Goal: Task Accomplishment & Management: Manage account settings

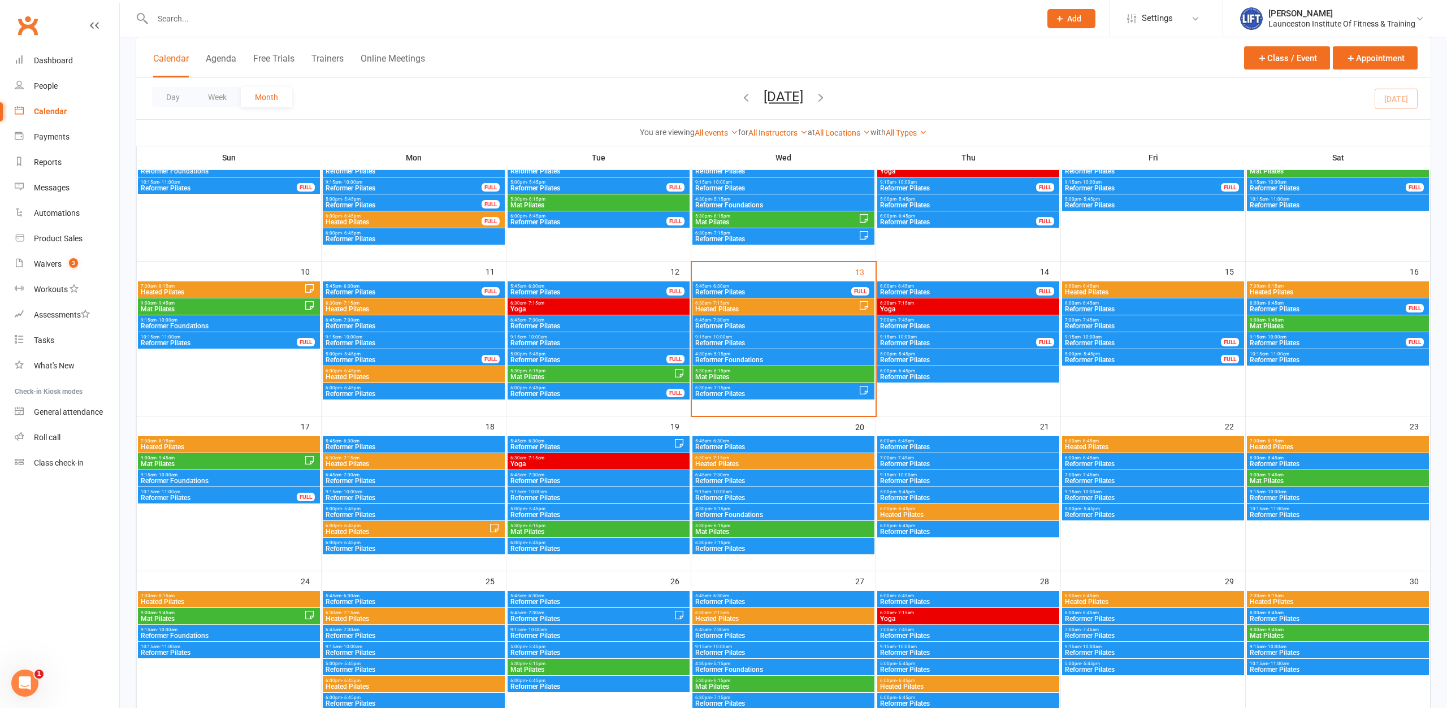
click at [750, 338] on span "9:15am - 10:00am" at bounding box center [782, 337] width 177 height 5
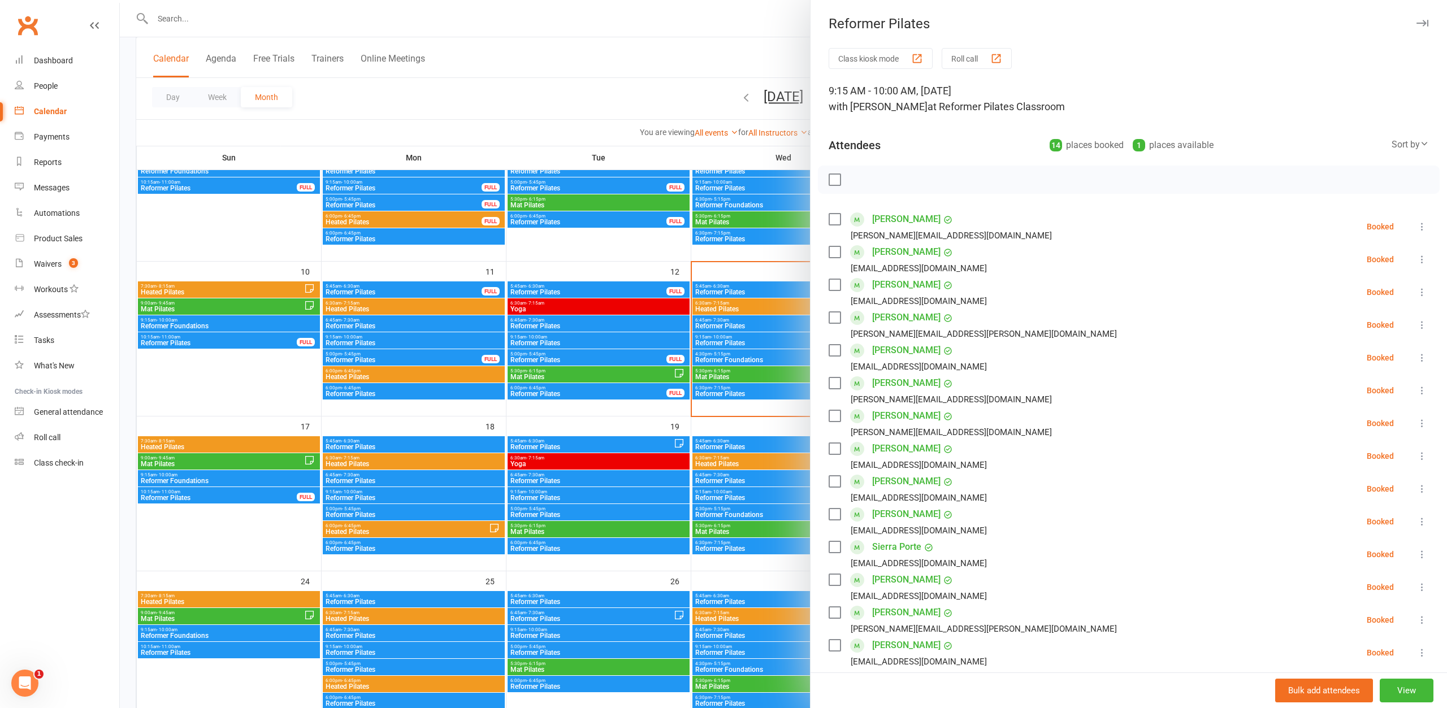
scroll to position [201, 0]
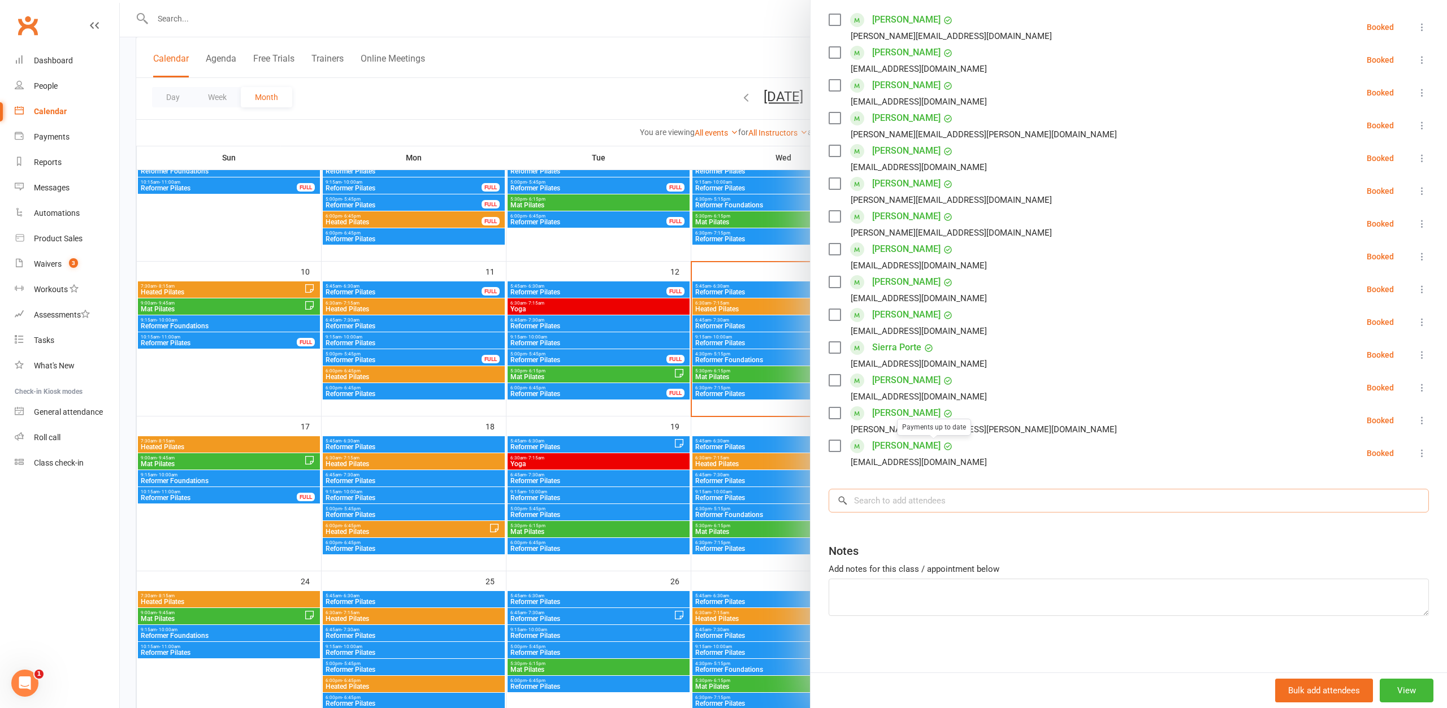
click at [944, 500] on input "search" at bounding box center [1128, 501] width 600 height 24
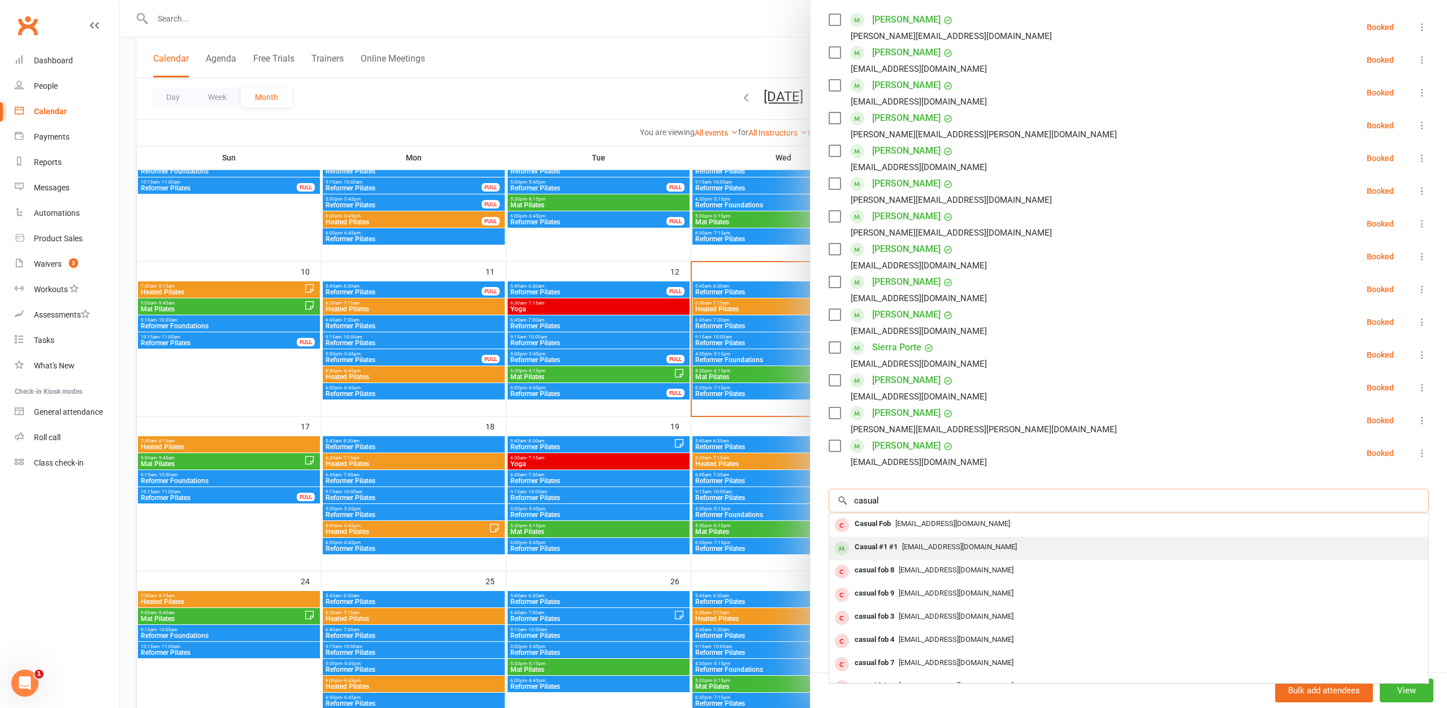
type input "casual"
click at [974, 549] on span "[EMAIL_ADDRESS][DOMAIN_NAME]" at bounding box center [959, 546] width 115 height 8
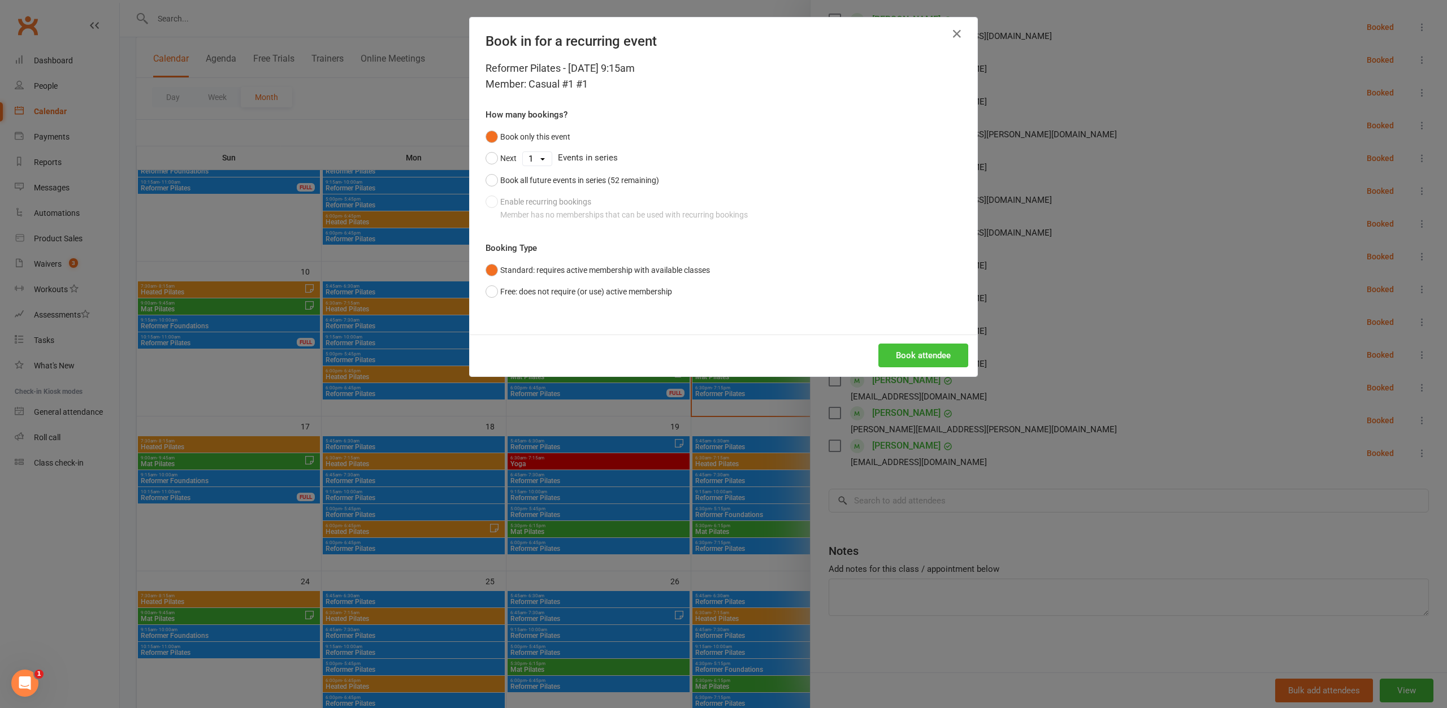
click at [921, 357] on button "Book attendee" at bounding box center [923, 356] width 90 height 24
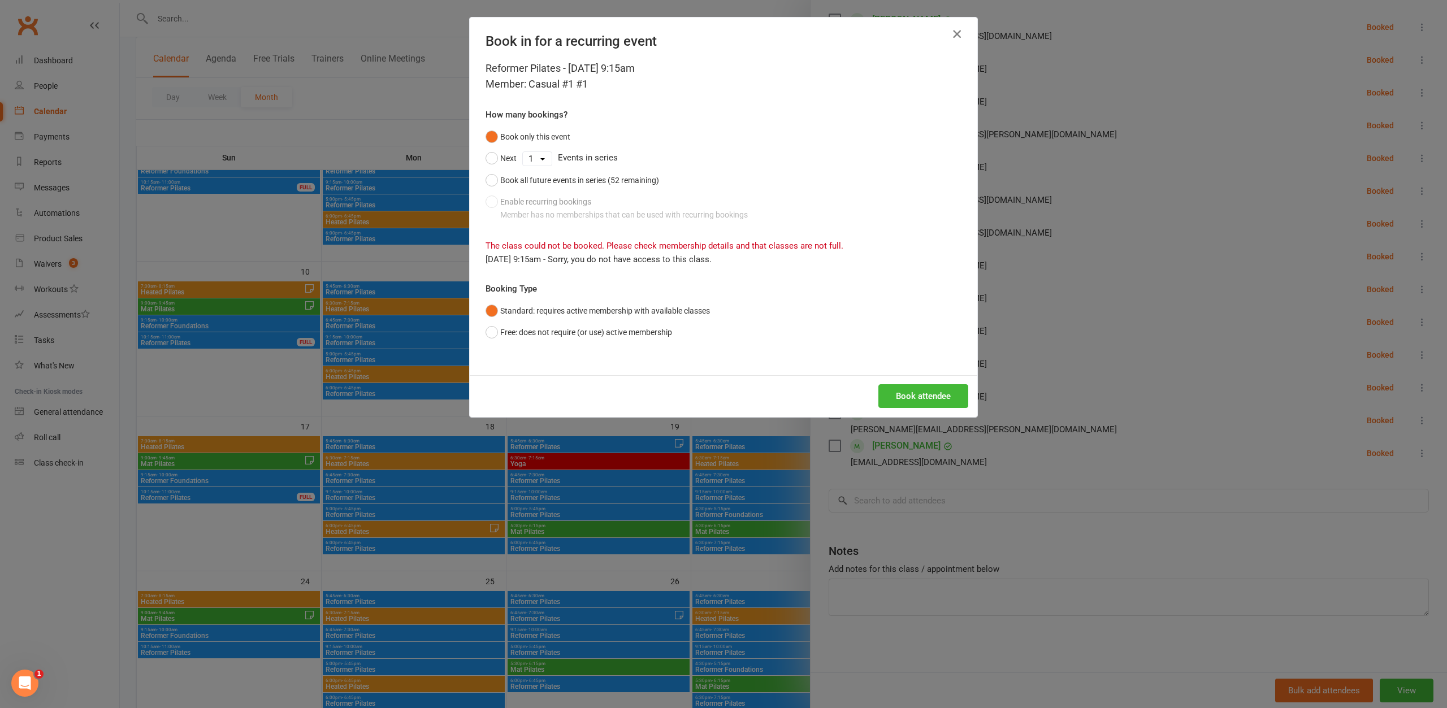
click at [958, 33] on icon "button" at bounding box center [957, 34] width 14 height 14
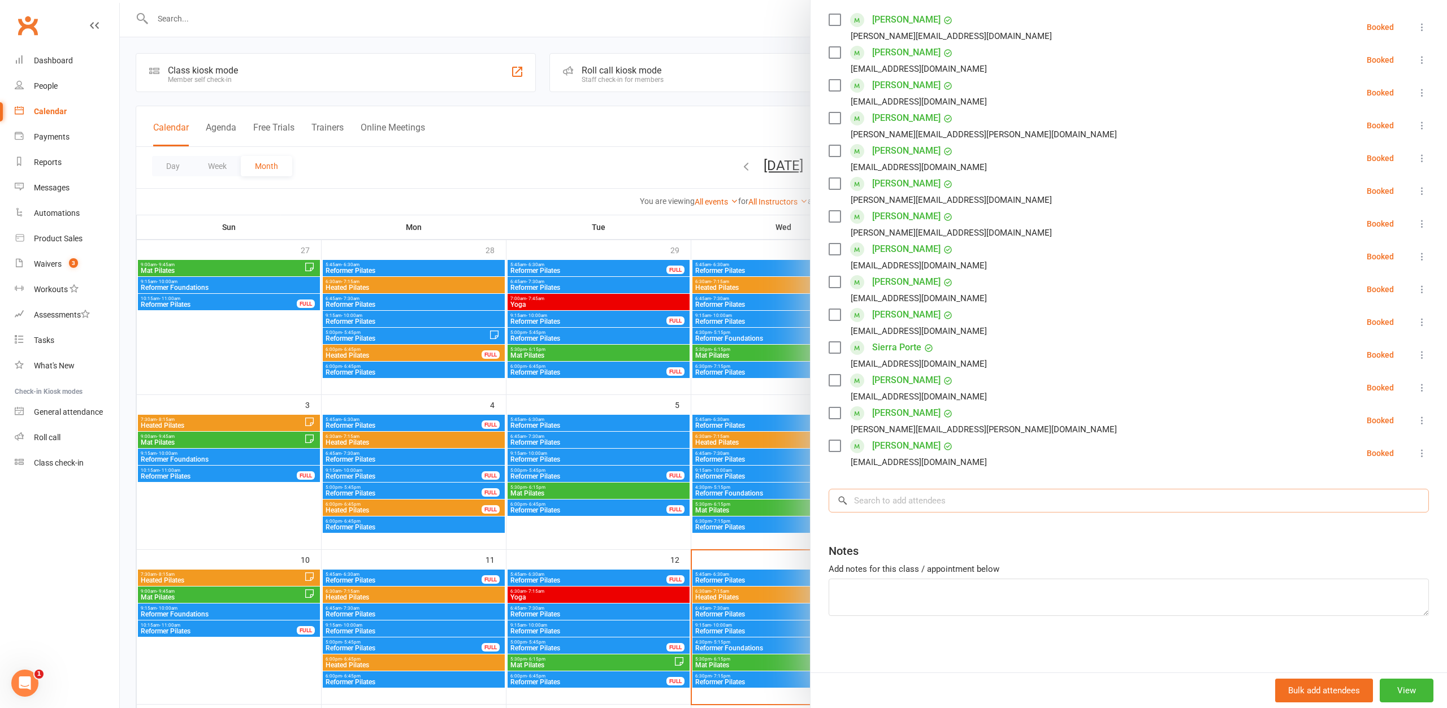
click at [902, 500] on input "search" at bounding box center [1128, 501] width 600 height 24
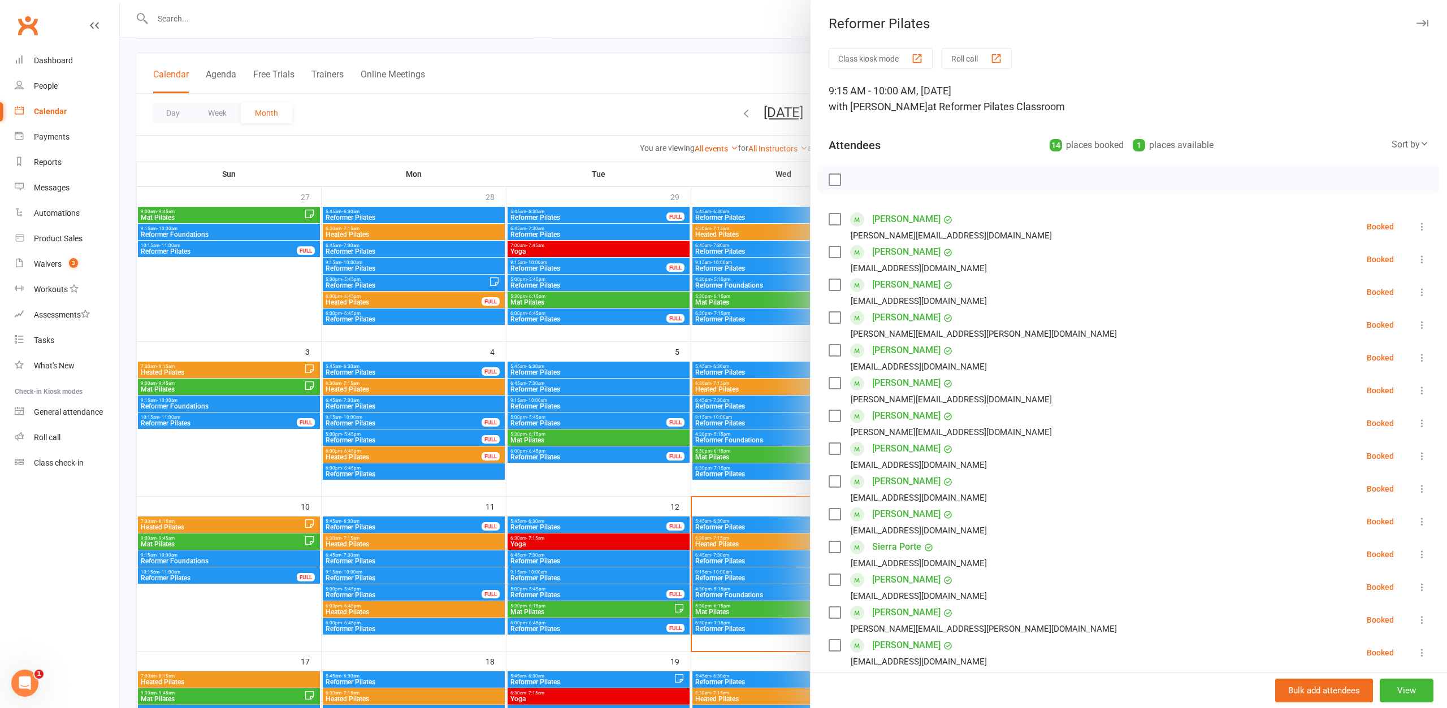
scroll to position [0, 0]
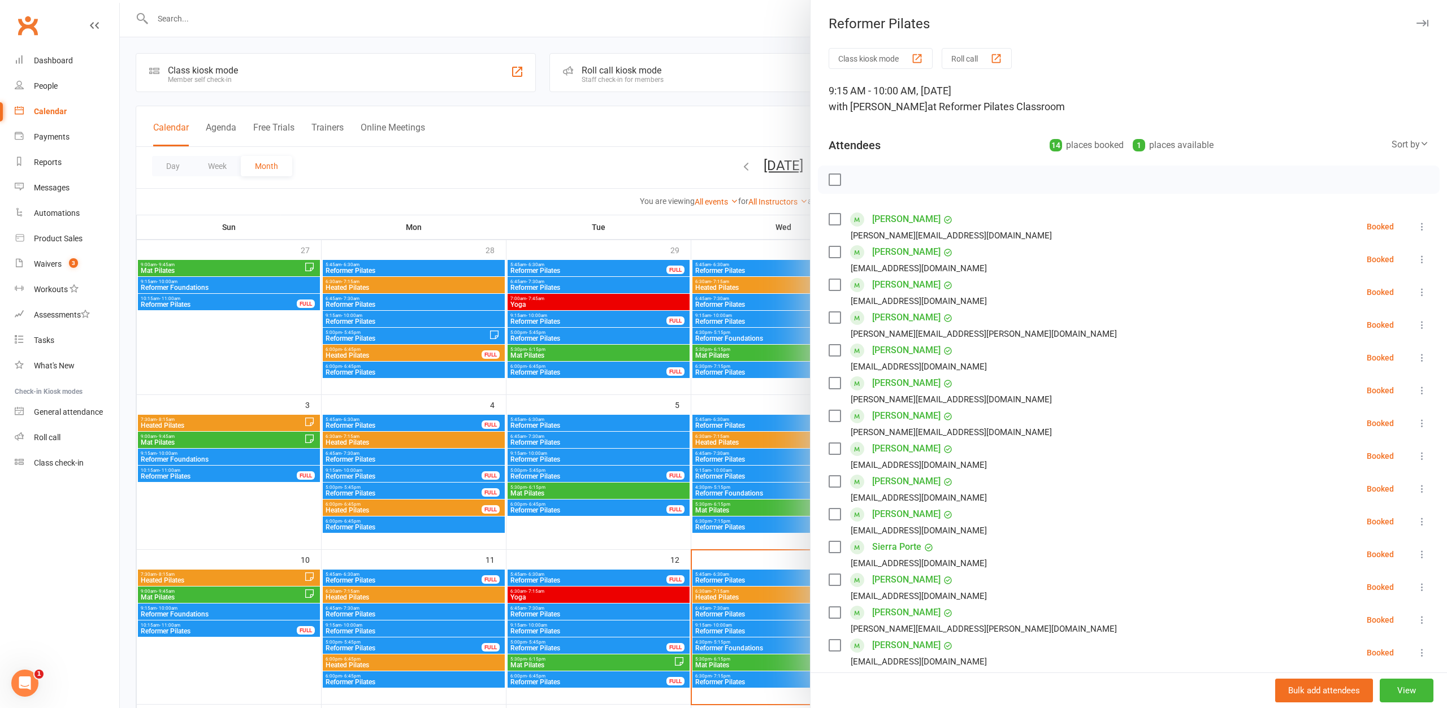
type input "casual visit"
click at [594, 183] on div at bounding box center [783, 354] width 1327 height 708
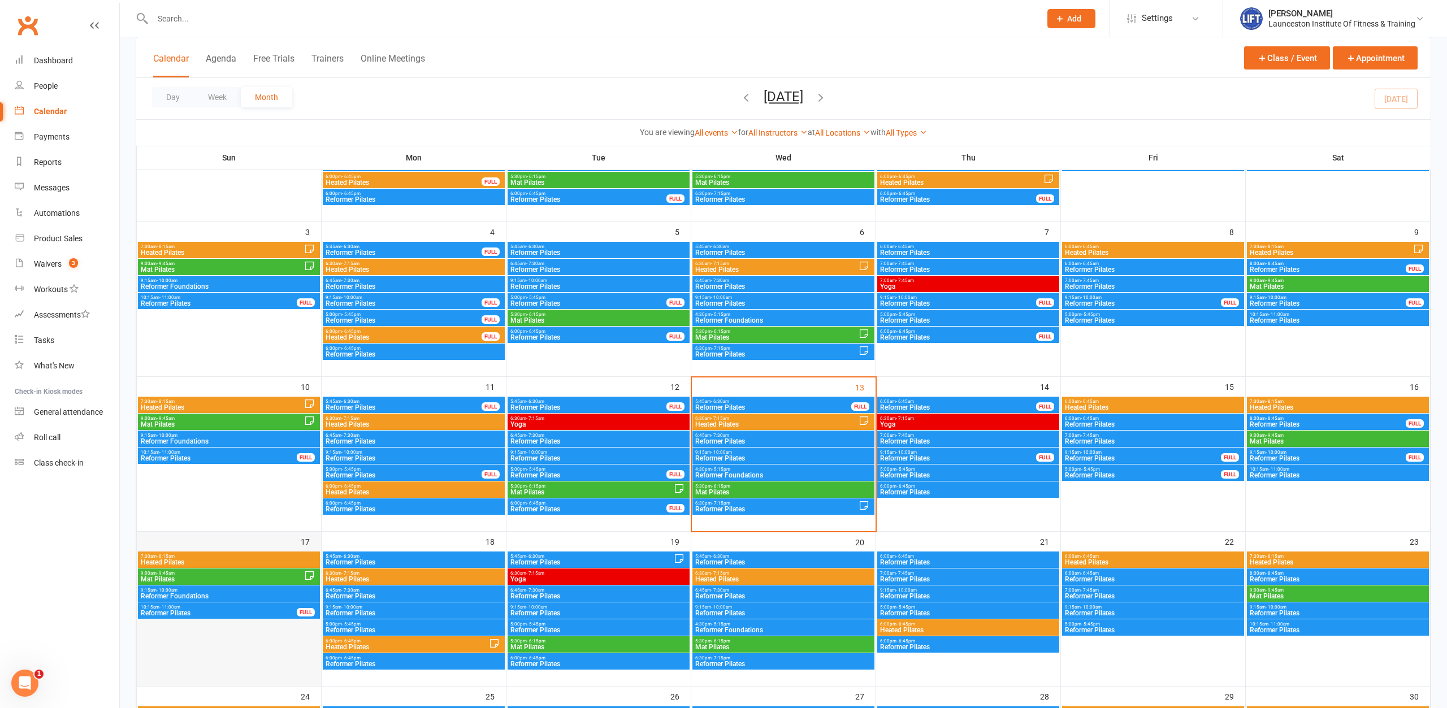
scroll to position [288, 0]
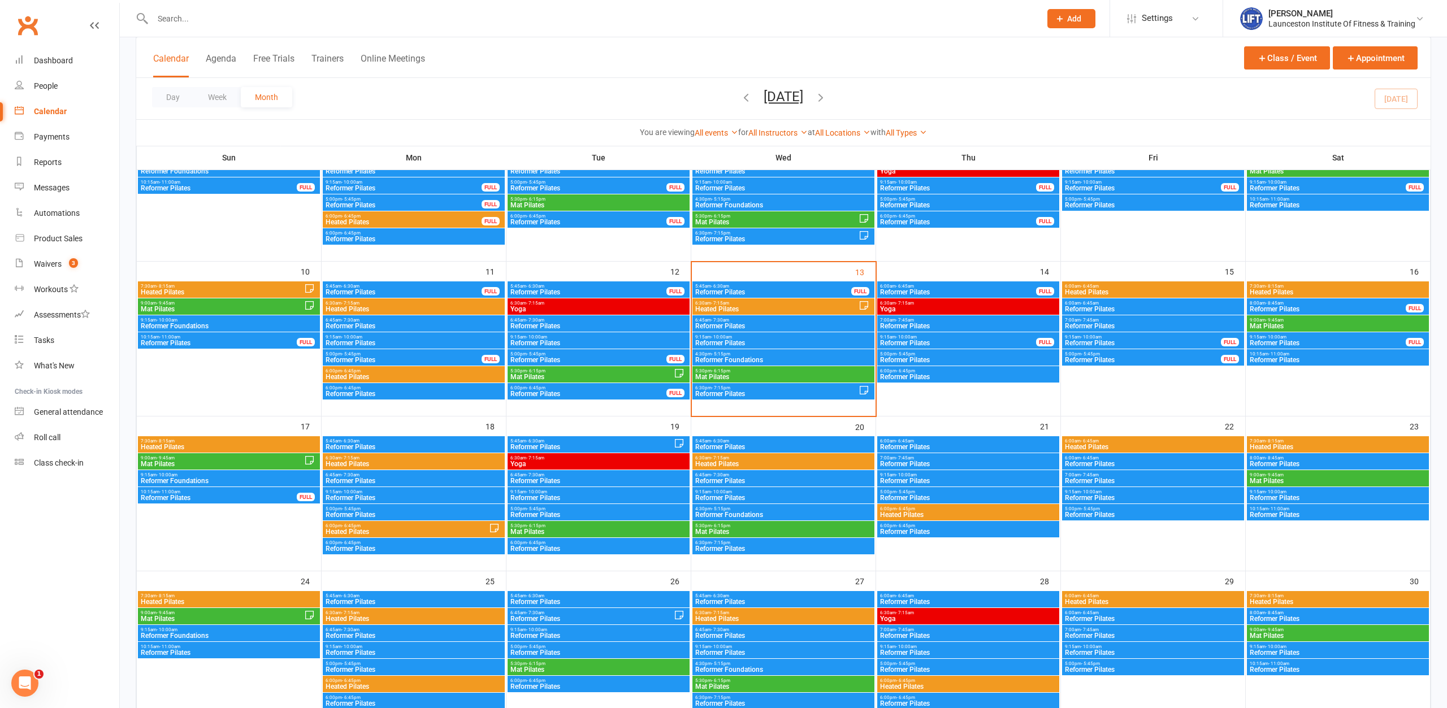
click at [749, 355] on span "4:30pm - 5:15pm" at bounding box center [782, 353] width 177 height 5
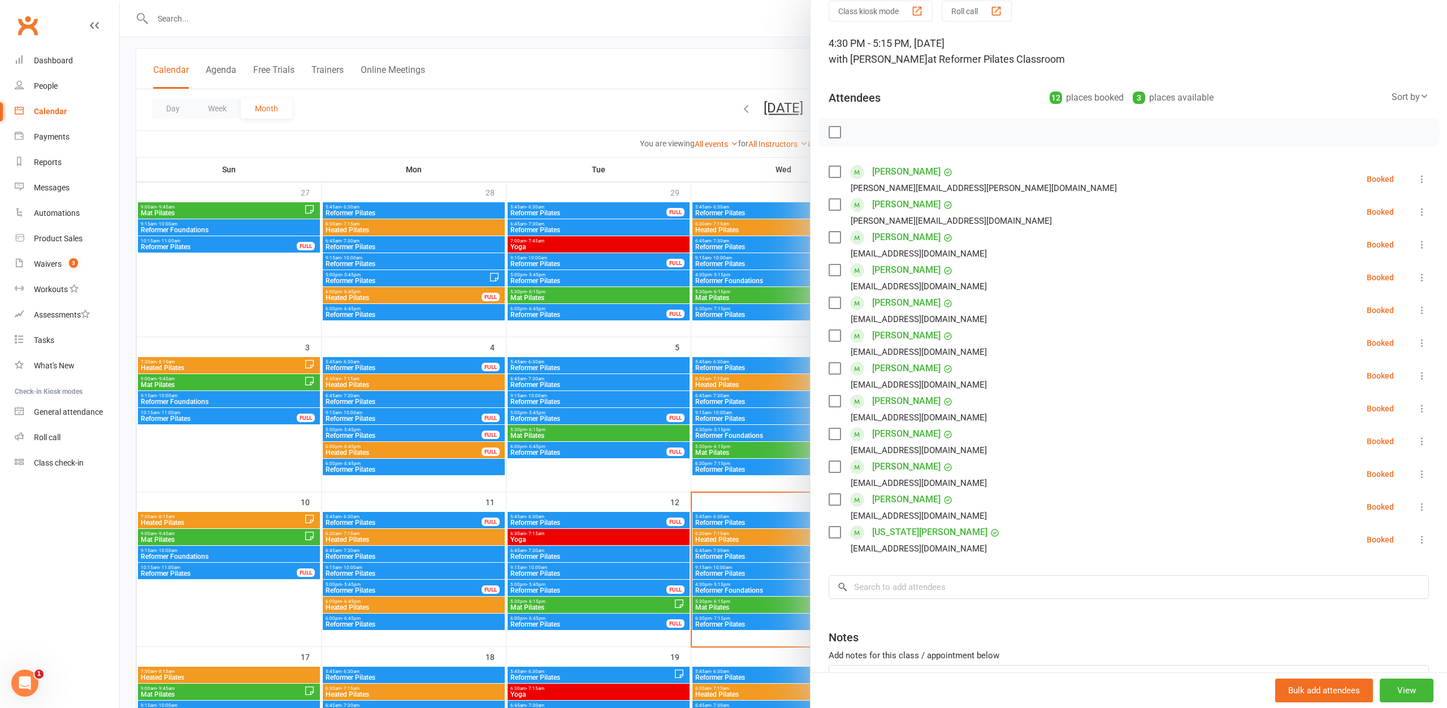
scroll to position [135, 0]
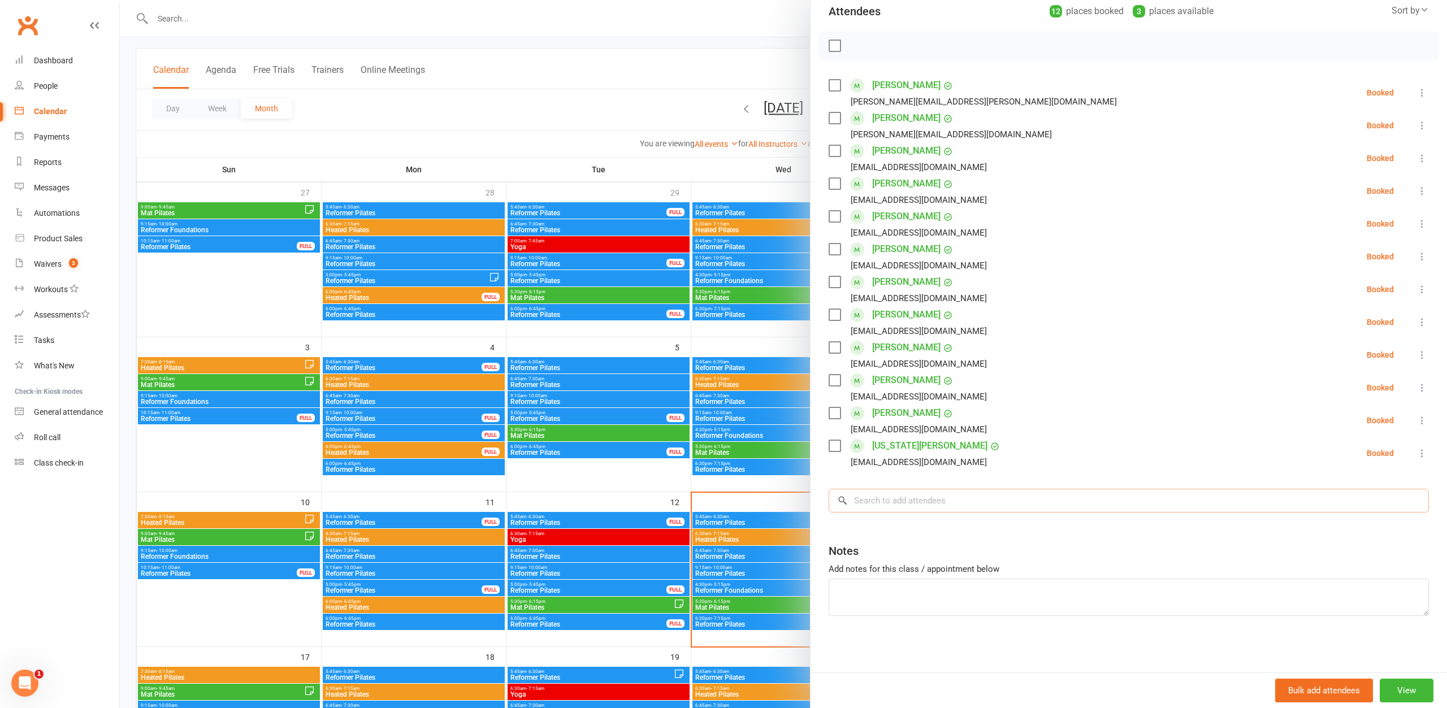
click at [1089, 498] on input "search" at bounding box center [1128, 501] width 600 height 24
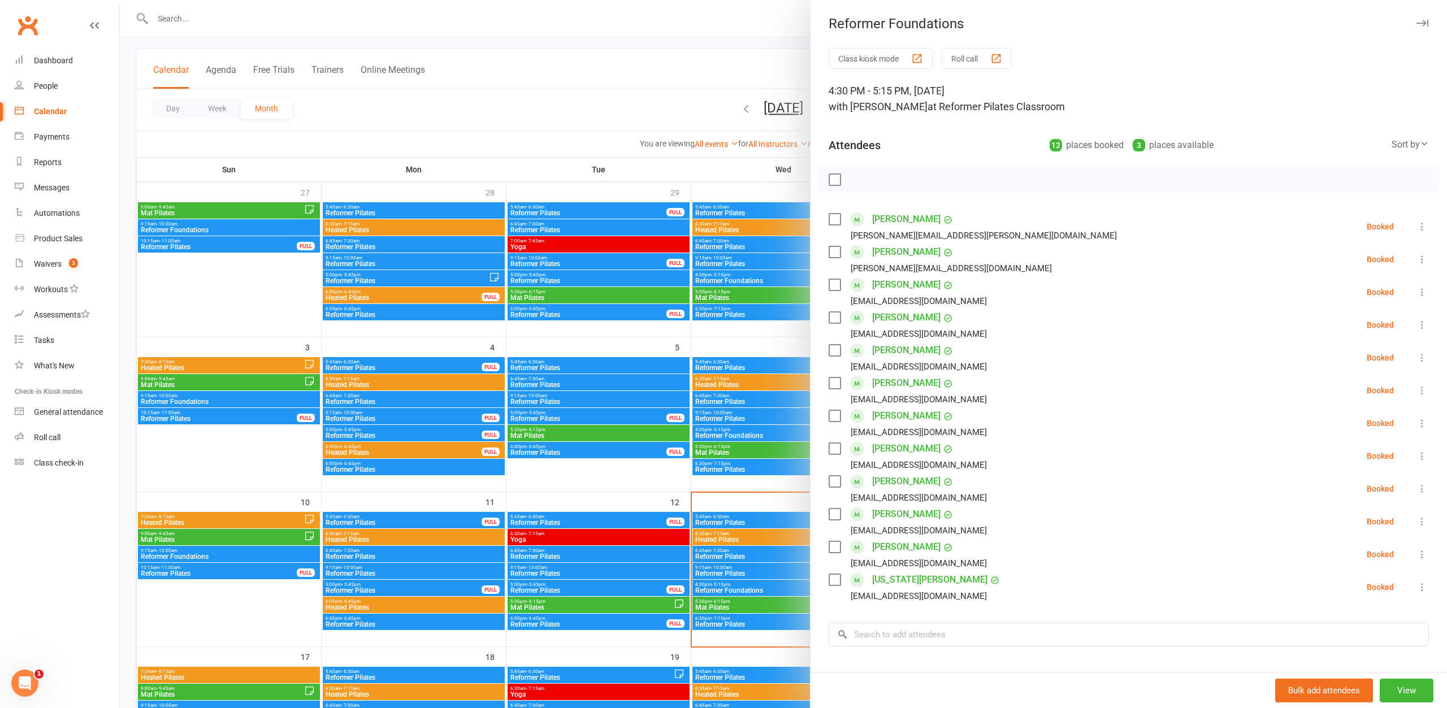
click at [612, 114] on div at bounding box center [783, 354] width 1327 height 708
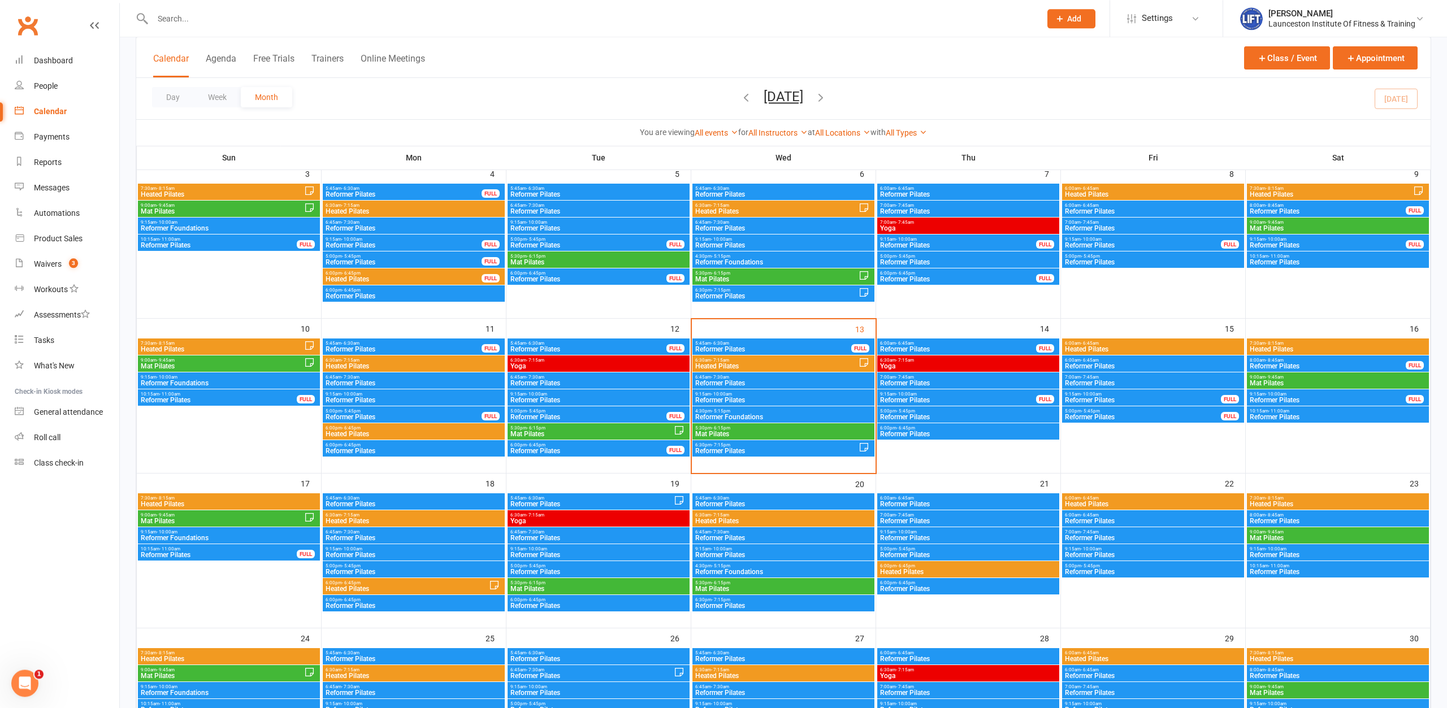
scroll to position [346, 0]
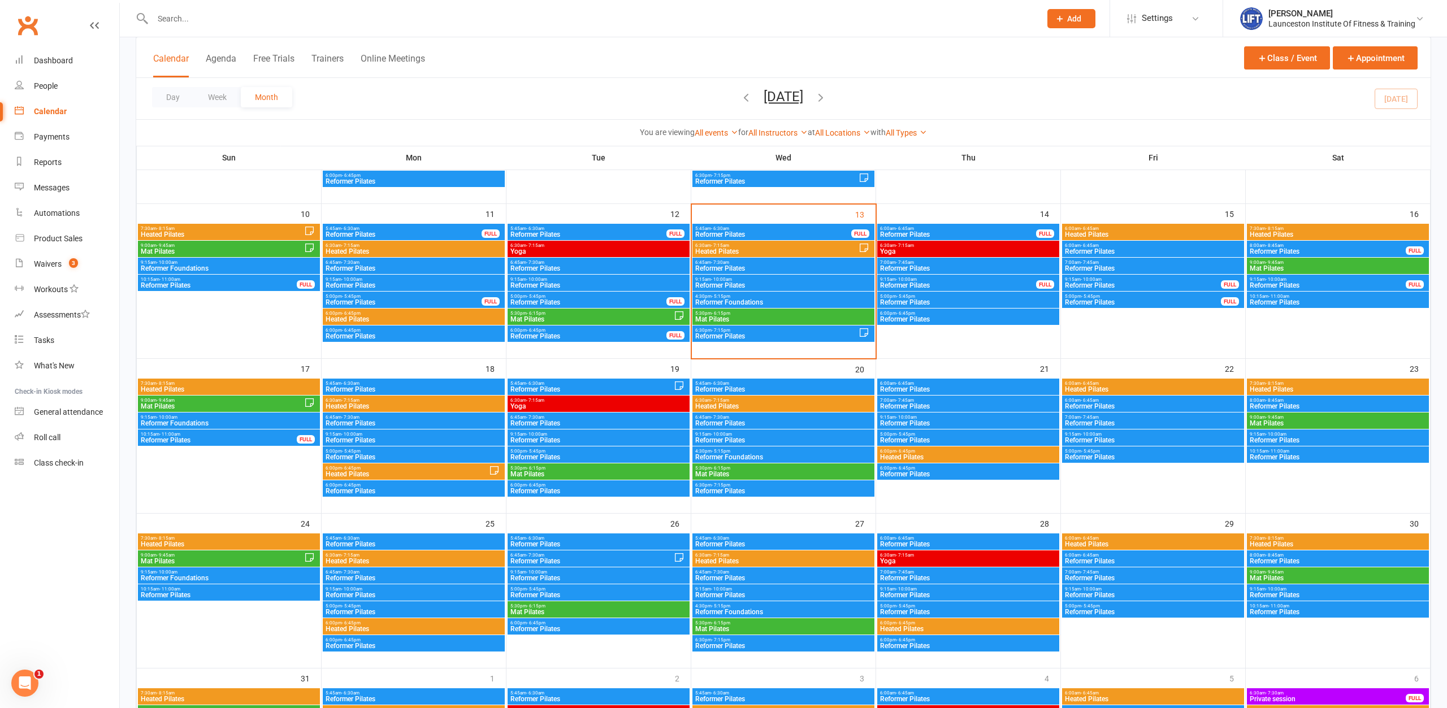
click at [796, 297] on span "4:30pm - 5:15pm" at bounding box center [782, 296] width 177 height 5
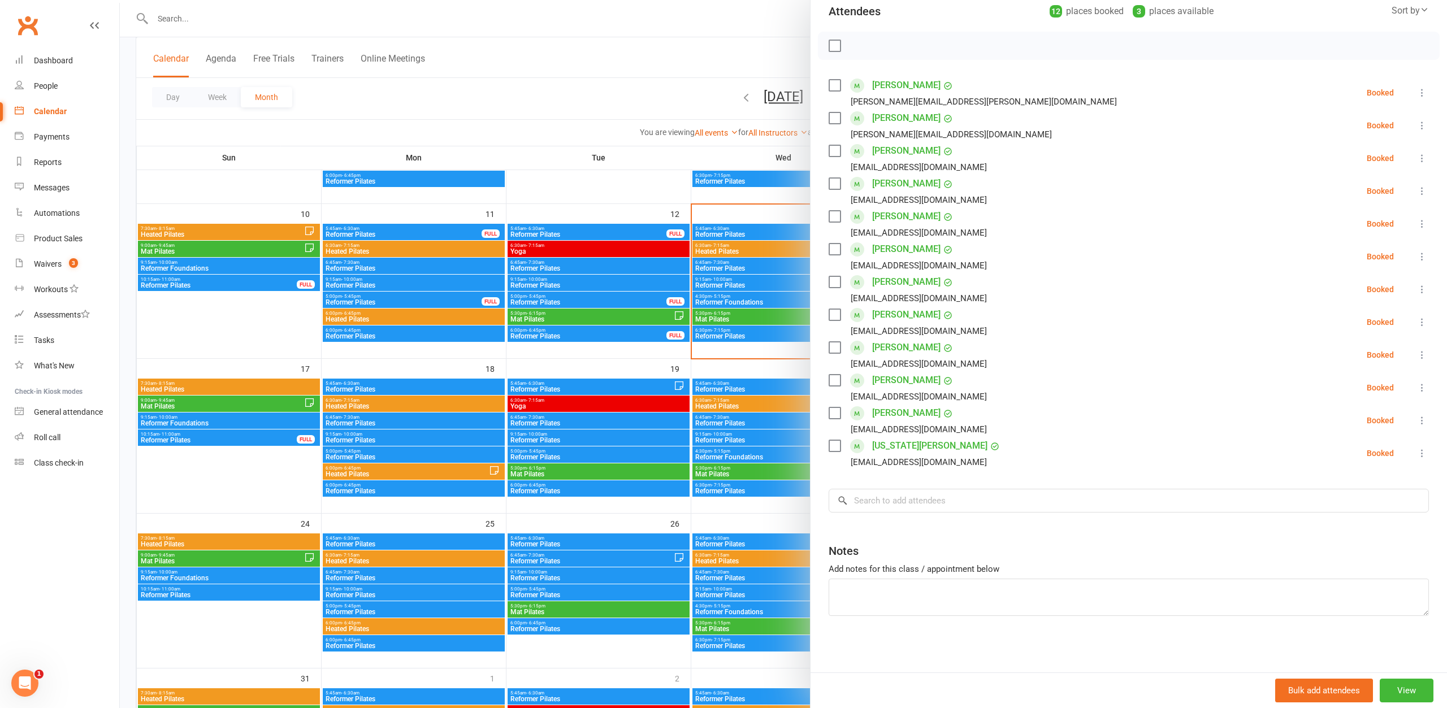
scroll to position [0, 0]
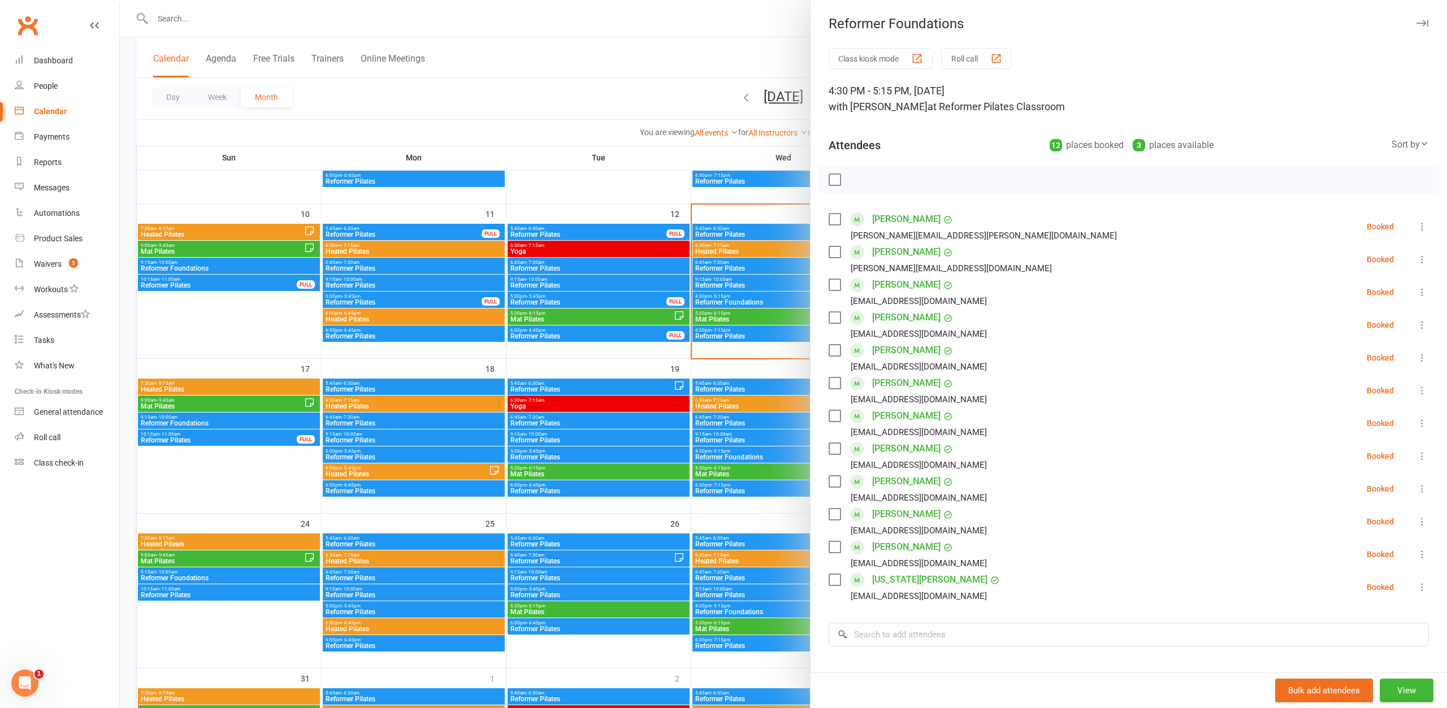
drag, startPoint x: 1226, startPoint y: 147, endPoint x: 1016, endPoint y: 151, distance: 209.7
click at [1016, 151] on div "Attendees 12 places booked 3 places available Sort by Last name First name Book…" at bounding box center [1128, 143] width 600 height 28
drag, startPoint x: 1006, startPoint y: 138, endPoint x: 1025, endPoint y: 159, distance: 27.6
click at [1006, 138] on div "Attendees 12 places booked 3 places available Sort by Last name First name Book…" at bounding box center [1128, 143] width 600 height 28
click at [1222, 145] on div "12 places booked 3 places available" at bounding box center [1135, 145] width 173 height 16
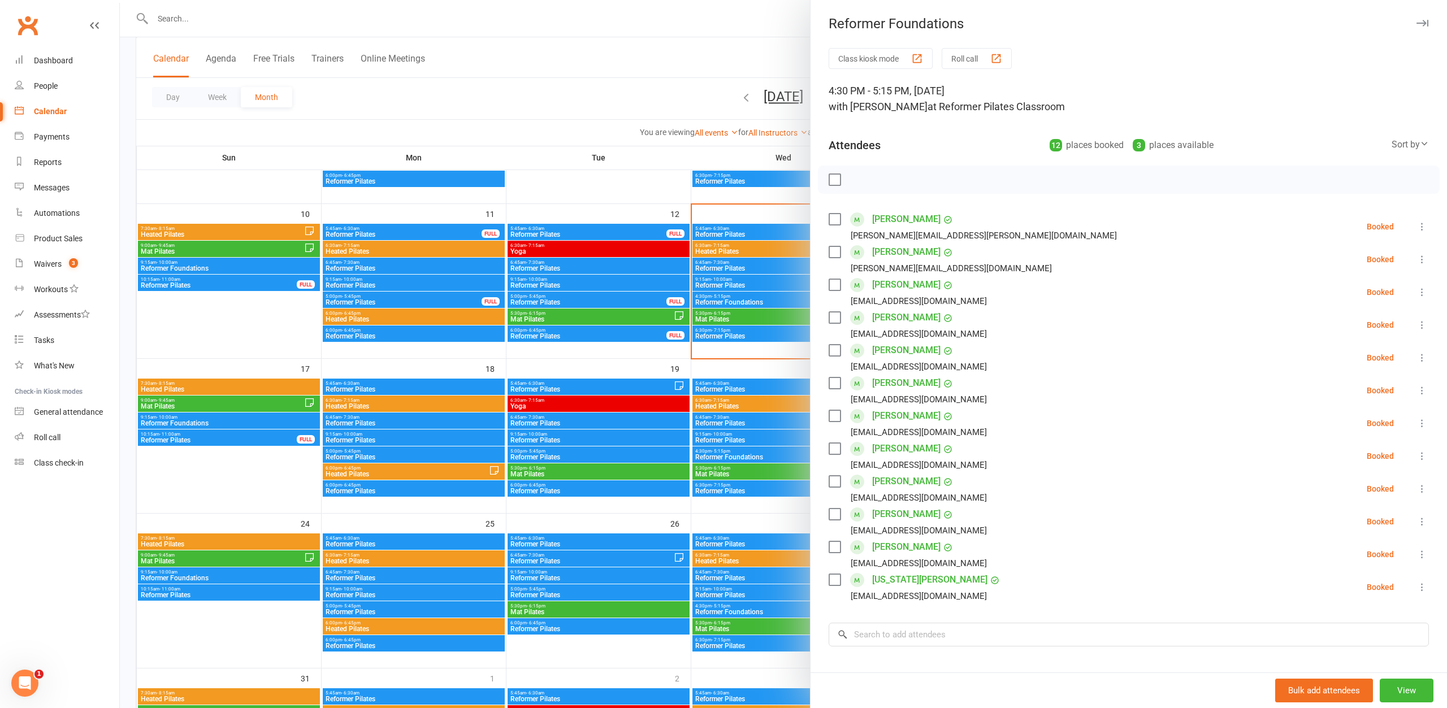
drag, startPoint x: 1222, startPoint y: 144, endPoint x: 1023, endPoint y: 150, distance: 199.6
click at [1023, 150] on div "Attendees 12 places booked 3 places available Sort by Last name First name Book…" at bounding box center [1128, 143] width 600 height 28
click at [1018, 150] on div "Attendees 12 places booked 3 places available Sort by Last name First name Book…" at bounding box center [1128, 143] width 600 height 28
drag, startPoint x: 1102, startPoint y: 166, endPoint x: 1026, endPoint y: 149, distance: 77.6
click at [1026, 149] on div "Attendees 12 places booked 3 places available Sort by Last name First name Book…" at bounding box center [1128, 143] width 600 height 28
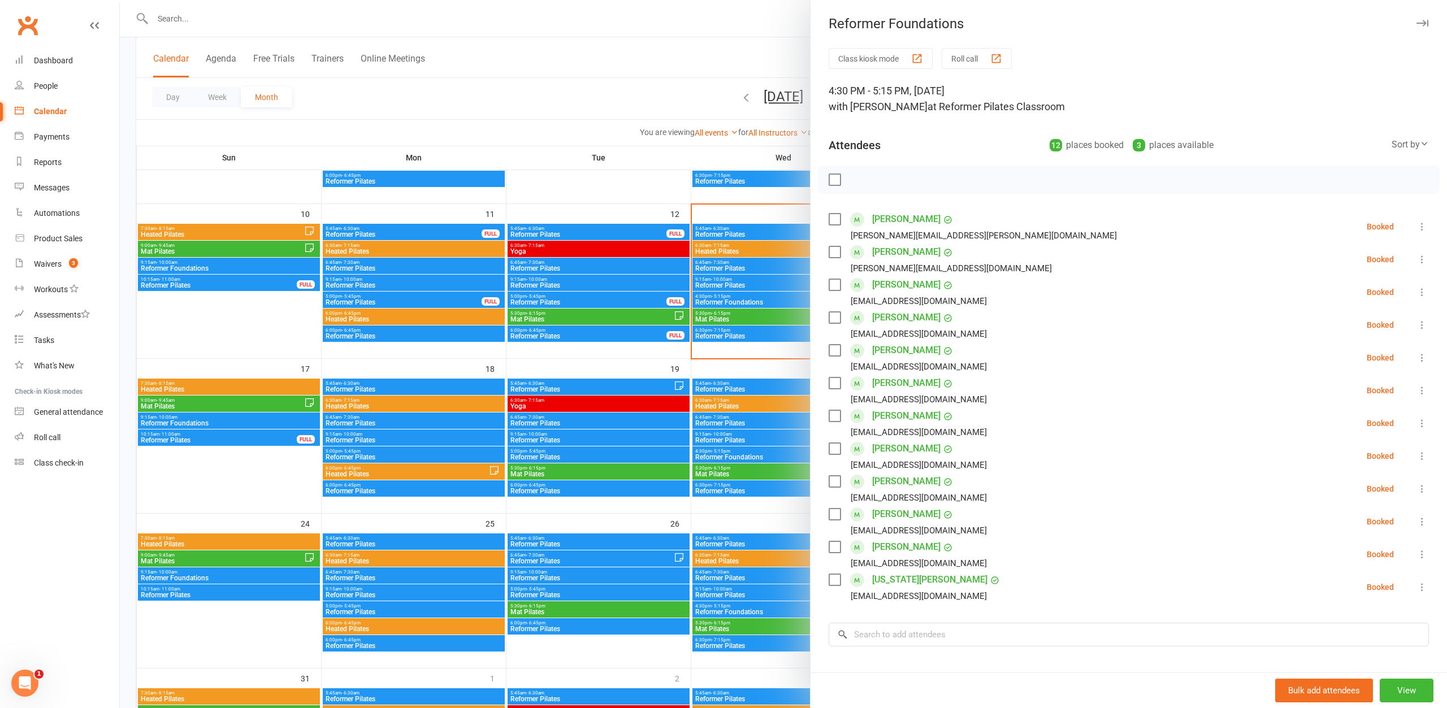
click at [1020, 146] on div "Attendees 12 places booked 3 places available Sort by Last name First name Book…" at bounding box center [1128, 143] width 600 height 28
click at [608, 121] on div at bounding box center [783, 354] width 1327 height 708
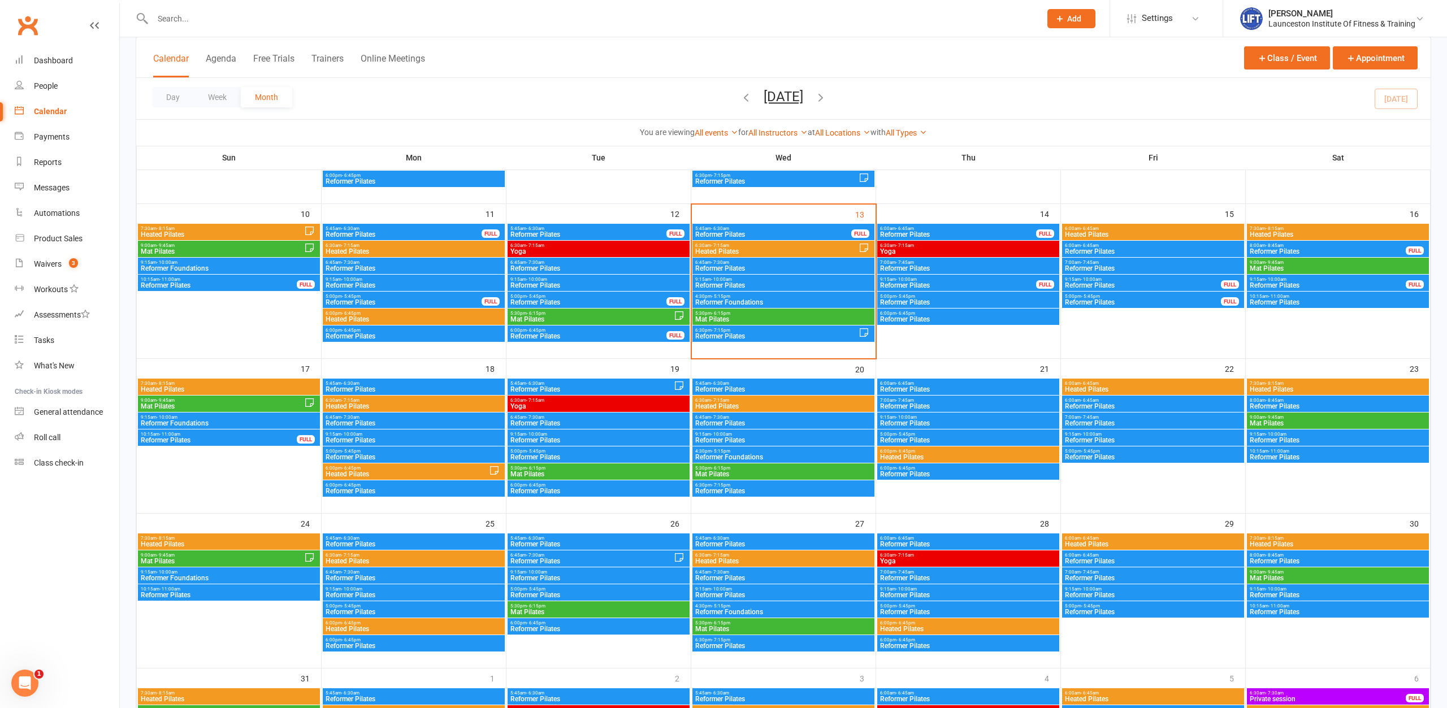
click at [234, 421] on span "Reformer Foundations" at bounding box center [228, 423] width 177 height 7
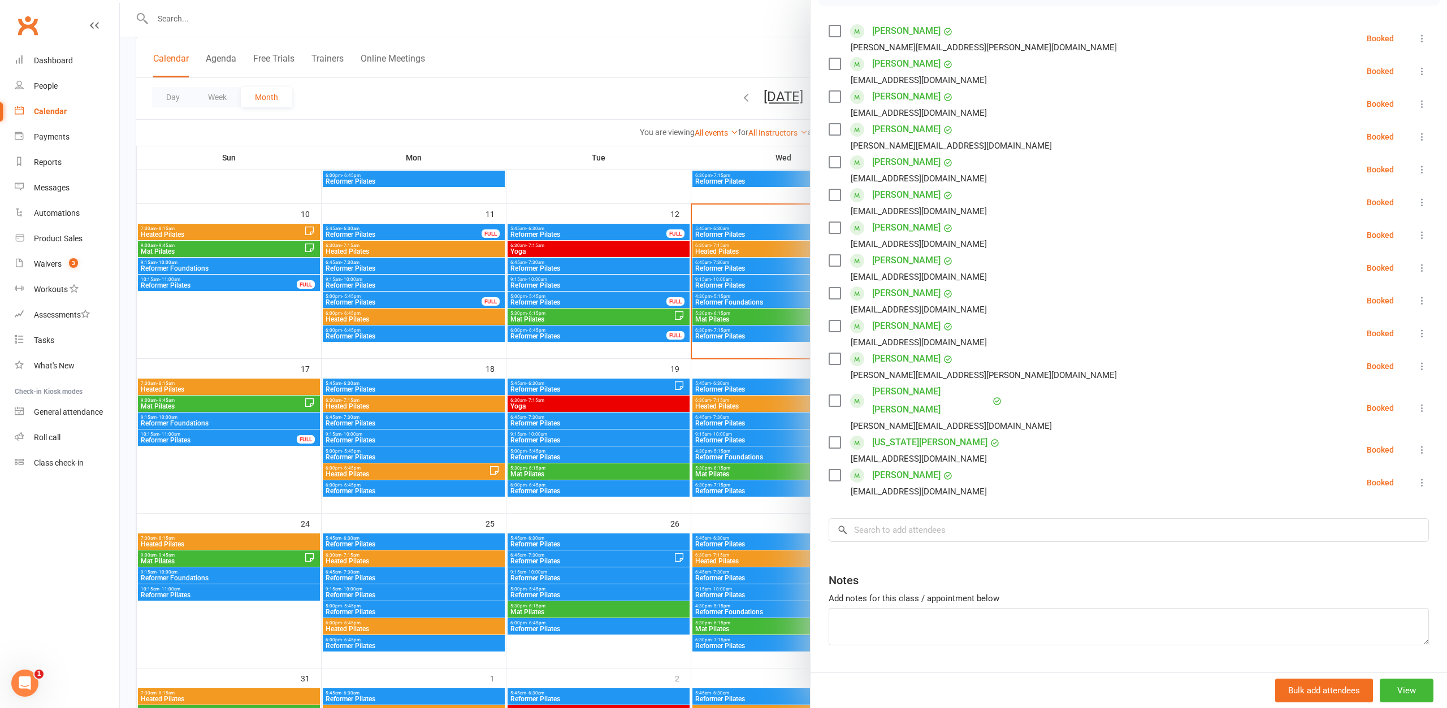
scroll to position [201, 0]
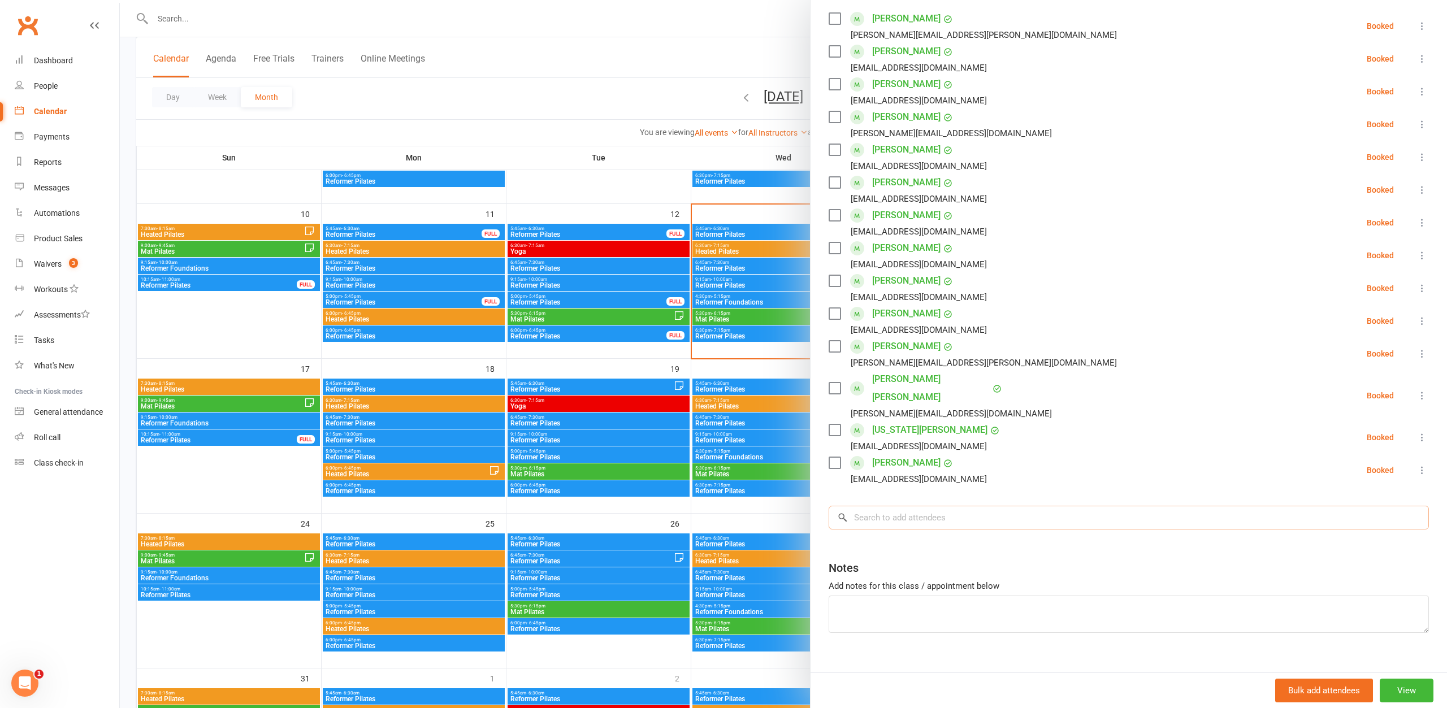
click at [888, 506] on input "search" at bounding box center [1128, 518] width 600 height 24
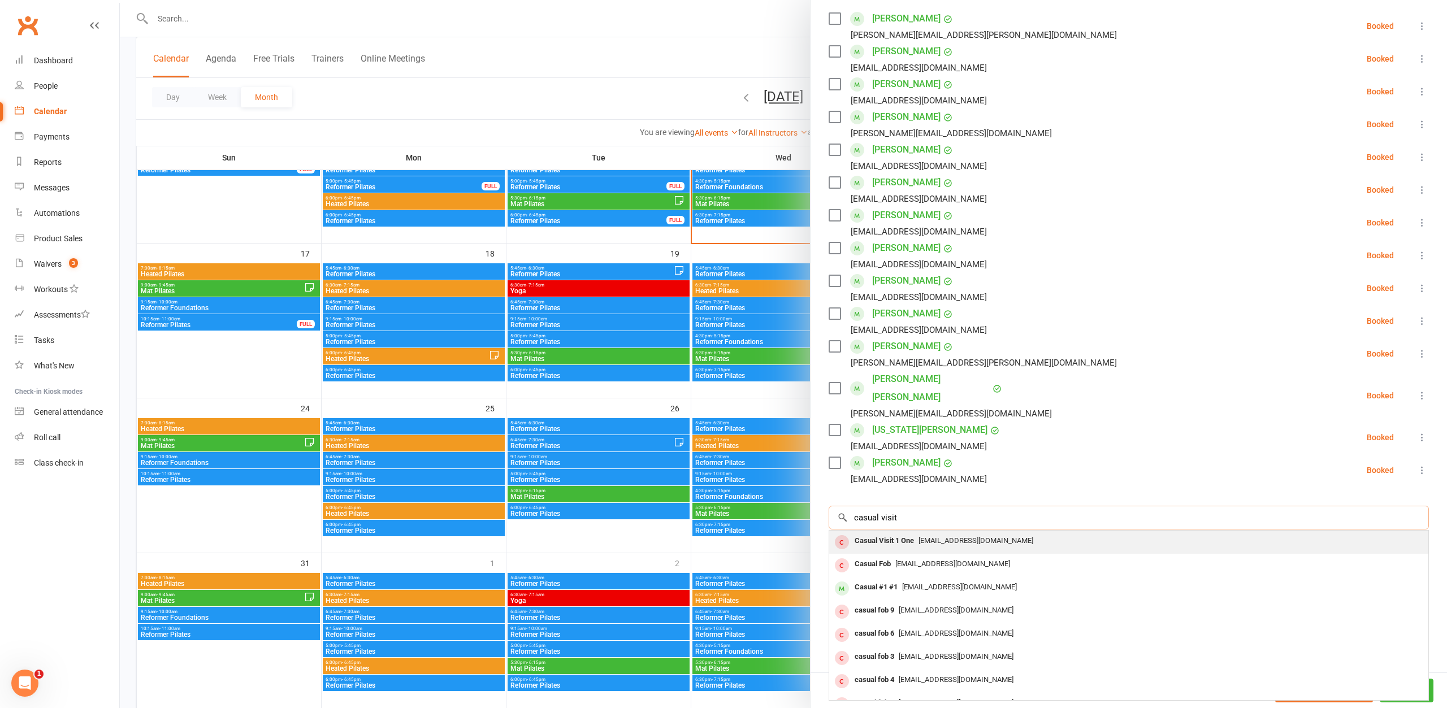
type input "casual visit"
click at [913, 533] on div "Casual Visit 1 One" at bounding box center [884, 541] width 68 height 16
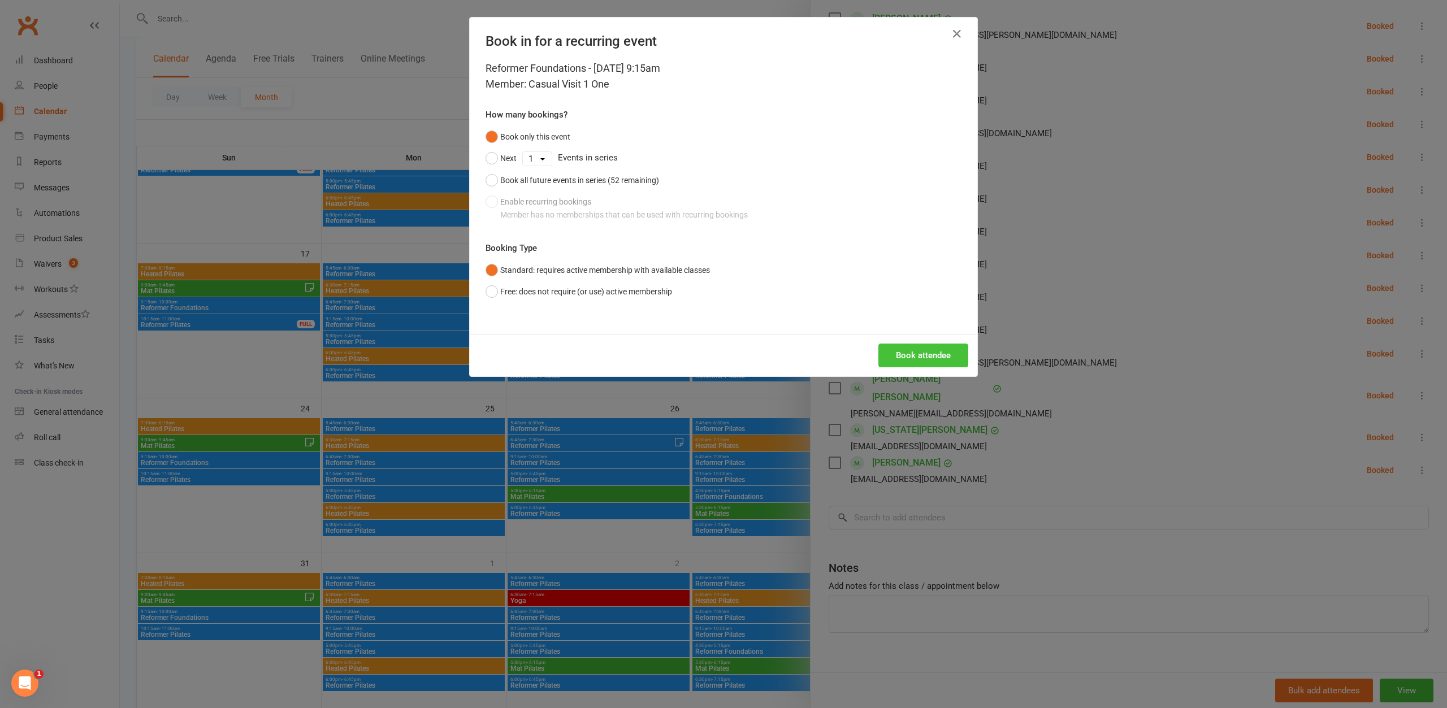
click at [909, 359] on button "Book attendee" at bounding box center [923, 356] width 90 height 24
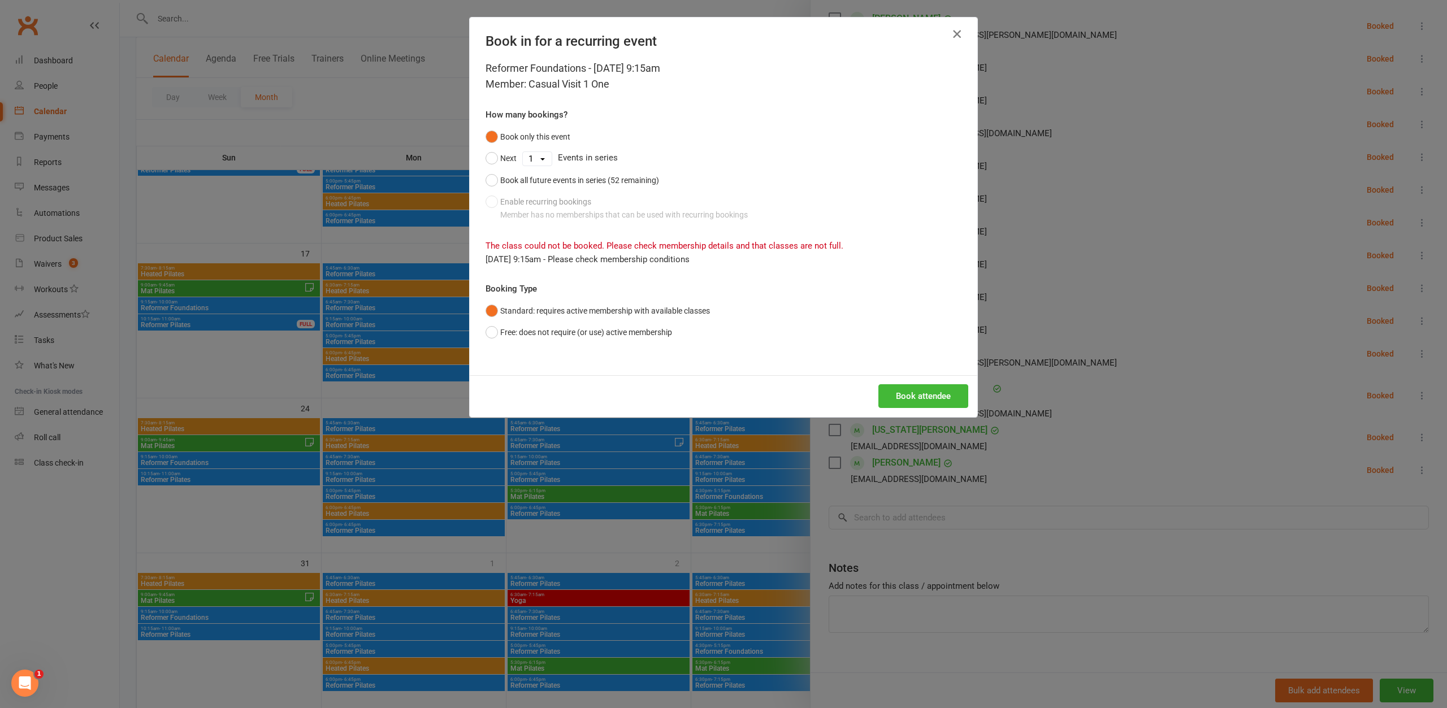
click at [959, 34] on icon "button" at bounding box center [957, 34] width 14 height 14
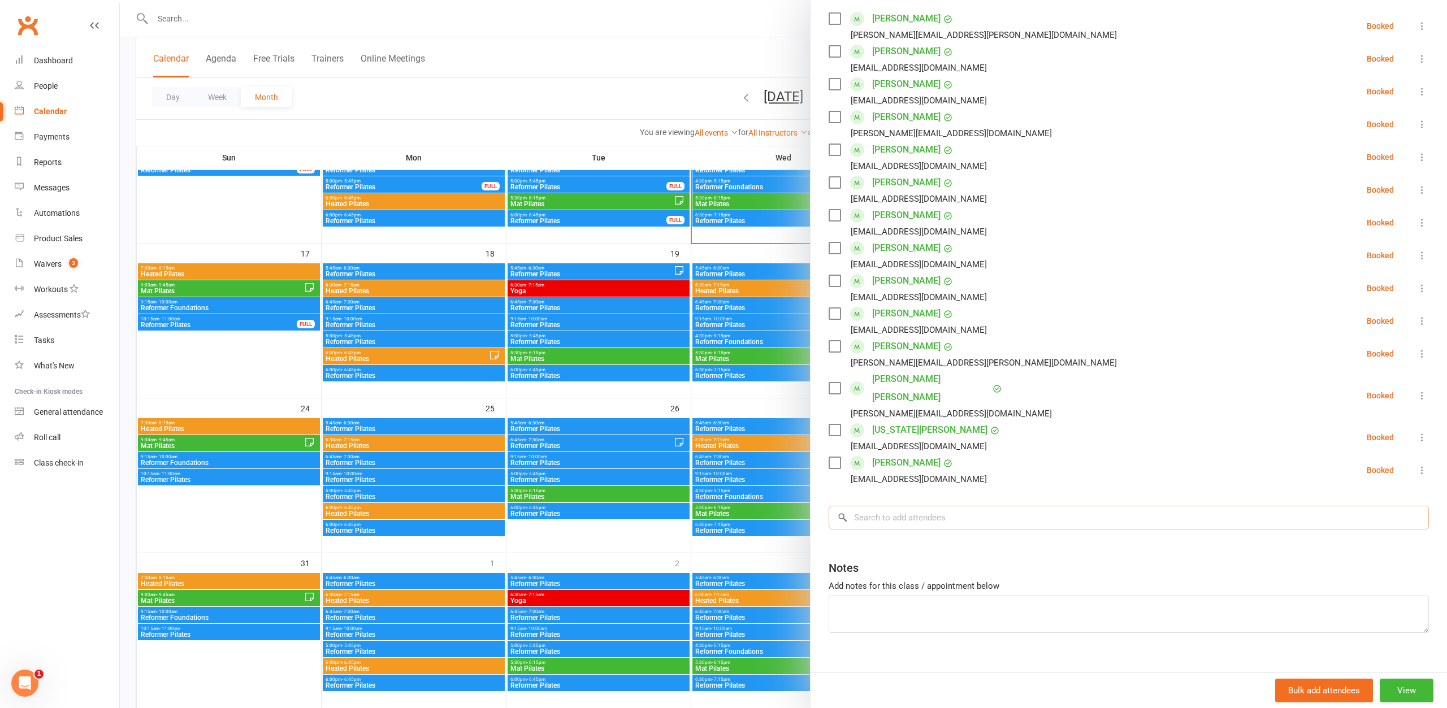
click at [933, 506] on input "search" at bounding box center [1128, 518] width 600 height 24
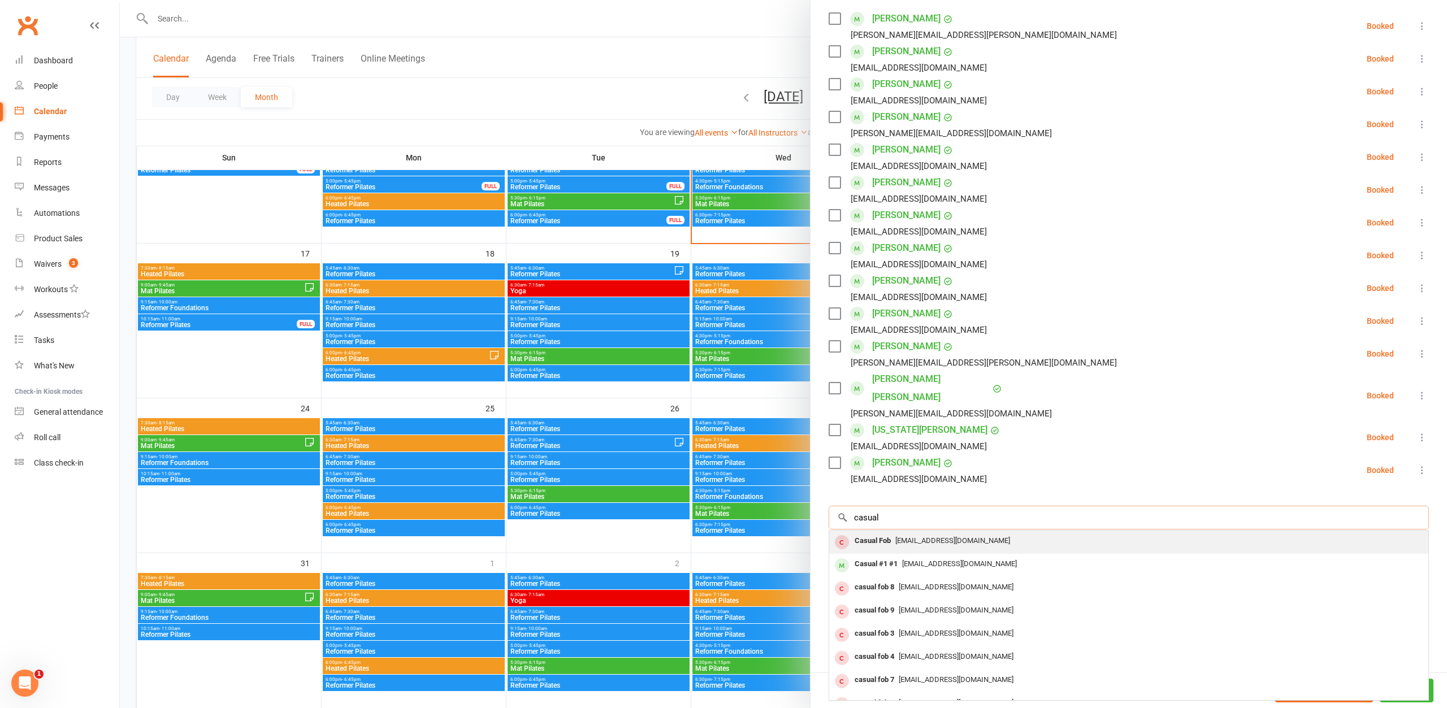
type input "casual"
click at [917, 536] on span "[EMAIL_ADDRESS][DOMAIN_NAME]" at bounding box center [952, 540] width 115 height 8
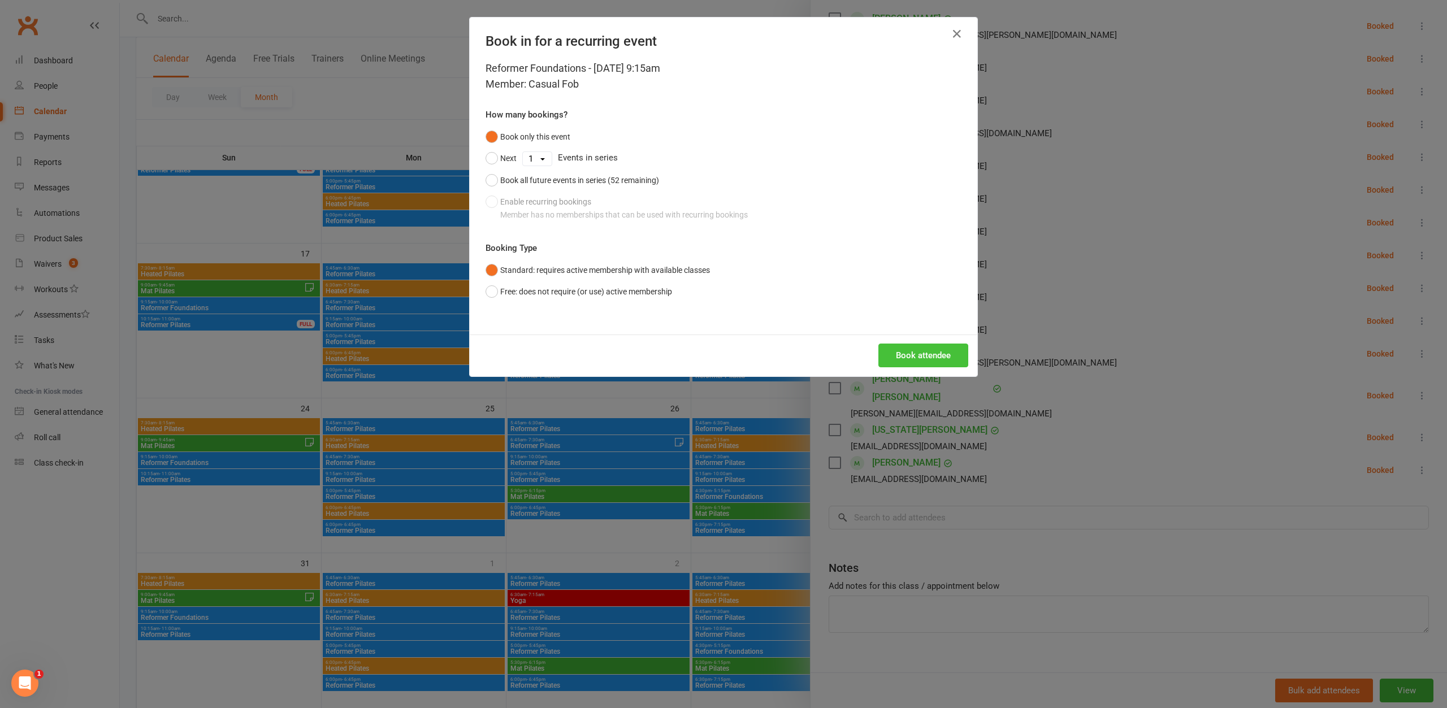
click at [920, 359] on button "Book attendee" at bounding box center [923, 356] width 90 height 24
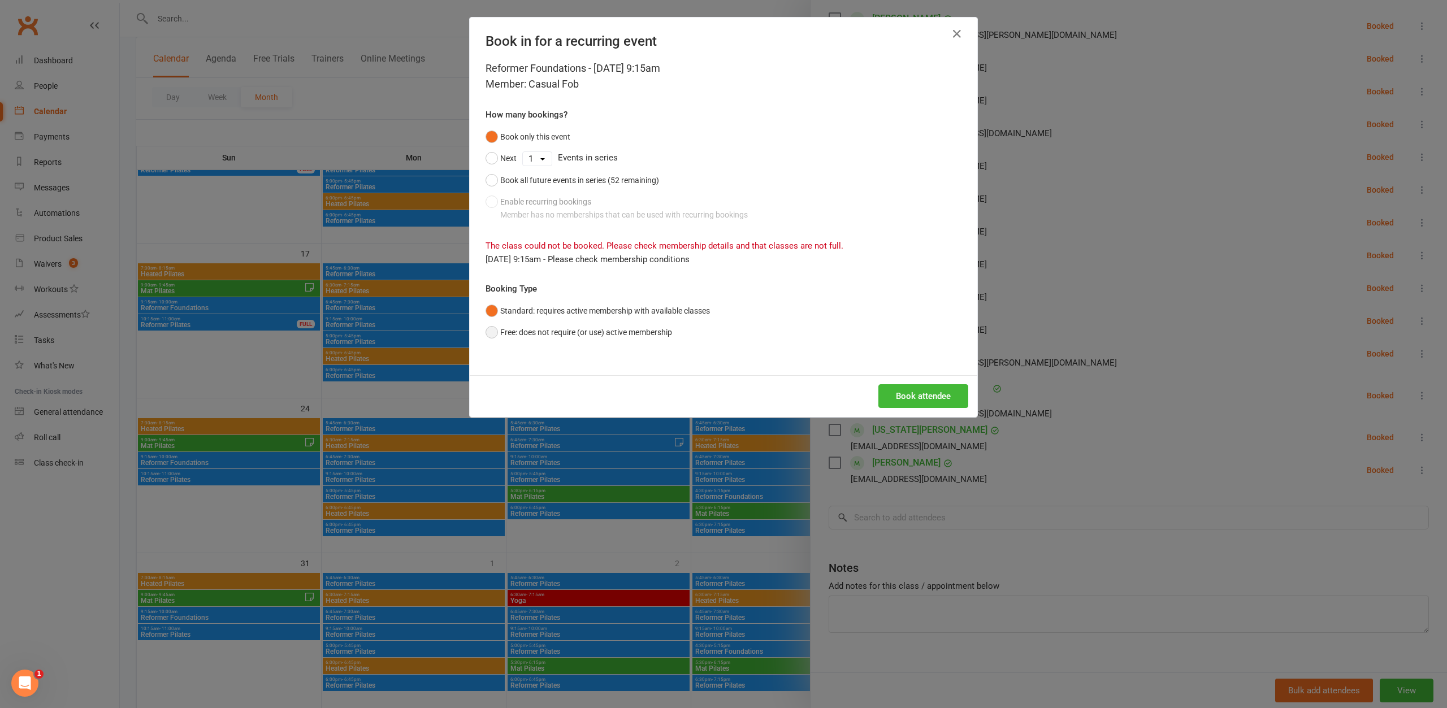
click at [523, 329] on button "Free: does not require (or use) active membership" at bounding box center [578, 332] width 186 height 21
click at [918, 394] on button "Book attendee" at bounding box center [923, 396] width 90 height 24
click at [901, 383] on div "Book attendee" at bounding box center [723, 396] width 507 height 42
click at [959, 32] on icon "button" at bounding box center [957, 34] width 14 height 14
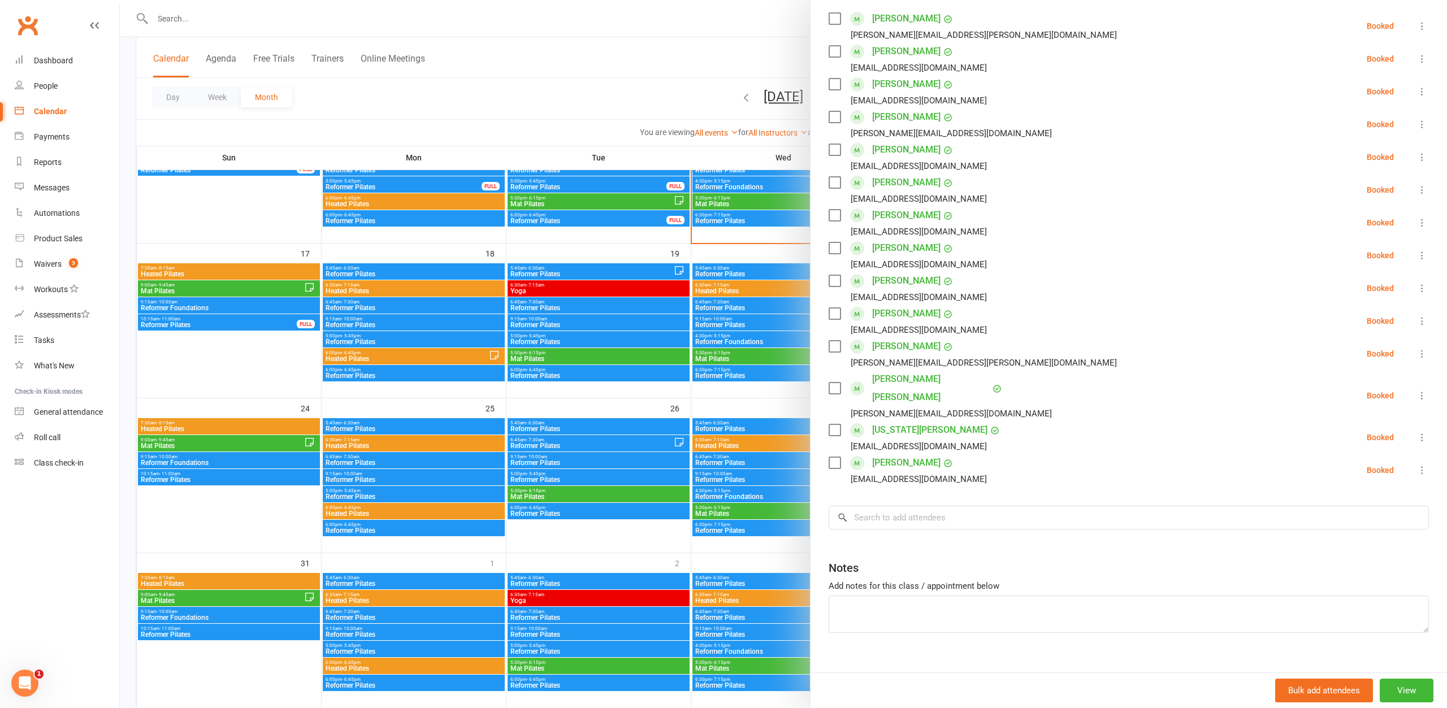
click at [909, 488] on div "Class kiosk mode Roll call 9:15 AM - 10:00 AM, [DATE] with [PERSON_NAME] at Ref…" at bounding box center [1128, 268] width 636 height 842
click at [912, 506] on input "search" at bounding box center [1128, 518] width 600 height 24
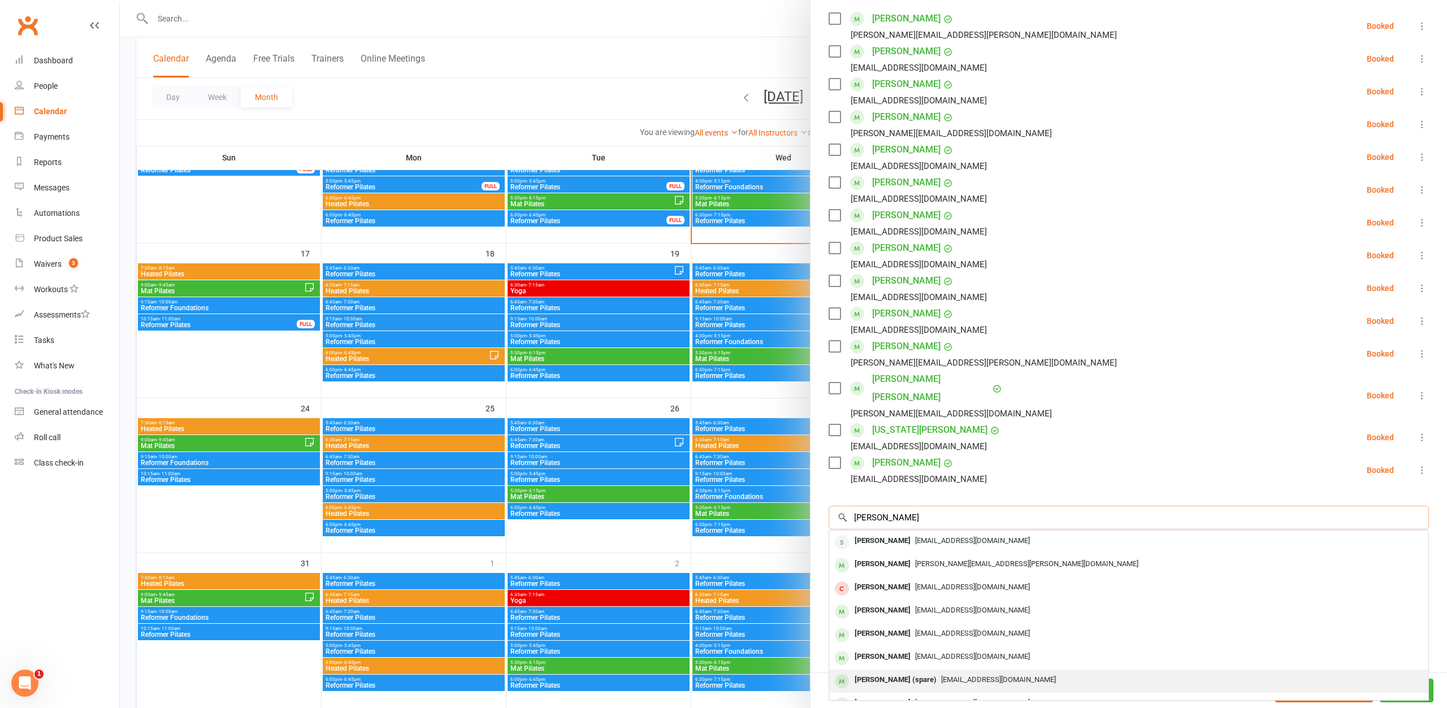
type input "[PERSON_NAME]"
click at [917, 672] on div "[PERSON_NAME] (spare)" at bounding box center [895, 680] width 91 height 16
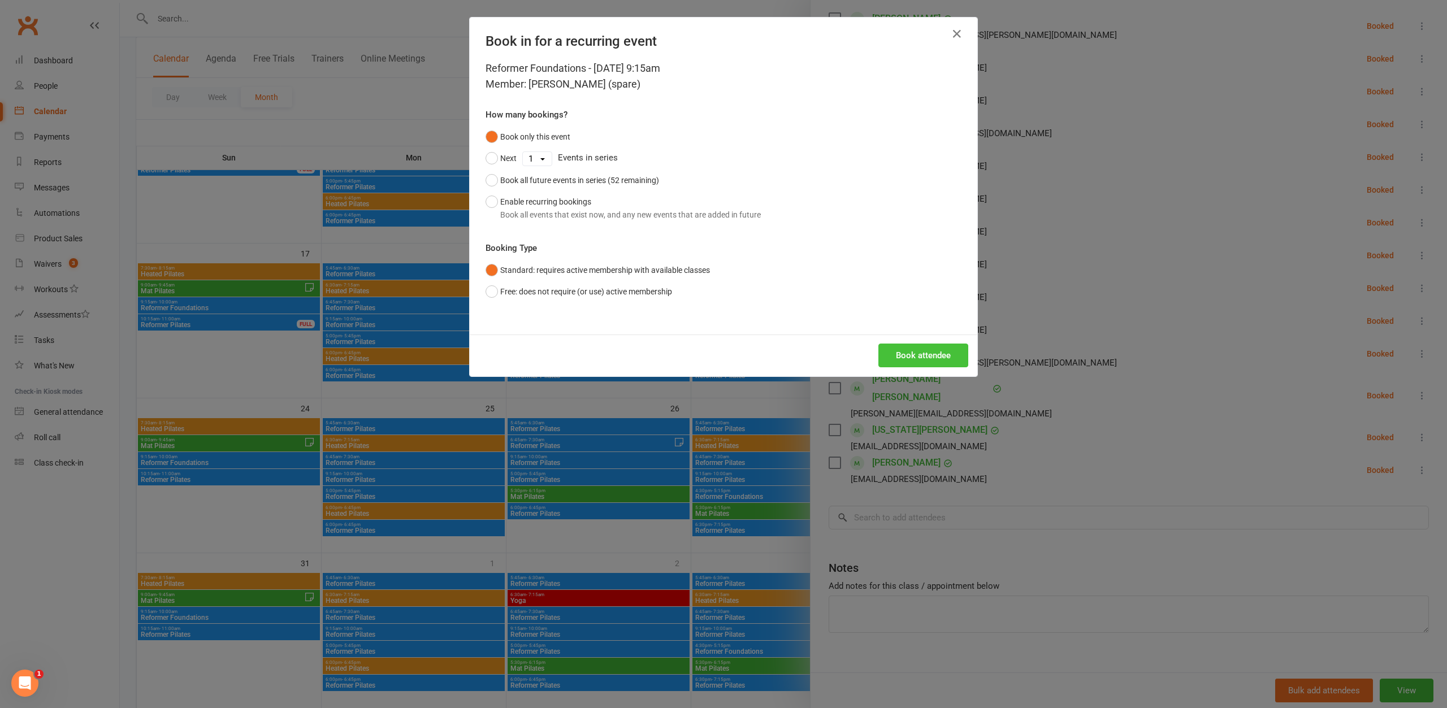
click at [933, 344] on button "Book attendee" at bounding box center [923, 356] width 90 height 24
click at [933, 351] on div "Loading..." at bounding box center [723, 356] width 507 height 42
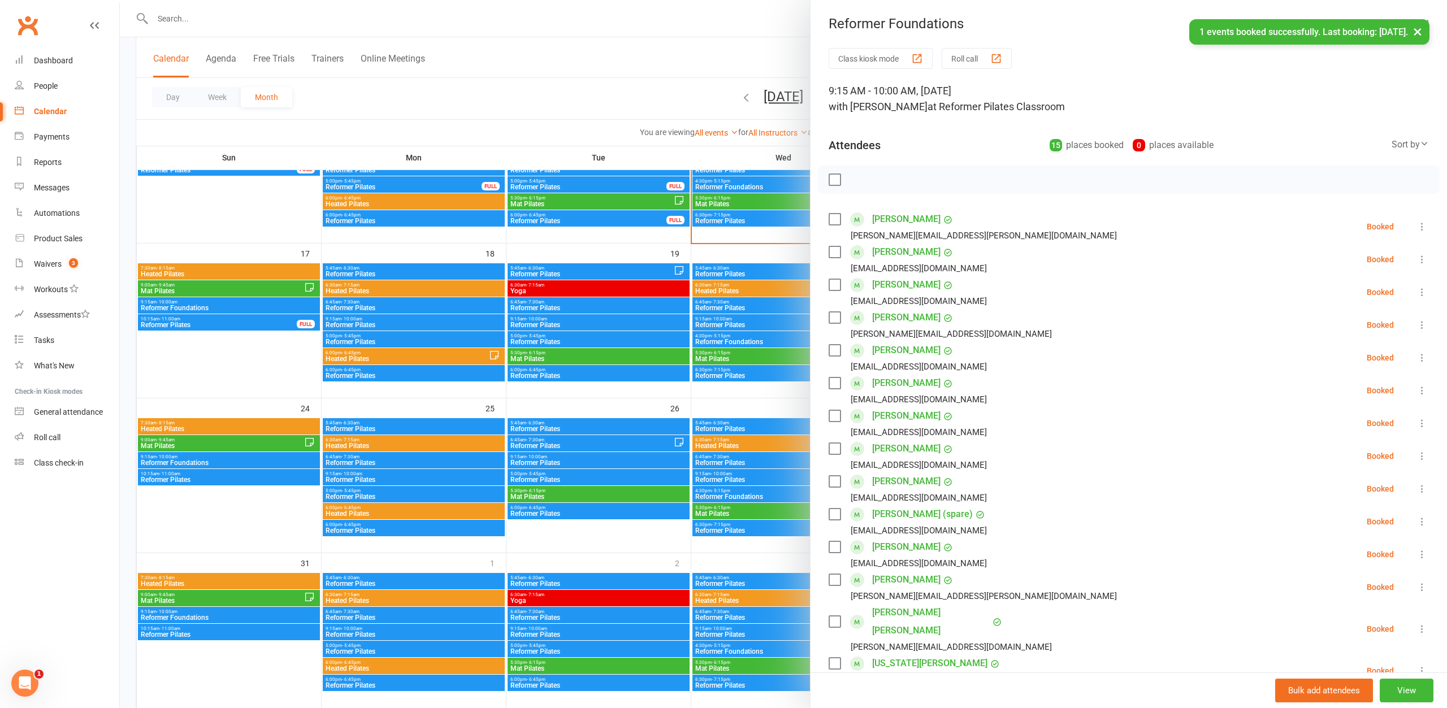
scroll to position [173, 0]
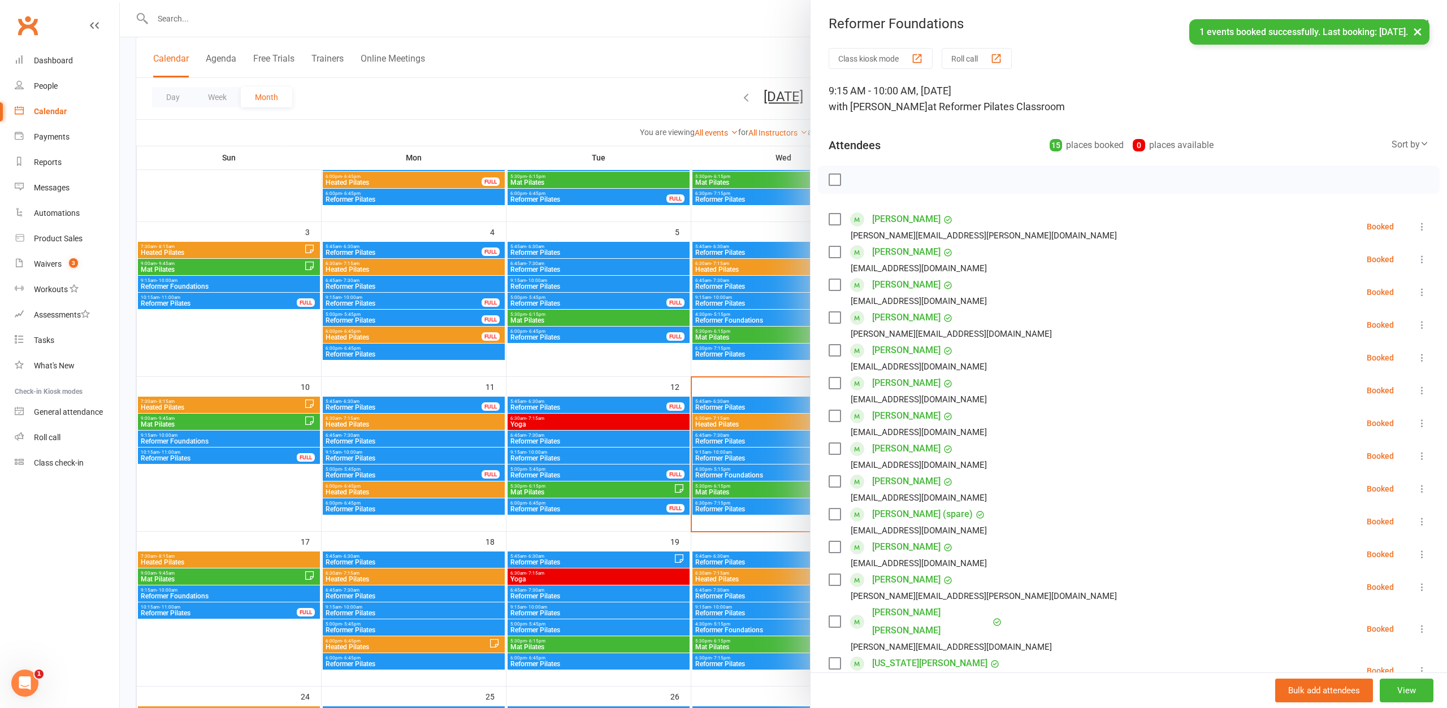
drag, startPoint x: 861, startPoint y: 80, endPoint x: 1093, endPoint y: 103, distance: 233.9
click at [1093, 103] on div "Class kiosk mode Roll call 9:15 AM - 10:00 AM, [DATE] with [PERSON_NAME] at Ref…" at bounding box center [1128, 520] width 636 height 944
click at [1091, 105] on div "9:15 AM - 10:00 AM, [DATE] with [PERSON_NAME] at Reformer Pilates Classroom" at bounding box center [1128, 99] width 600 height 32
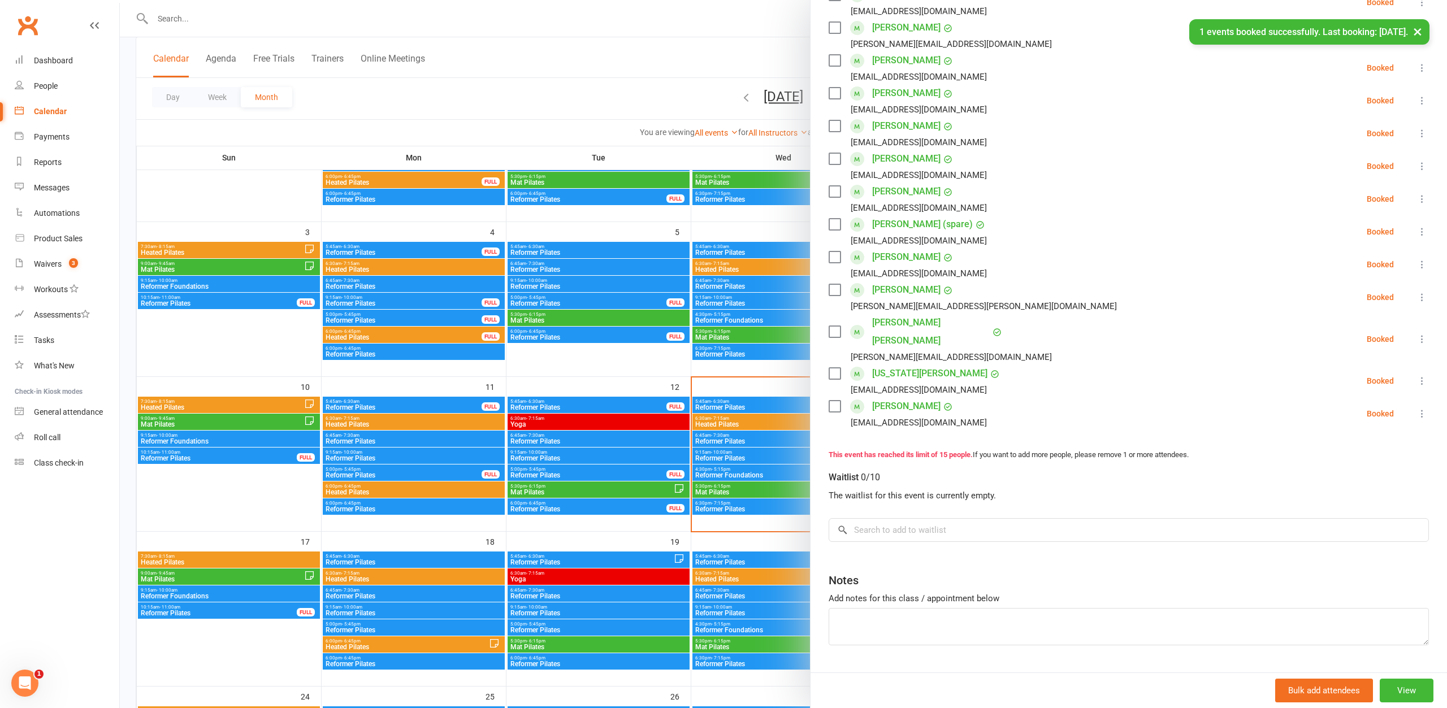
scroll to position [302, 0]
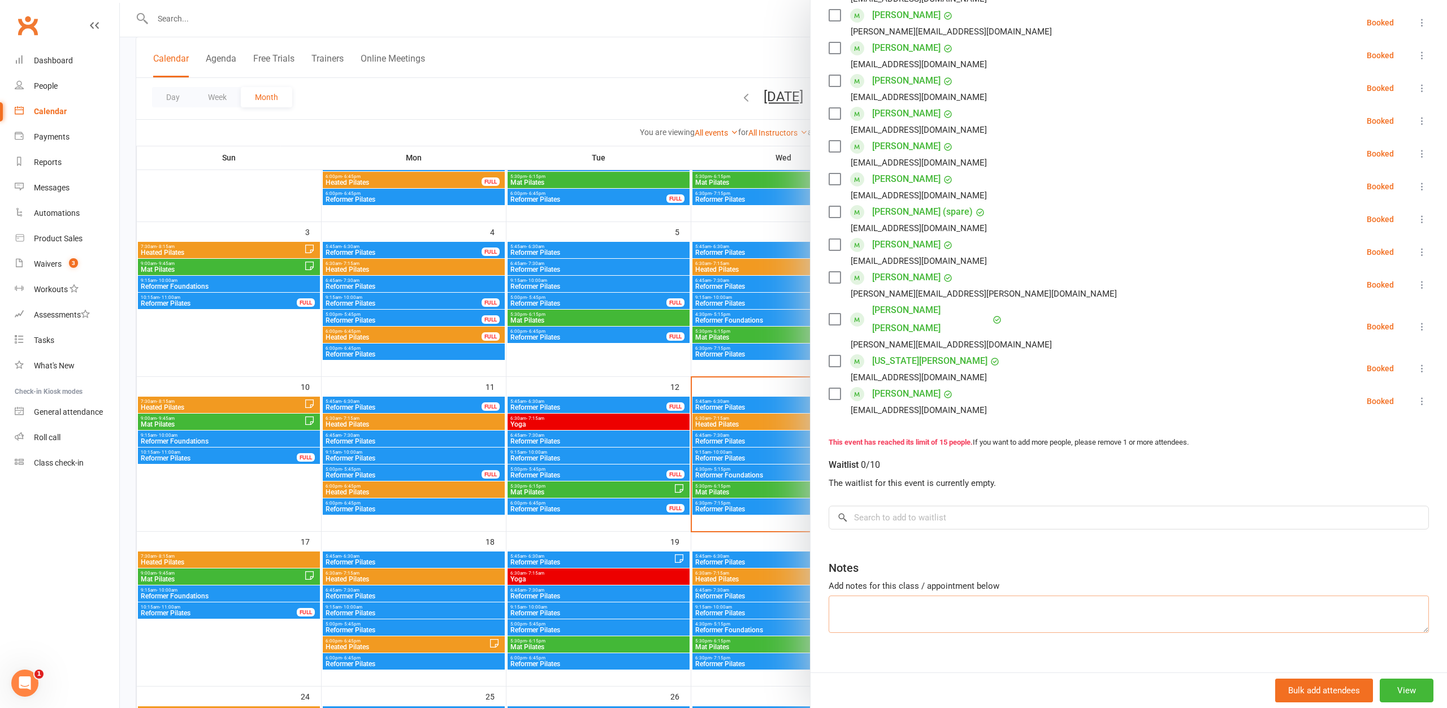
click at [923, 596] on textarea at bounding box center [1128, 614] width 600 height 37
type textarea "[PERSON_NAME]- first timer to Reformer Free trial"
click at [902, 506] on input "search" at bounding box center [1128, 518] width 600 height 24
type input "casual"
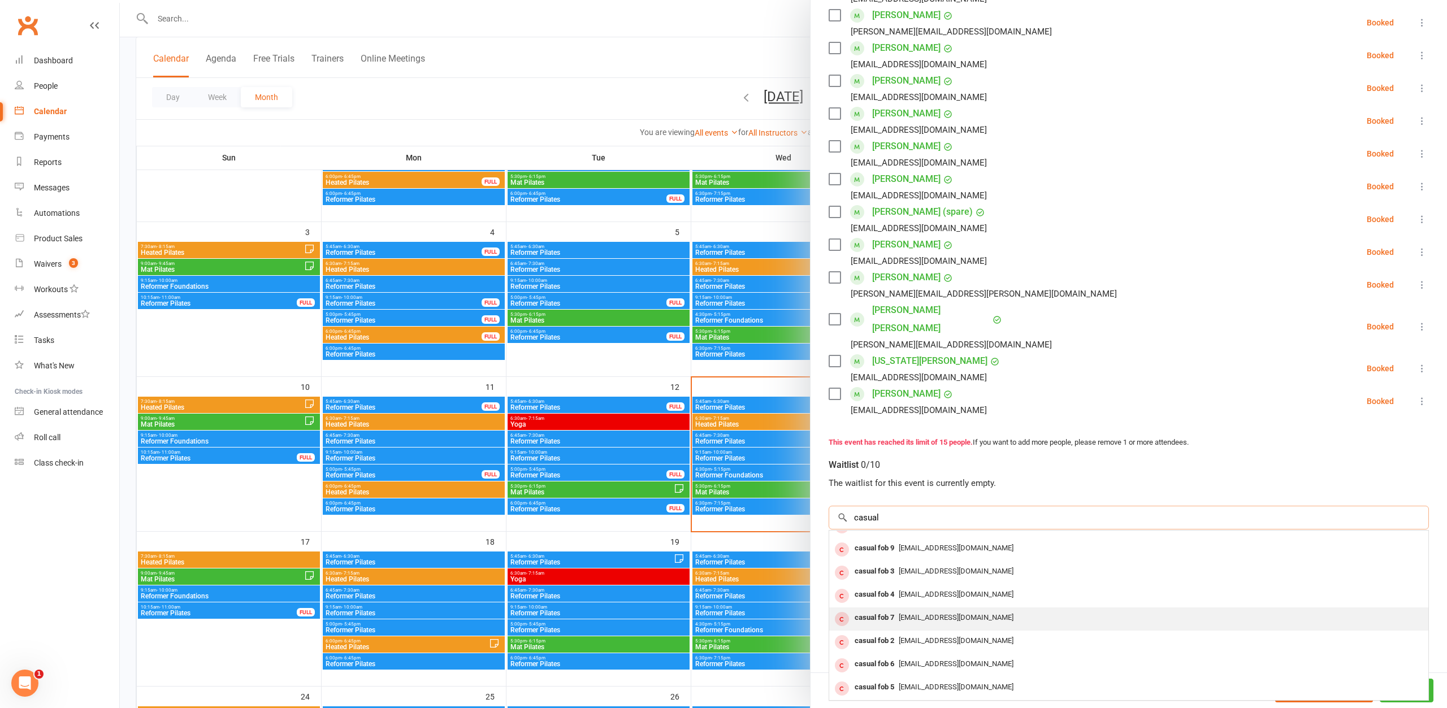
scroll to position [0, 0]
drag, startPoint x: 918, startPoint y: 499, endPoint x: 827, endPoint y: 493, distance: 91.1
click at [828, 506] on input "casual" at bounding box center [1128, 518] width 600 height 24
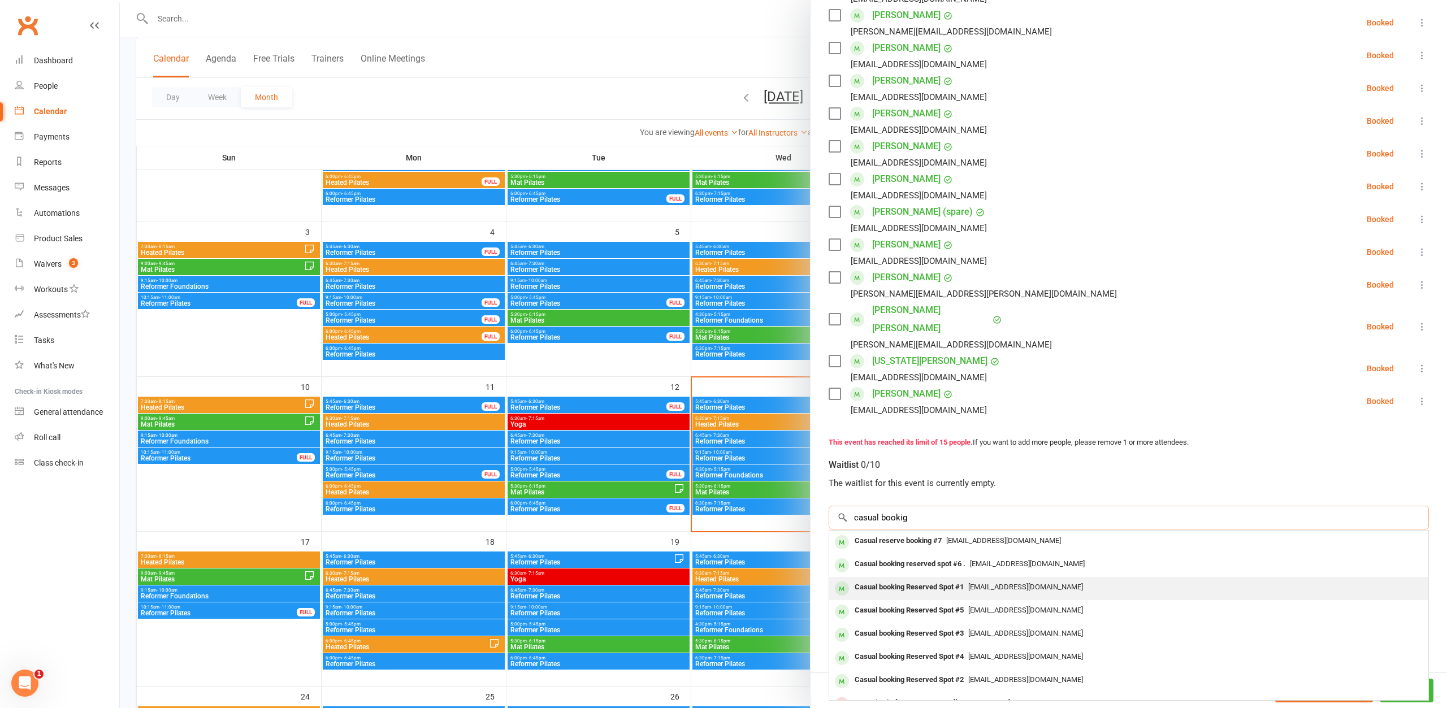
type input "casual bookig"
click at [983, 583] on span "[EMAIL_ADDRESS][DOMAIN_NAME]" at bounding box center [1025, 587] width 115 height 8
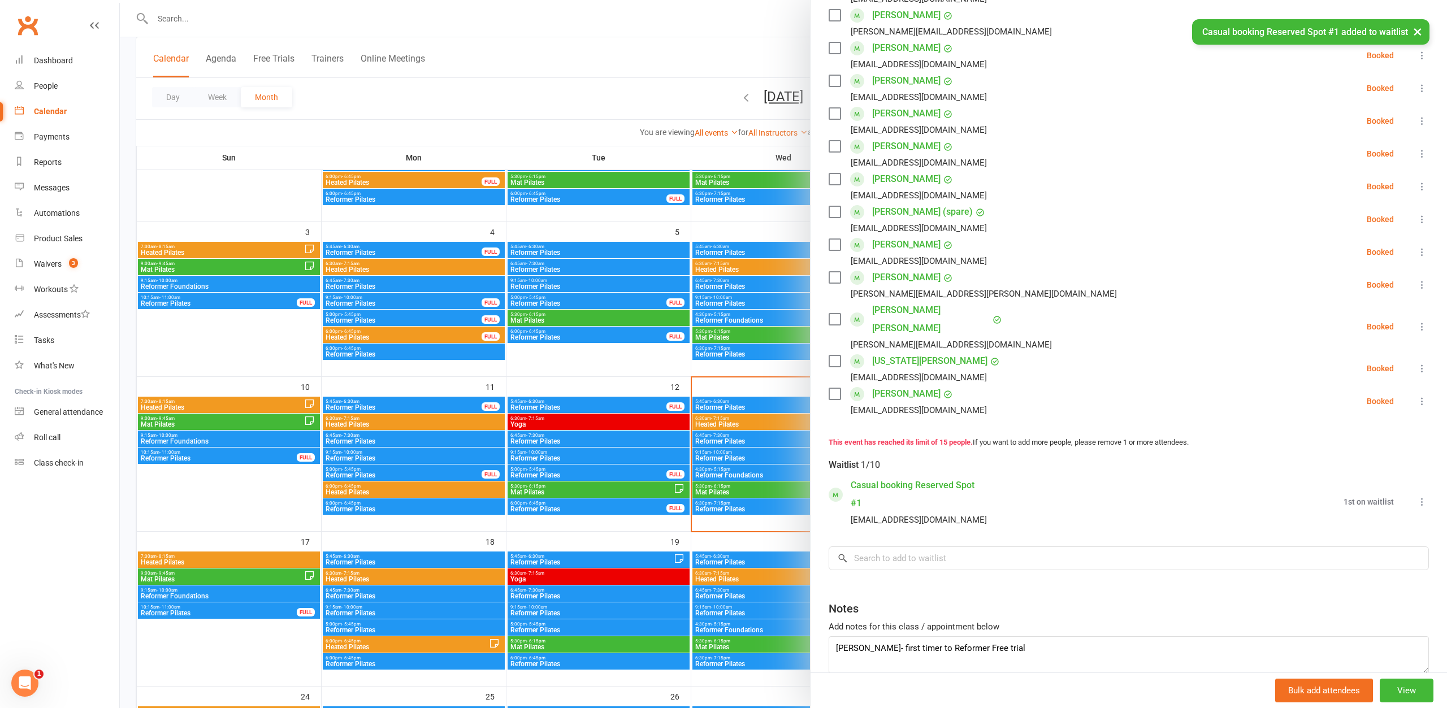
scroll to position [180, 0]
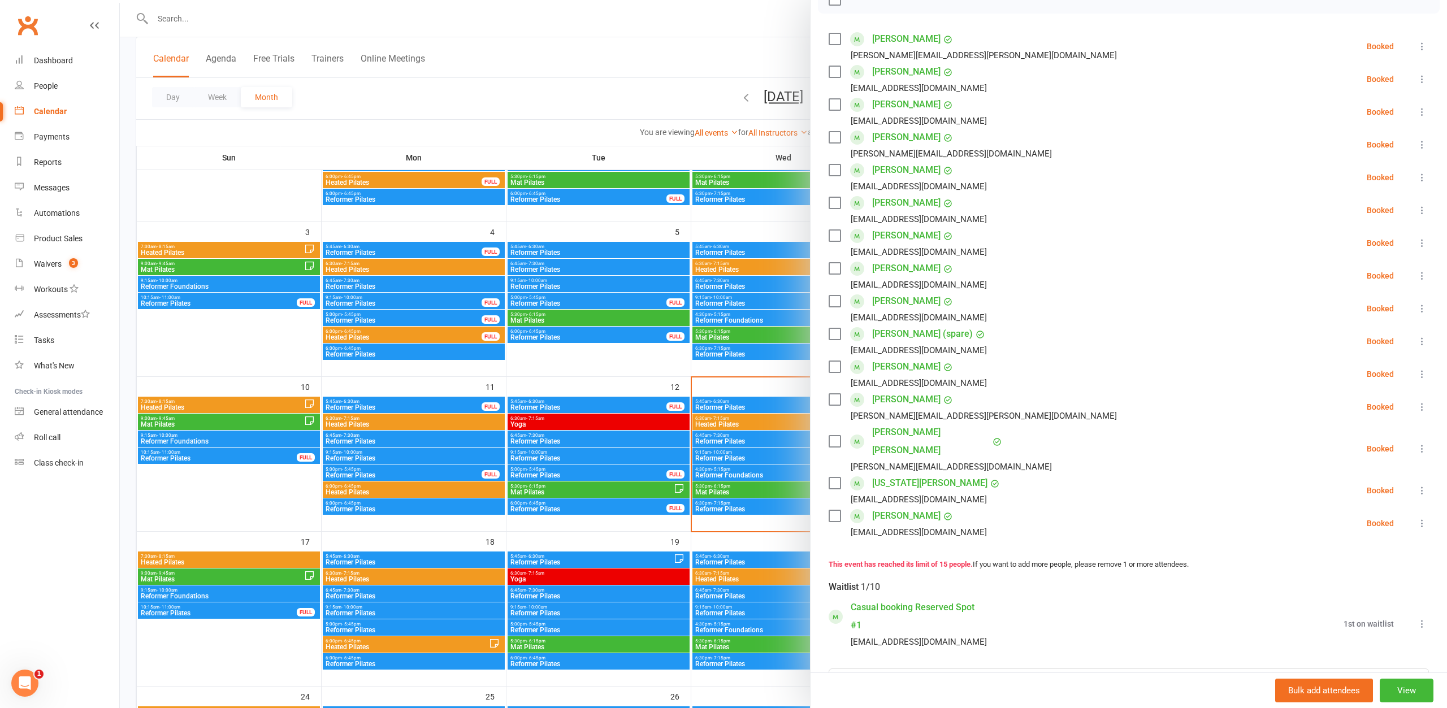
click at [1421, 339] on icon at bounding box center [1421, 341] width 11 height 11
click at [1360, 388] on link "Remove" at bounding box center [1362, 386] width 132 height 23
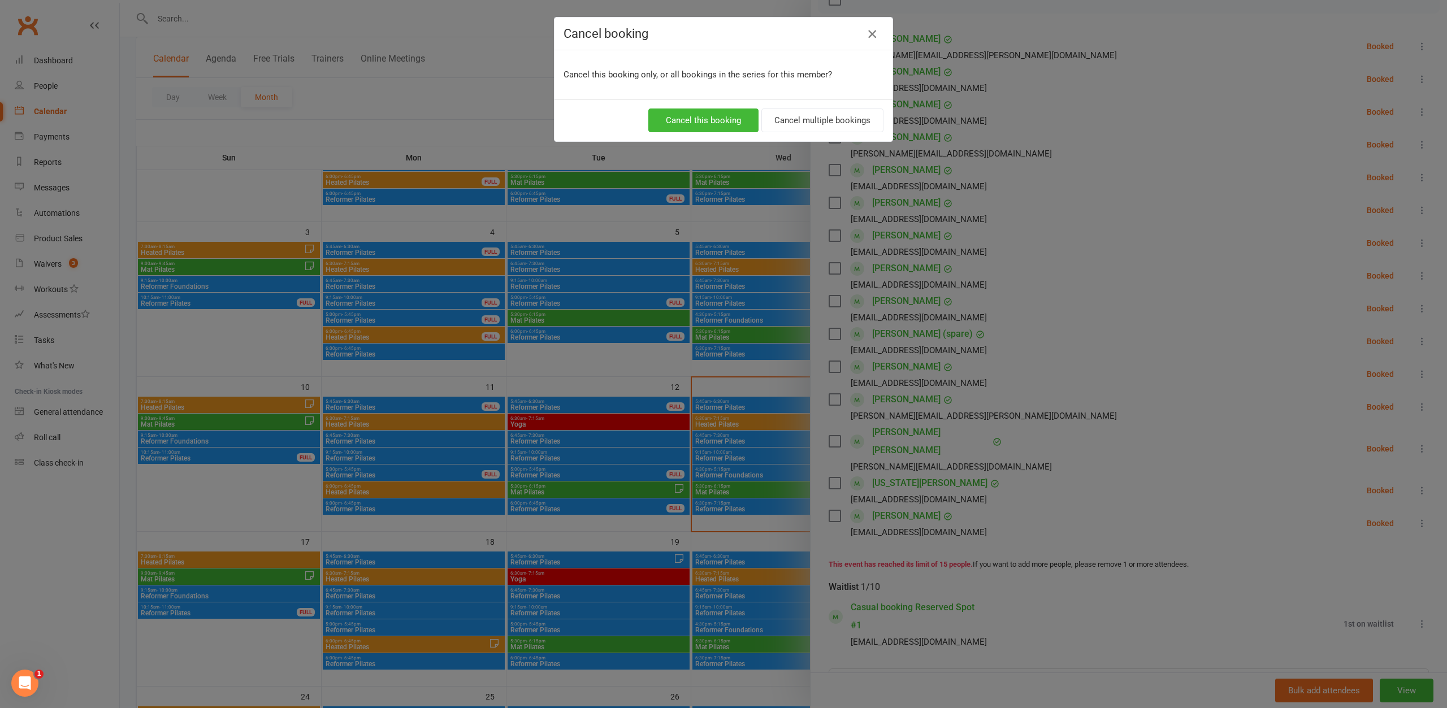
click at [866, 30] on button "button" at bounding box center [872, 34] width 18 height 18
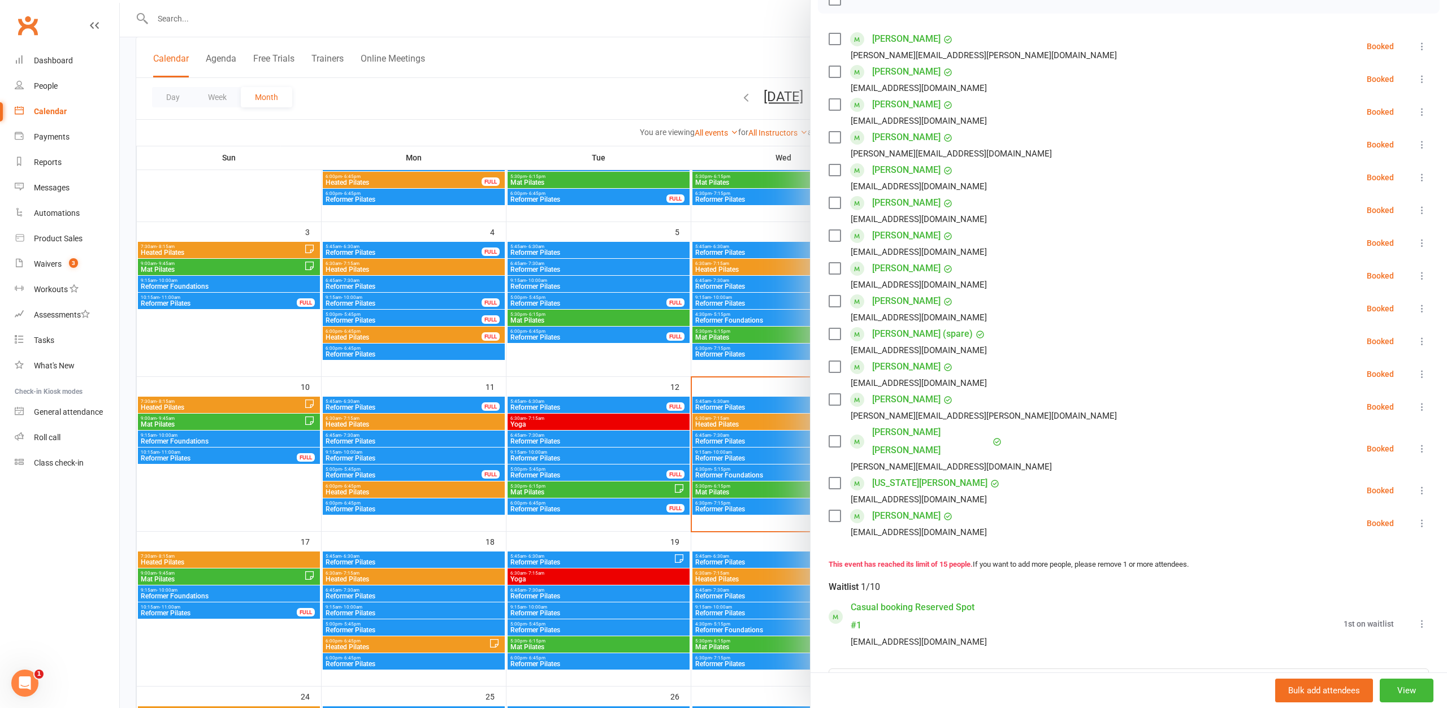
click at [1418, 338] on icon at bounding box center [1421, 341] width 11 height 11
click at [1344, 392] on link "Remove" at bounding box center [1362, 386] width 132 height 23
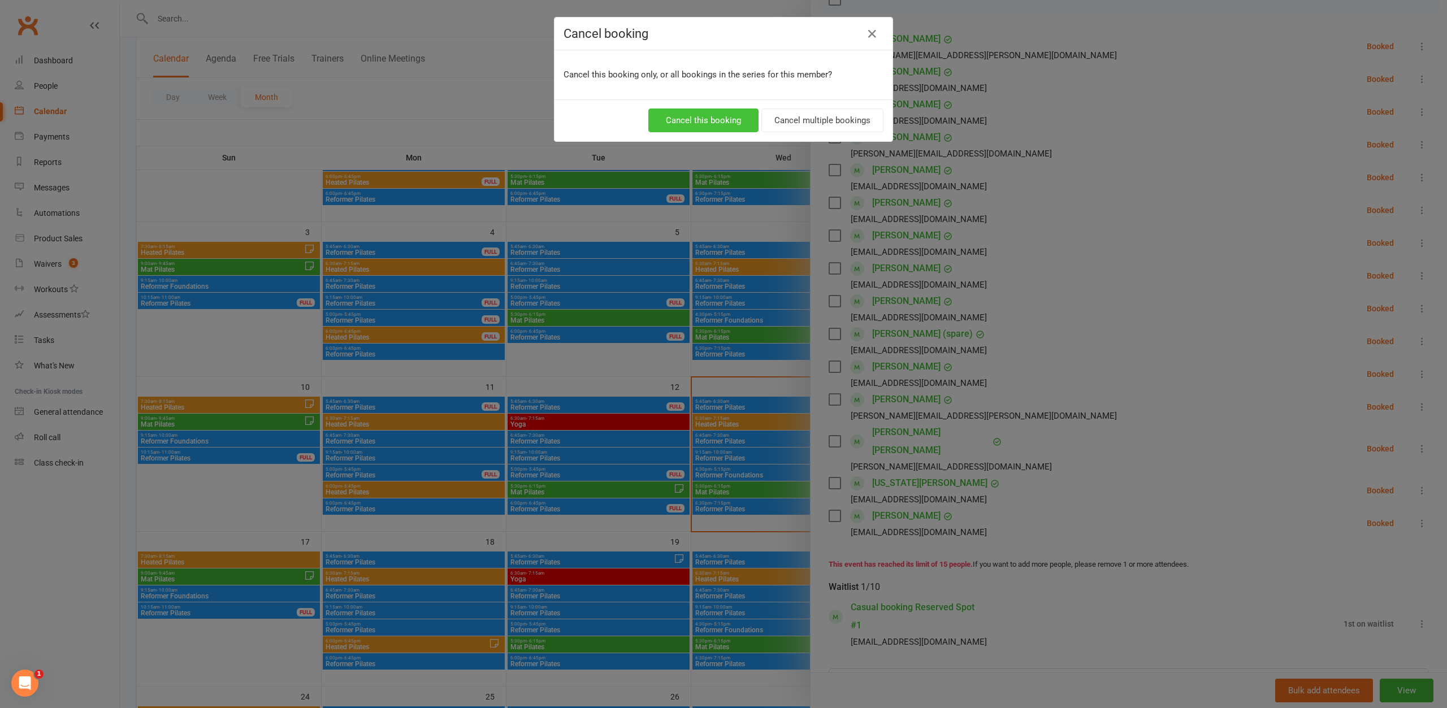
click at [701, 124] on button "Cancel this booking" at bounding box center [703, 120] width 110 height 24
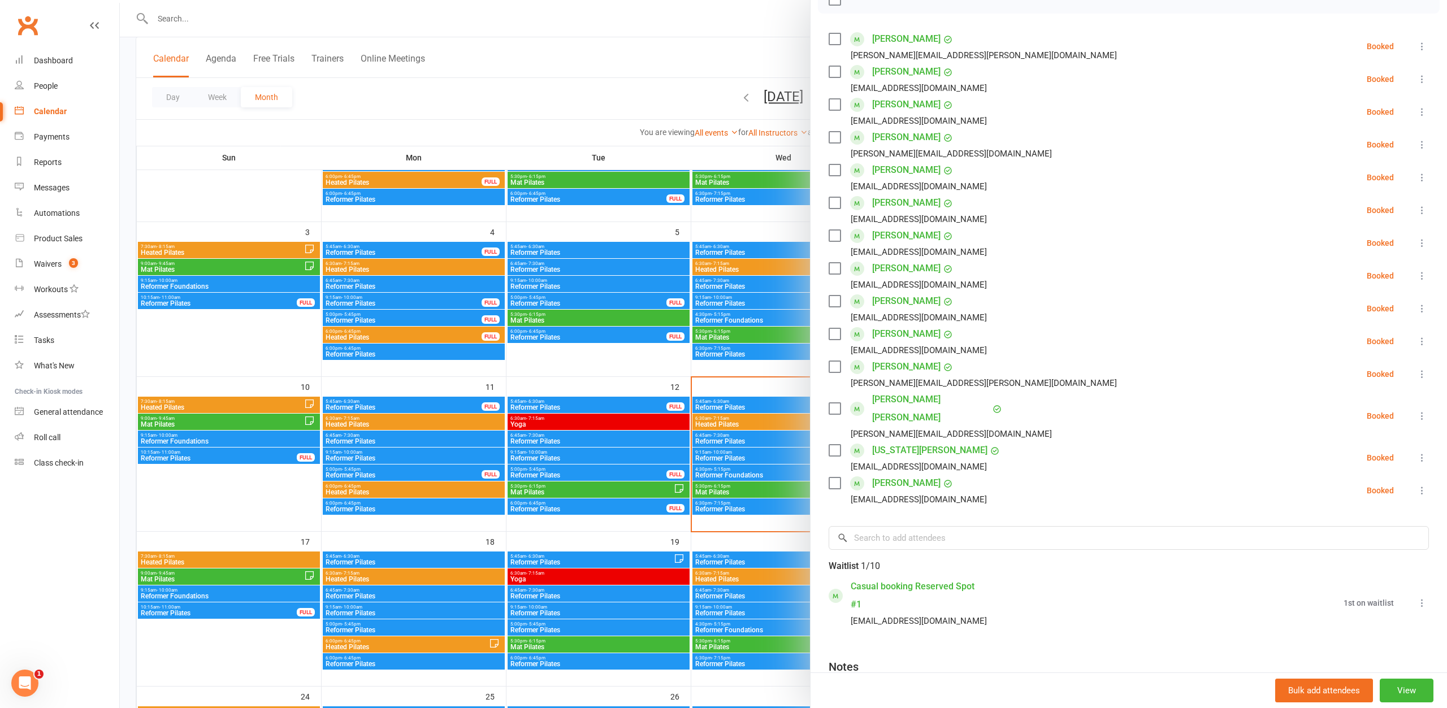
scroll to position [0, 0]
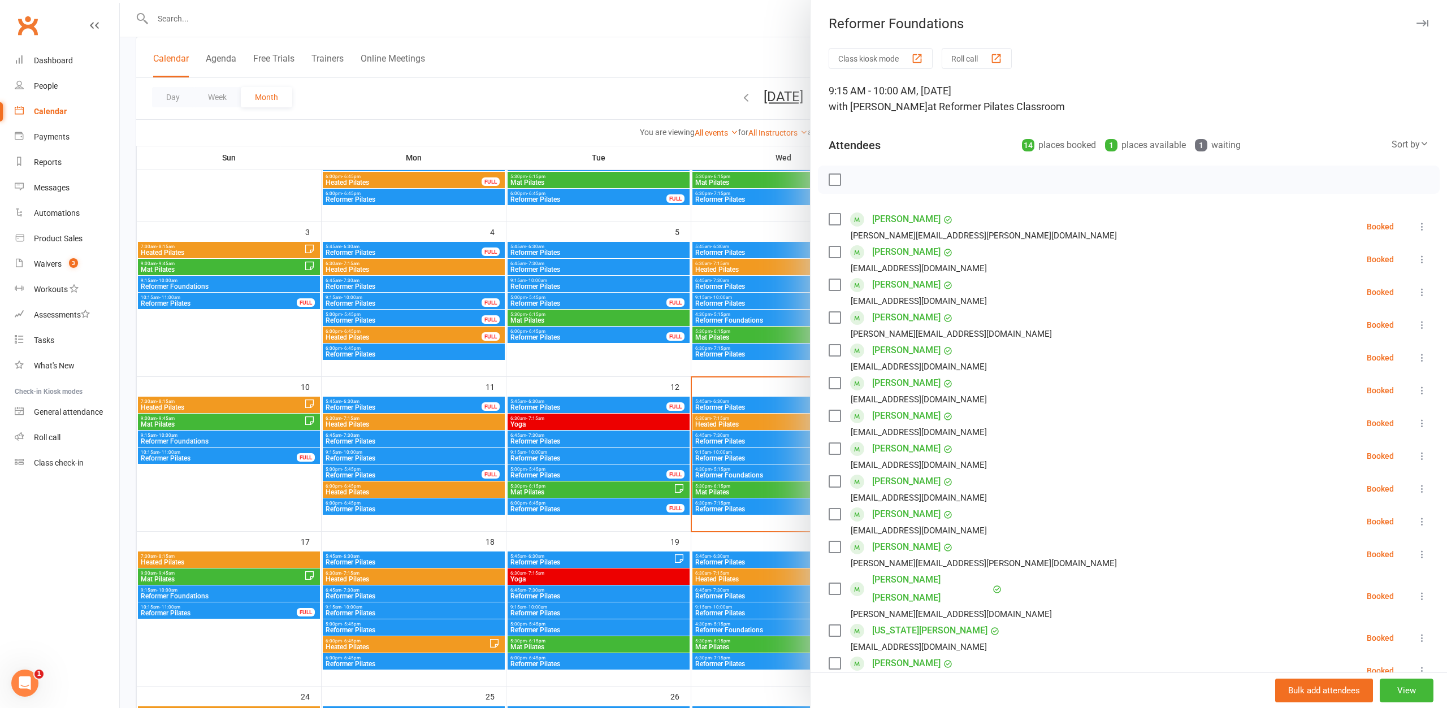
click at [986, 140] on div "Attendees 14 places booked 1 places available 1 waiting Sort by Last name First…" at bounding box center [1128, 143] width 600 height 28
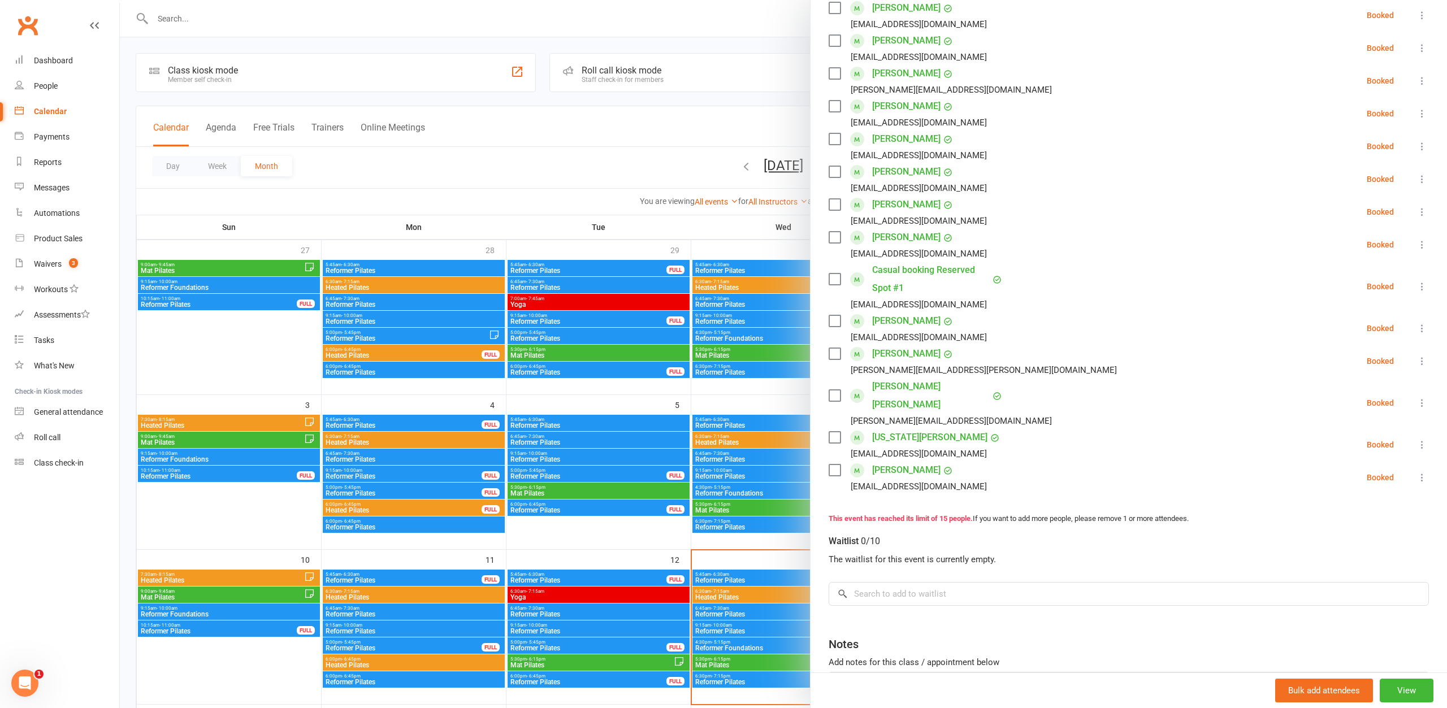
drag, startPoint x: 639, startPoint y: 160, endPoint x: 642, endPoint y: 171, distance: 10.7
click at [639, 160] on div at bounding box center [783, 354] width 1327 height 708
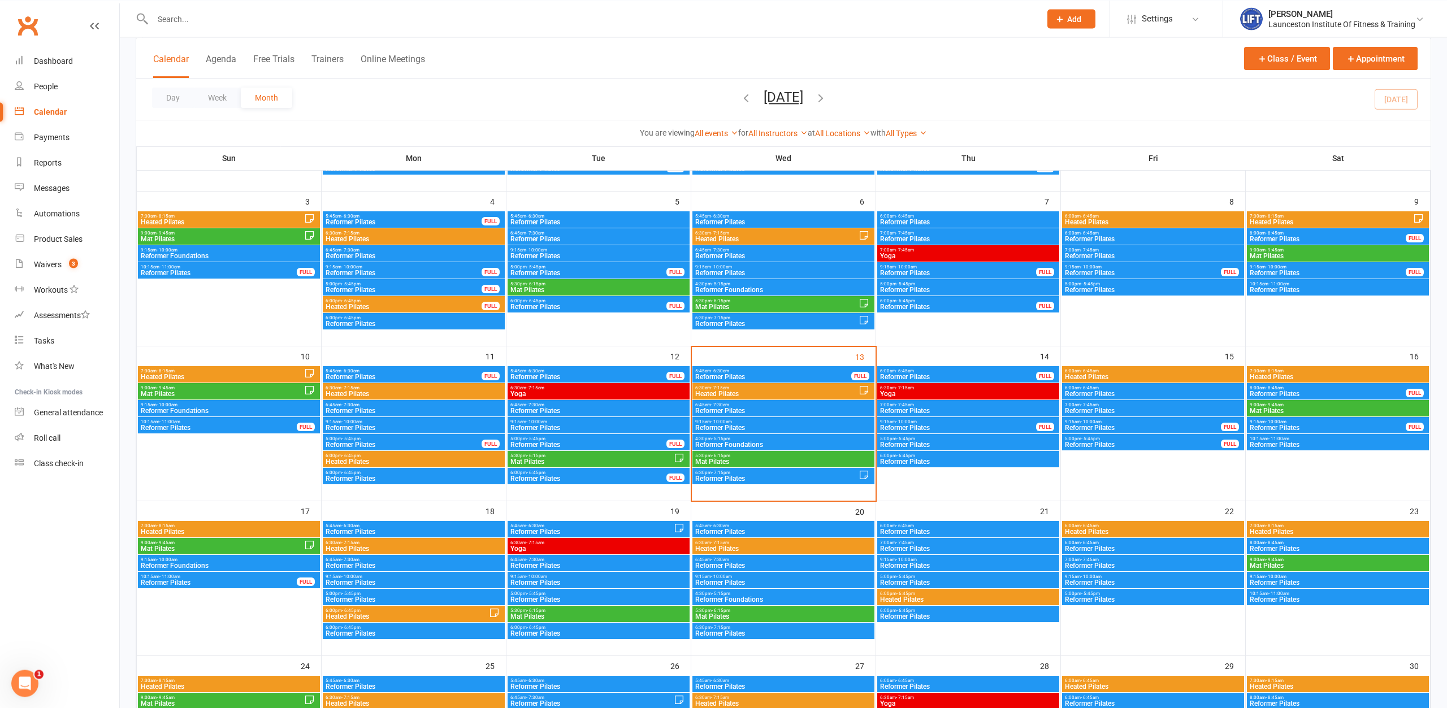
scroll to position [231, 0]
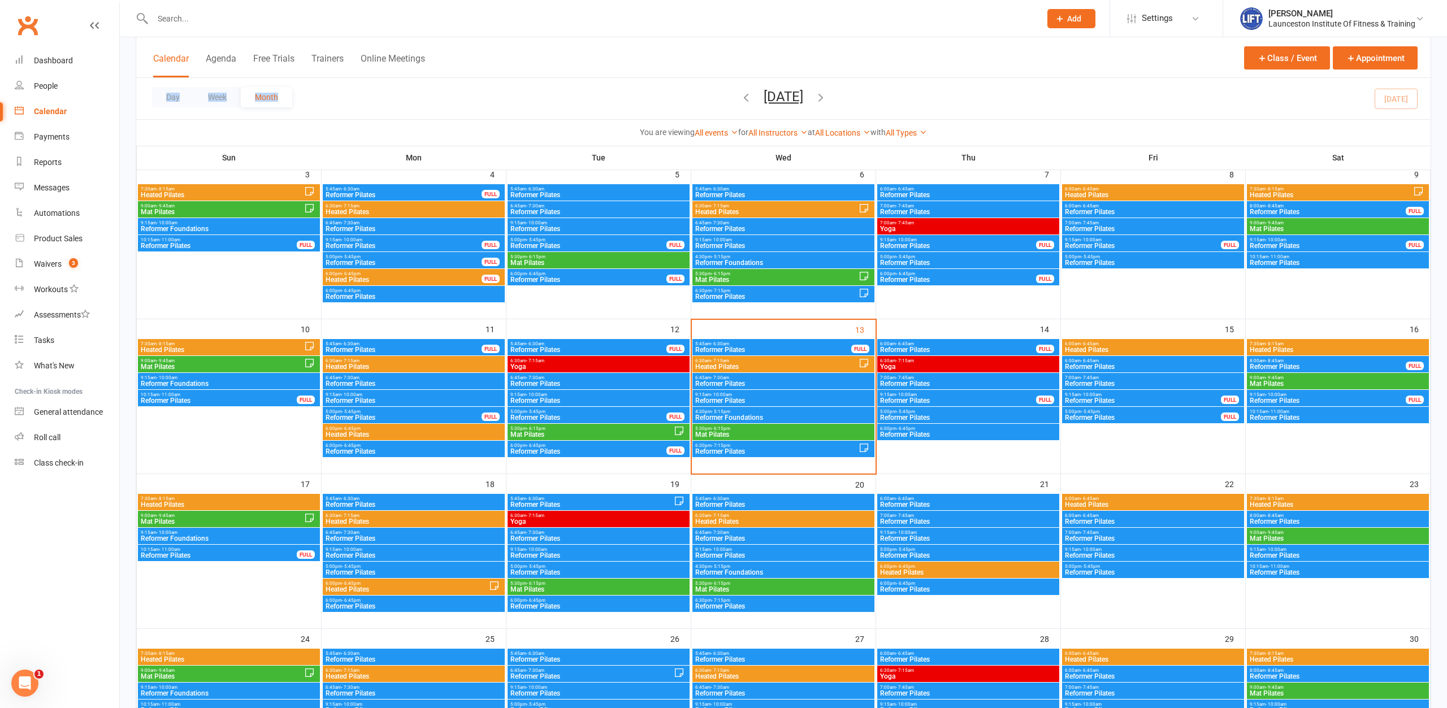
click at [475, 117] on div "Calendar Agenda Free Trials Trainers Online Meetings Class / Event Appointment …" at bounding box center [783, 92] width 1295 height 110
click at [212, 21] on input "text" at bounding box center [590, 19] width 883 height 16
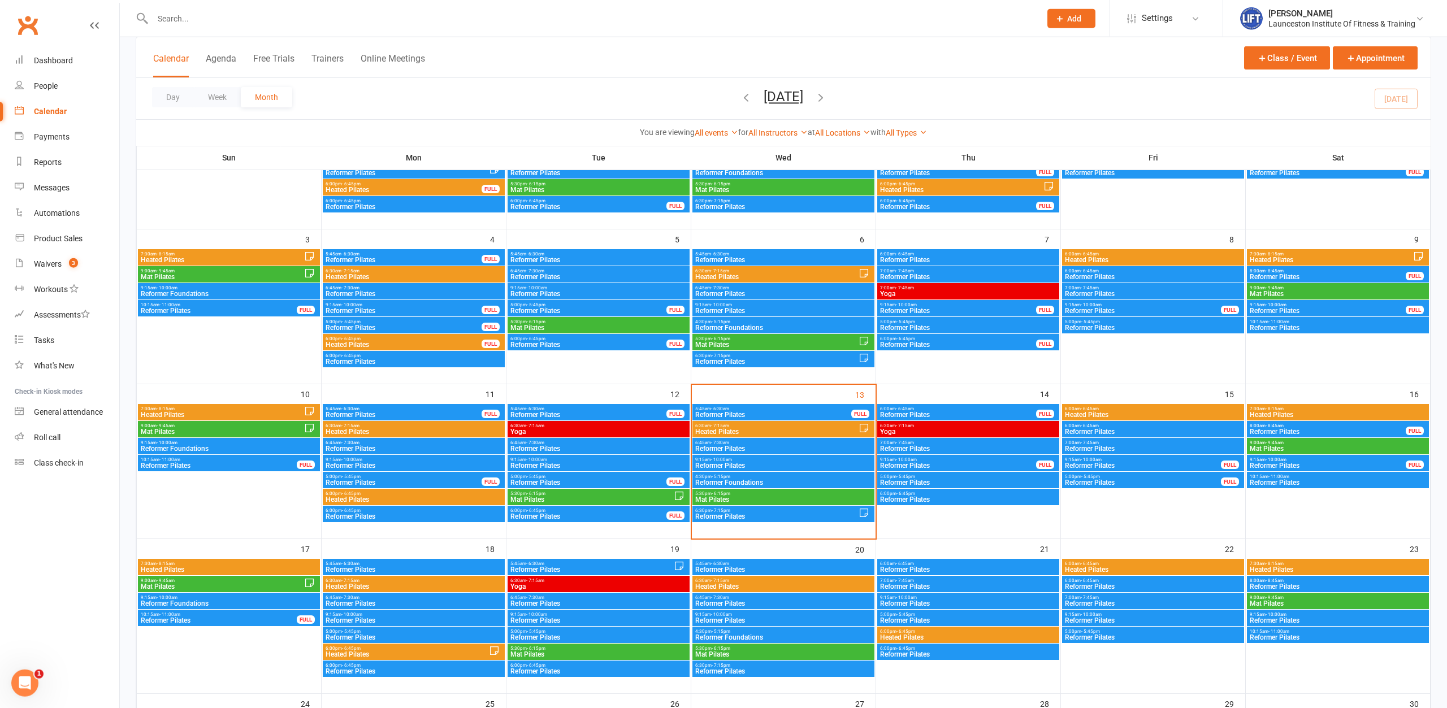
scroll to position [0, 0]
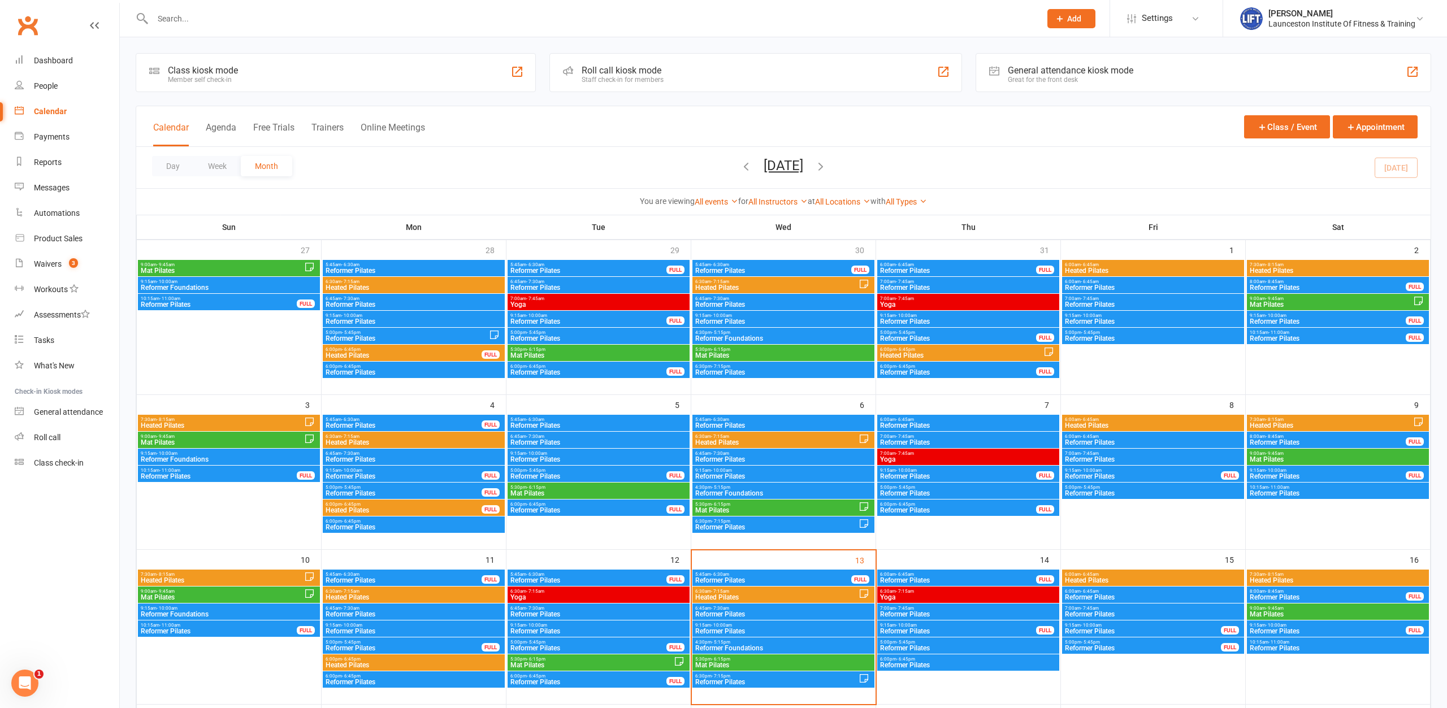
click at [364, 24] on input "text" at bounding box center [590, 19] width 883 height 16
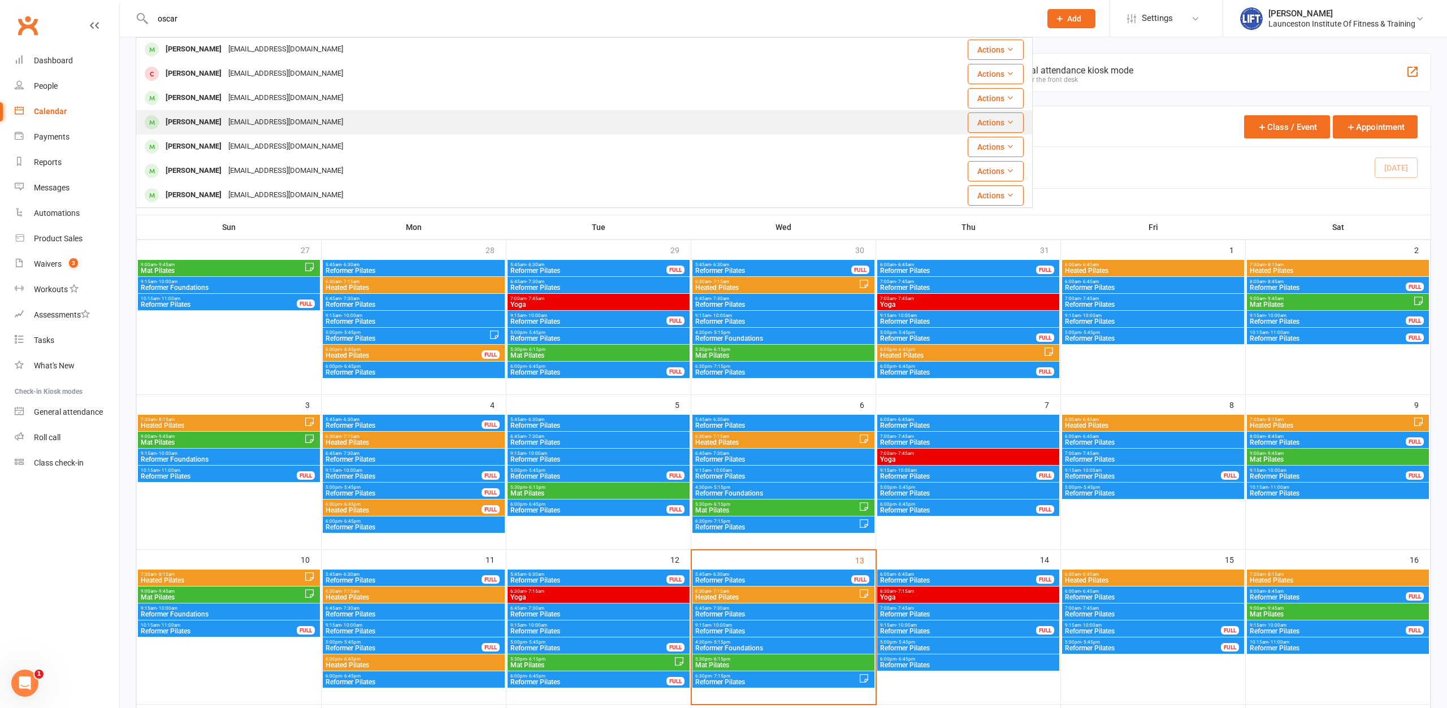
scroll to position [58, 0]
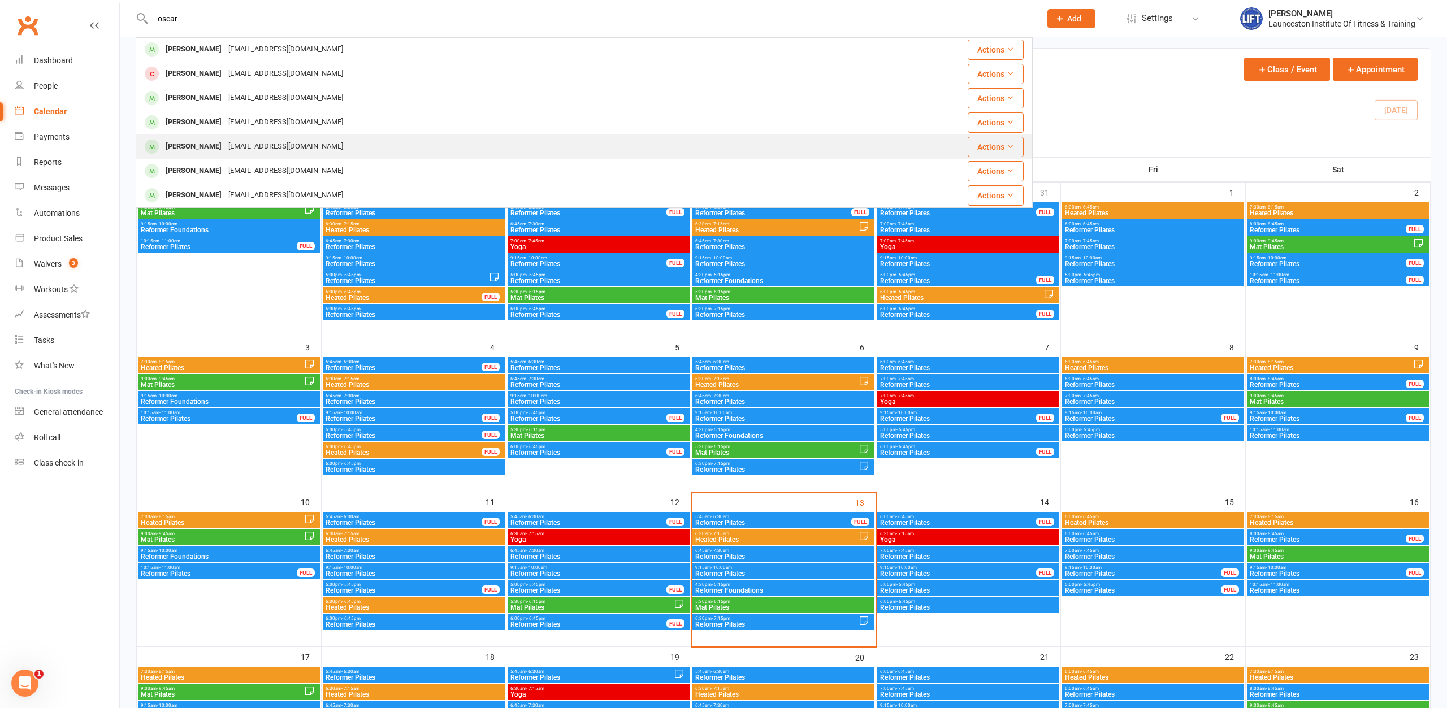
type input "oscar"
click at [257, 147] on div "[EMAIL_ADDRESS][DOMAIN_NAME]" at bounding box center [285, 146] width 121 height 16
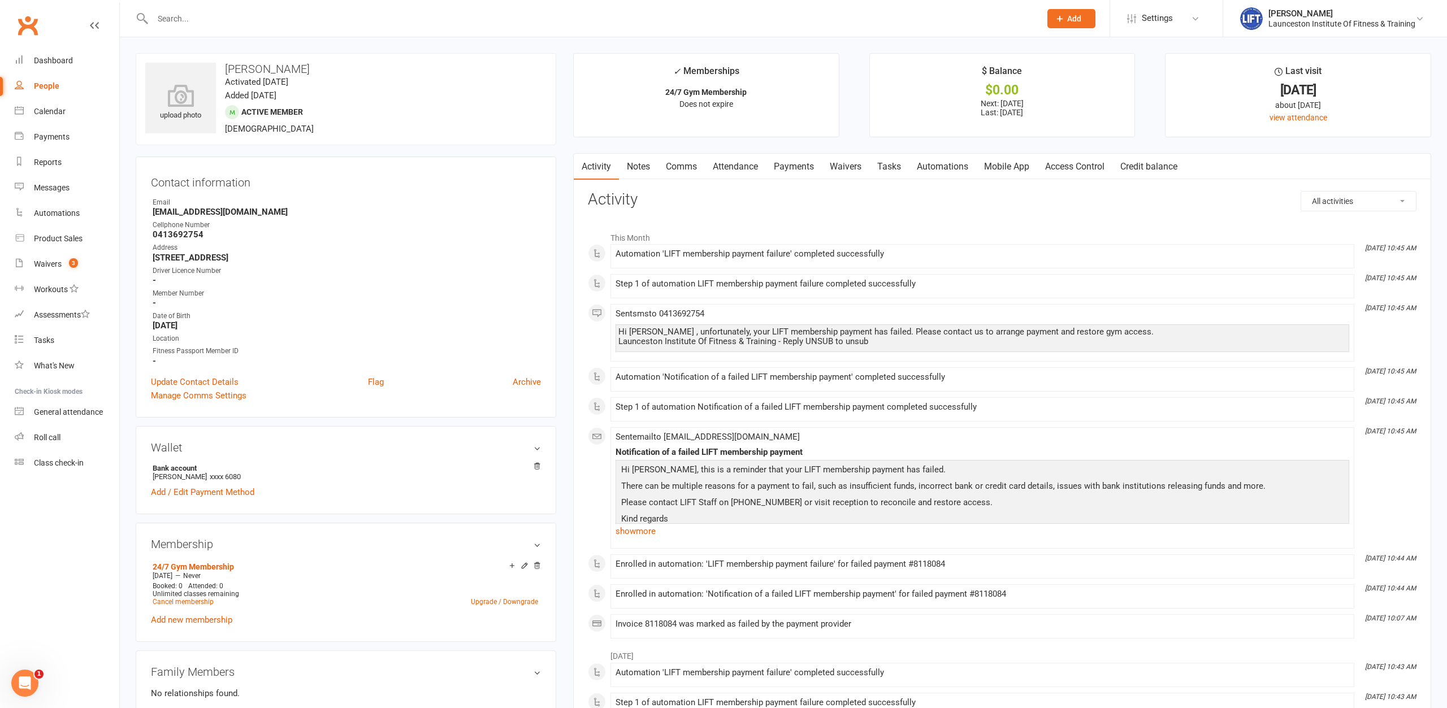
click at [793, 167] on link "Payments" at bounding box center [794, 167] width 56 height 26
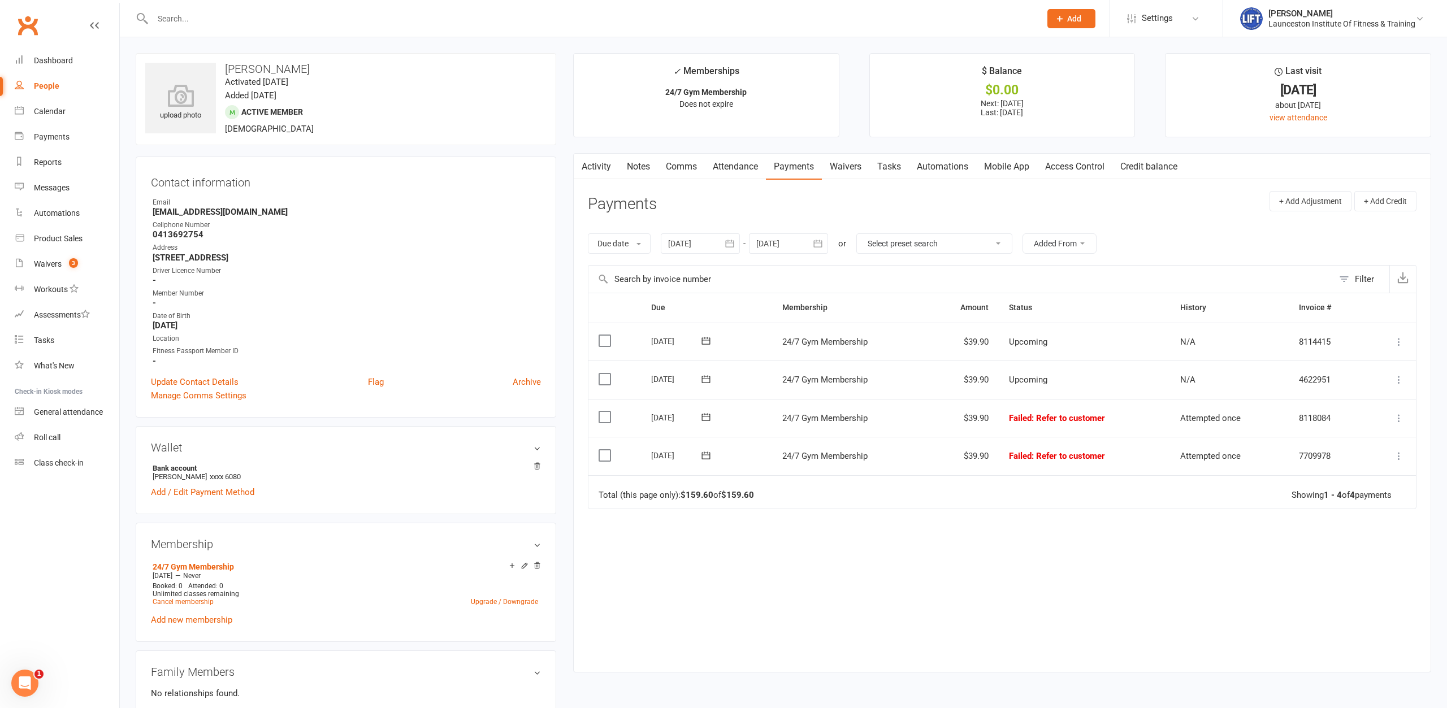
click at [716, 248] on div at bounding box center [700, 243] width 79 height 20
click at [688, 270] on button "button" at bounding box center [679, 270] width 24 height 20
click at [744, 311] on table "[DATE] Sun Mon Tue Wed Thu Fri Sat 18 27 28 29 30 01 02 03 19 04 05 06 07 08 09…" at bounding box center [768, 344] width 210 height 175
click at [735, 329] on button "05" at bounding box center [731, 335] width 24 height 20
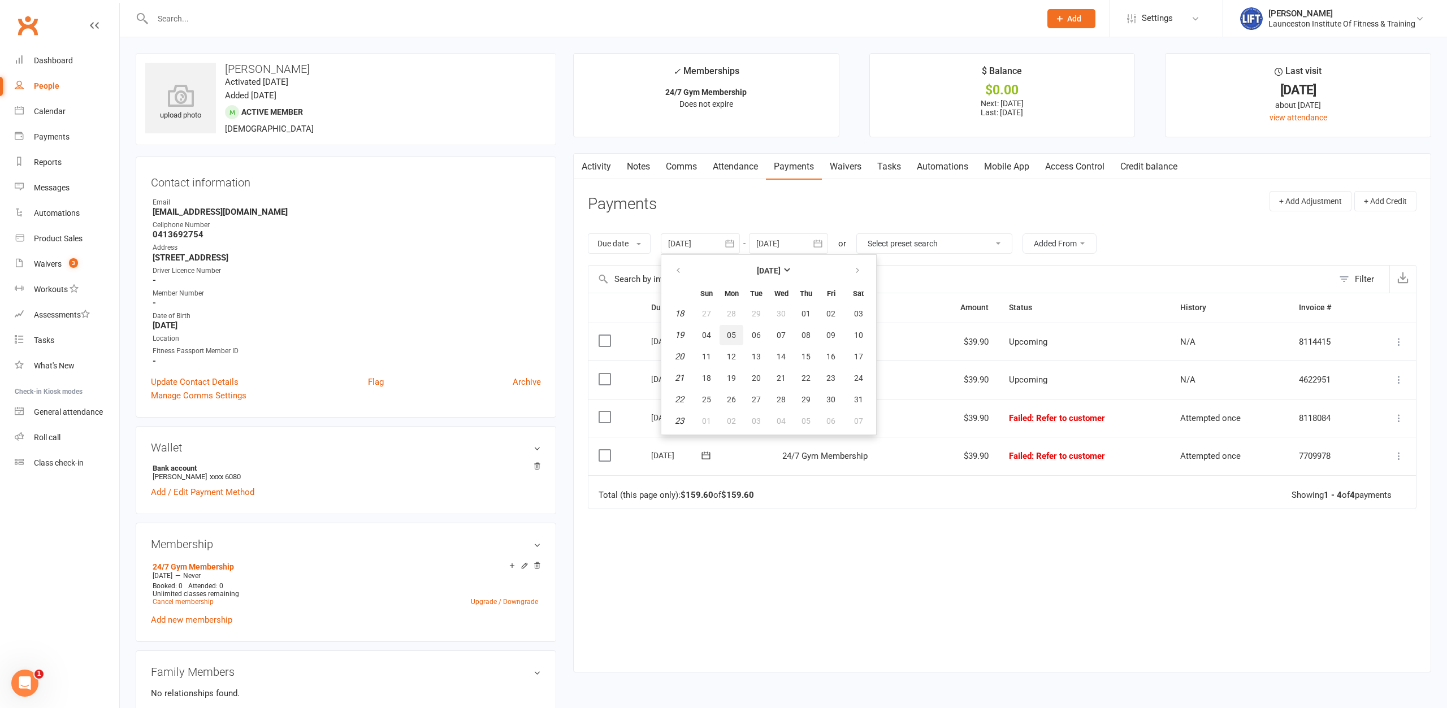
type input "[DATE]"
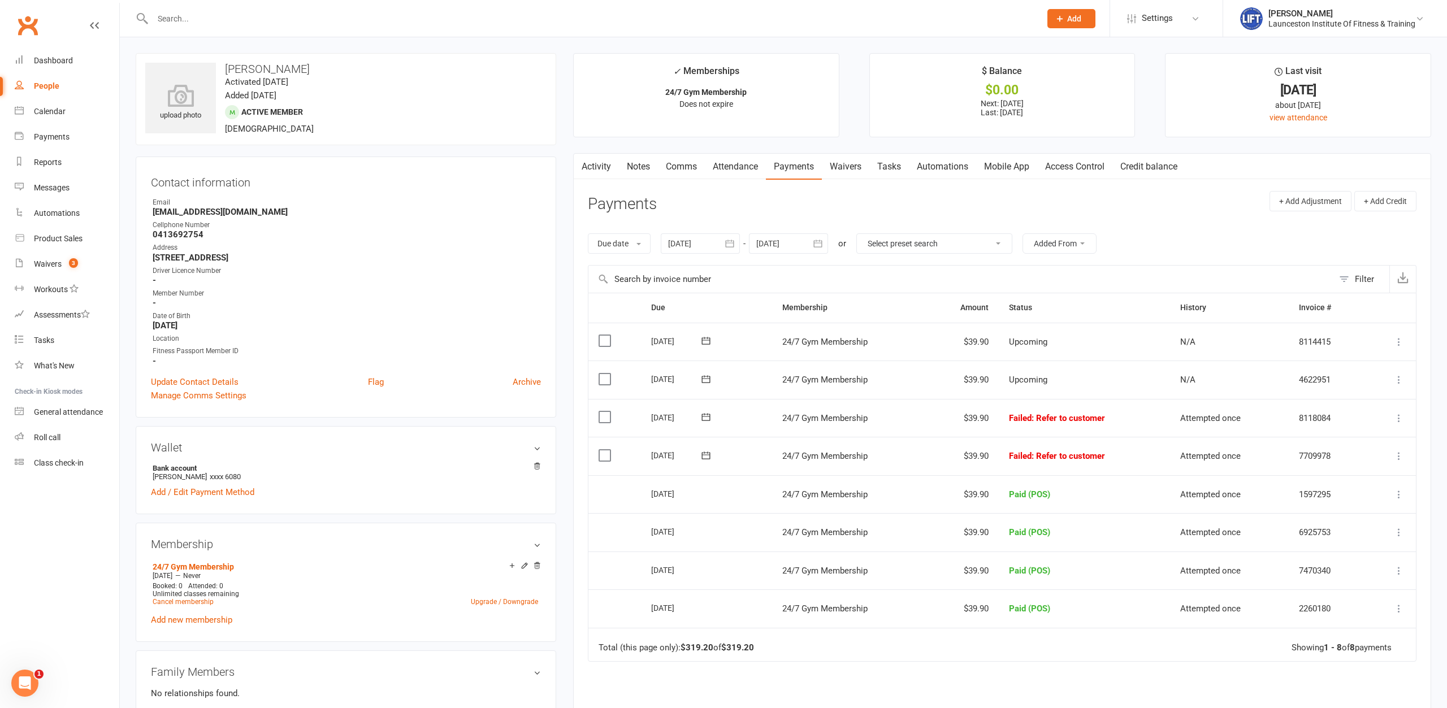
drag, startPoint x: 780, startPoint y: 423, endPoint x: 1139, endPoint y: 455, distance: 360.2
click at [1139, 455] on table "Due Contact Membership Amount Status History Invoice # Select this [DATE] [PERS…" at bounding box center [1002, 477] width 828 height 369
click at [1155, 451] on td "Failed : Refer to customer" at bounding box center [1083, 456] width 171 height 38
drag, startPoint x: 1150, startPoint y: 457, endPoint x: 776, endPoint y: 411, distance: 376.2
click at [776, 411] on table "Due Contact Membership Amount Status History Invoice # Select this [DATE] [PERS…" at bounding box center [1002, 477] width 828 height 369
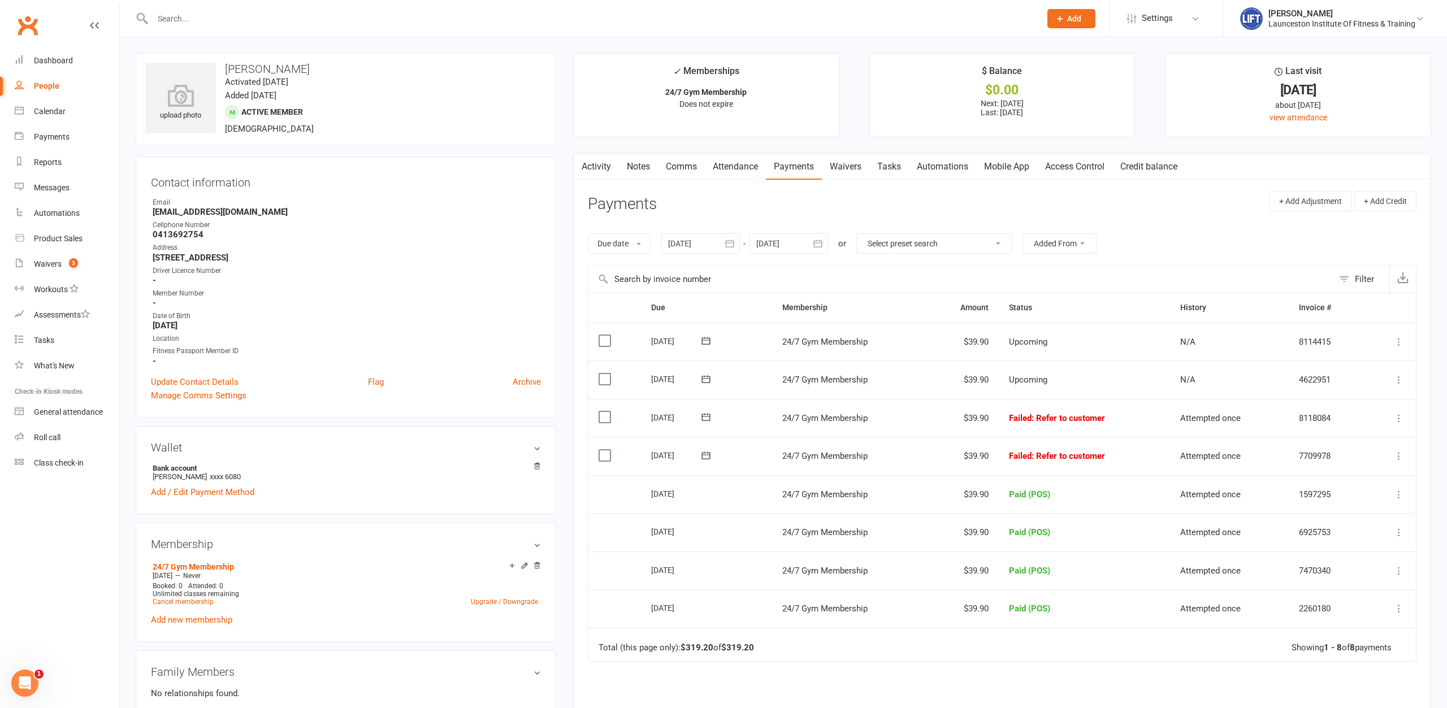
click at [770, 414] on td "[DATE]" at bounding box center [706, 418] width 131 height 38
drag, startPoint x: 1135, startPoint y: 456, endPoint x: 775, endPoint y: 409, distance: 363.0
click at [775, 409] on table "Due Contact Membership Amount Status History Invoice # Select this [DATE] [PERS…" at bounding box center [1002, 477] width 828 height 369
click at [771, 420] on td "[DATE]" at bounding box center [706, 418] width 131 height 38
click at [1397, 456] on icon at bounding box center [1398, 455] width 11 height 11
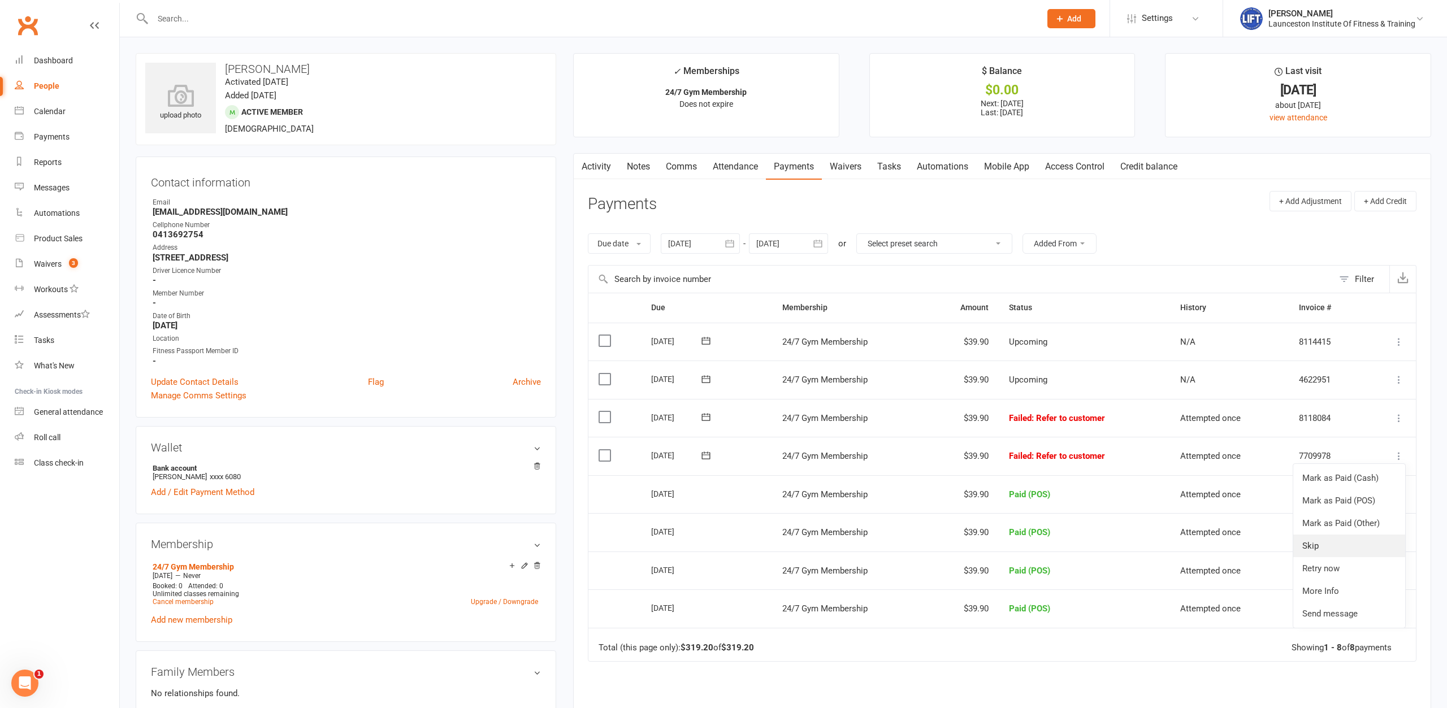
click at [1379, 540] on link "Skip" at bounding box center [1349, 546] width 112 height 23
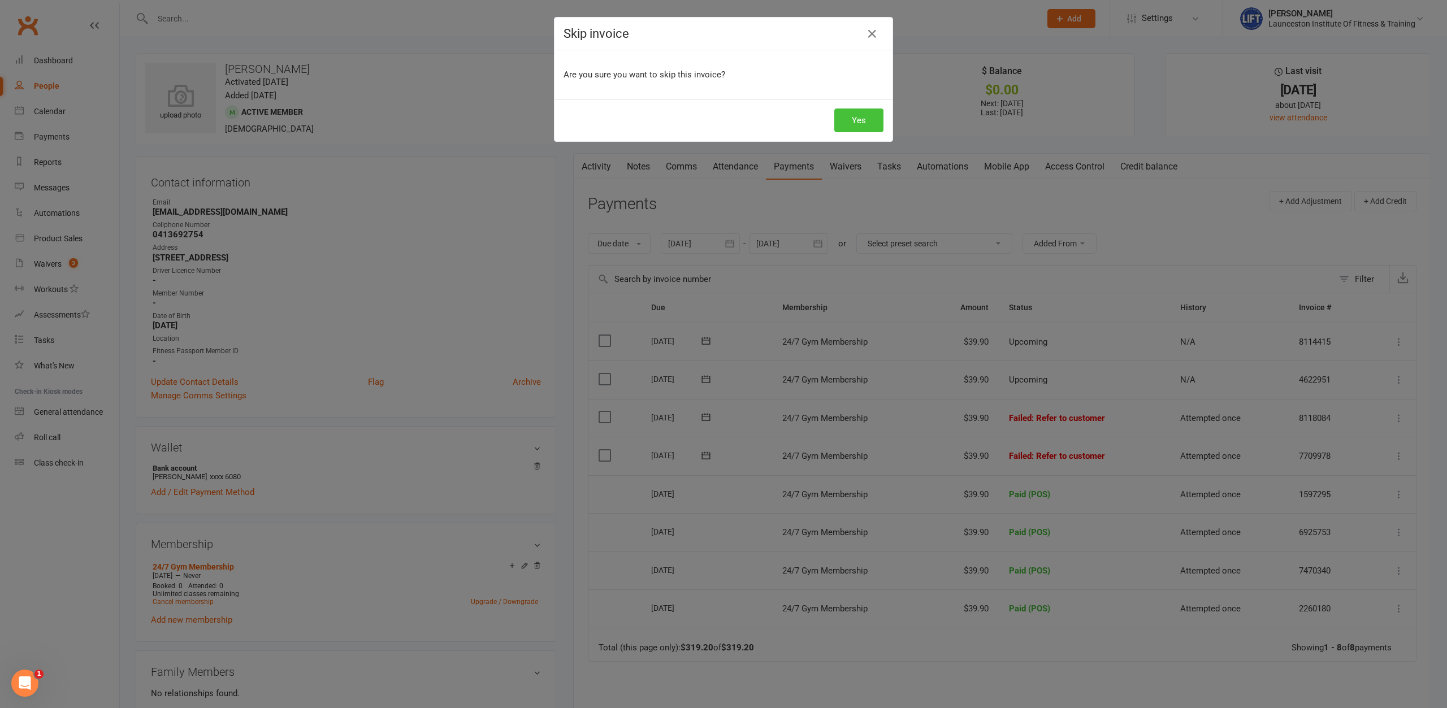
click at [877, 124] on button "Yes" at bounding box center [858, 120] width 49 height 24
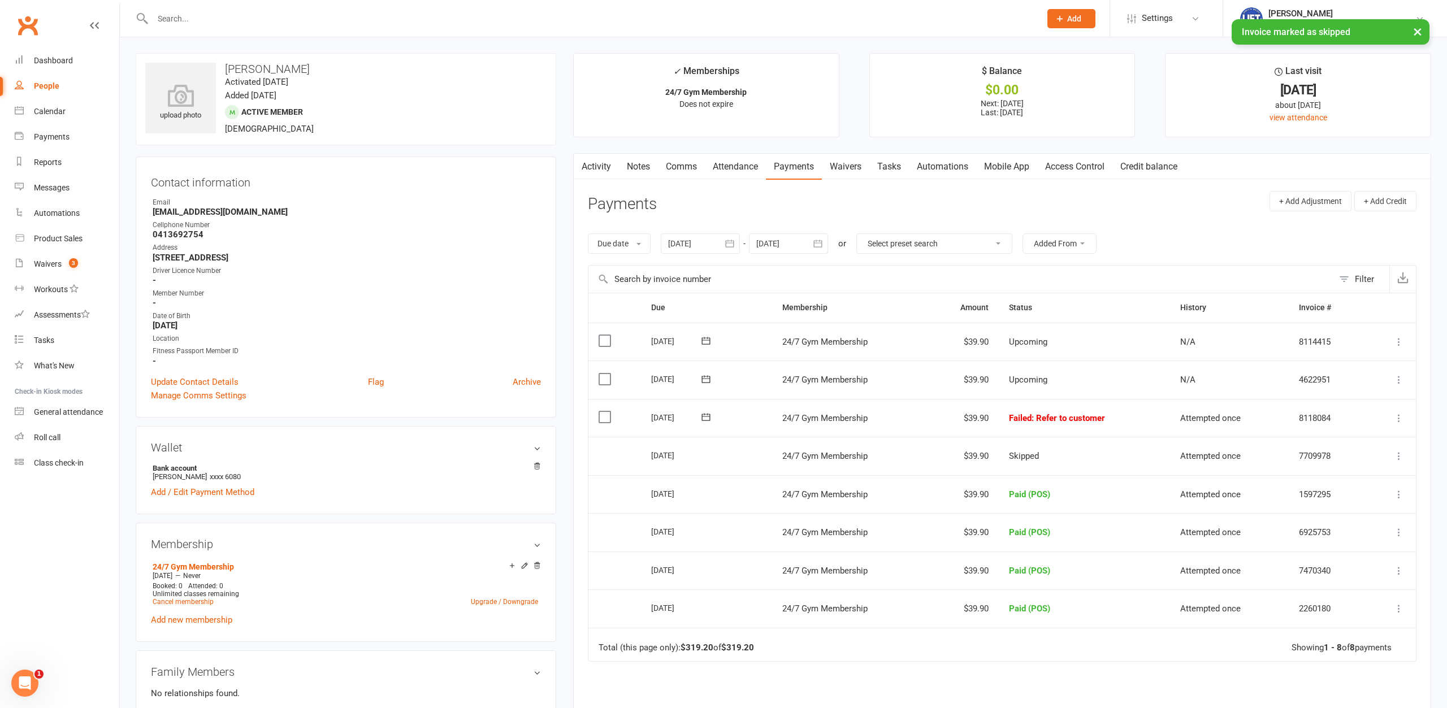
drag, startPoint x: 955, startPoint y: 415, endPoint x: 1131, endPoint y: 419, distance: 175.2
click at [1131, 419] on tr "Select this [DATE] [PERSON_NAME] 24/7 Gym Membership $39.90 Failed : Refer to c…" at bounding box center [1001, 418] width 827 height 38
click at [1131, 413] on td "Failed : Refer to customer" at bounding box center [1083, 418] width 171 height 38
drag, startPoint x: 1126, startPoint y: 418, endPoint x: 965, endPoint y: 419, distance: 161.6
click at [965, 419] on tr "Select this [DATE] [PERSON_NAME] 24/7 Gym Membership $39.90 Failed : Refer to c…" at bounding box center [1001, 418] width 827 height 38
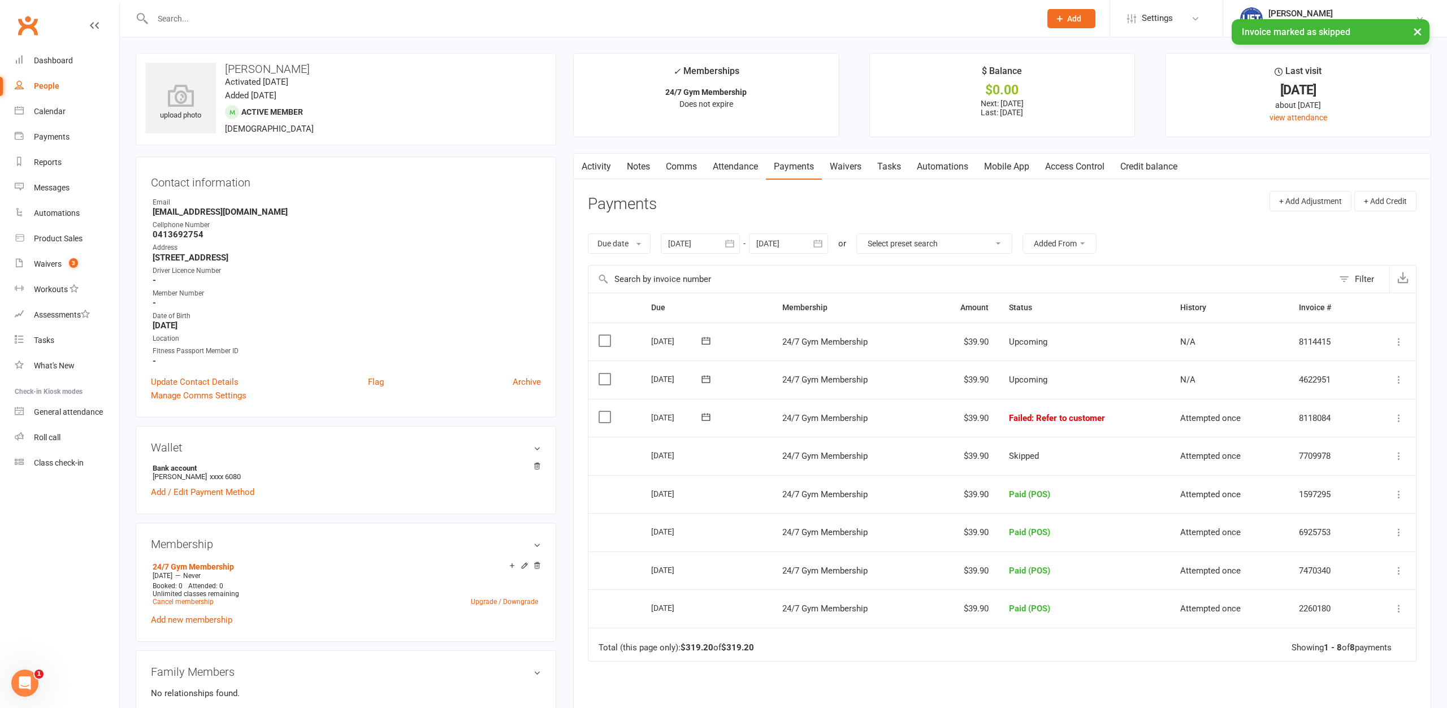
click at [950, 420] on td "$39.90" at bounding box center [962, 418] width 71 height 38
drag, startPoint x: 1124, startPoint y: 419, endPoint x: 776, endPoint y: 415, distance: 348.1
click at [776, 415] on tr "Select this [DATE] [PERSON_NAME] 24/7 Gym Membership $39.90 Failed : Refer to c…" at bounding box center [1001, 418] width 827 height 38
click at [763, 421] on td "[DATE]" at bounding box center [706, 418] width 131 height 38
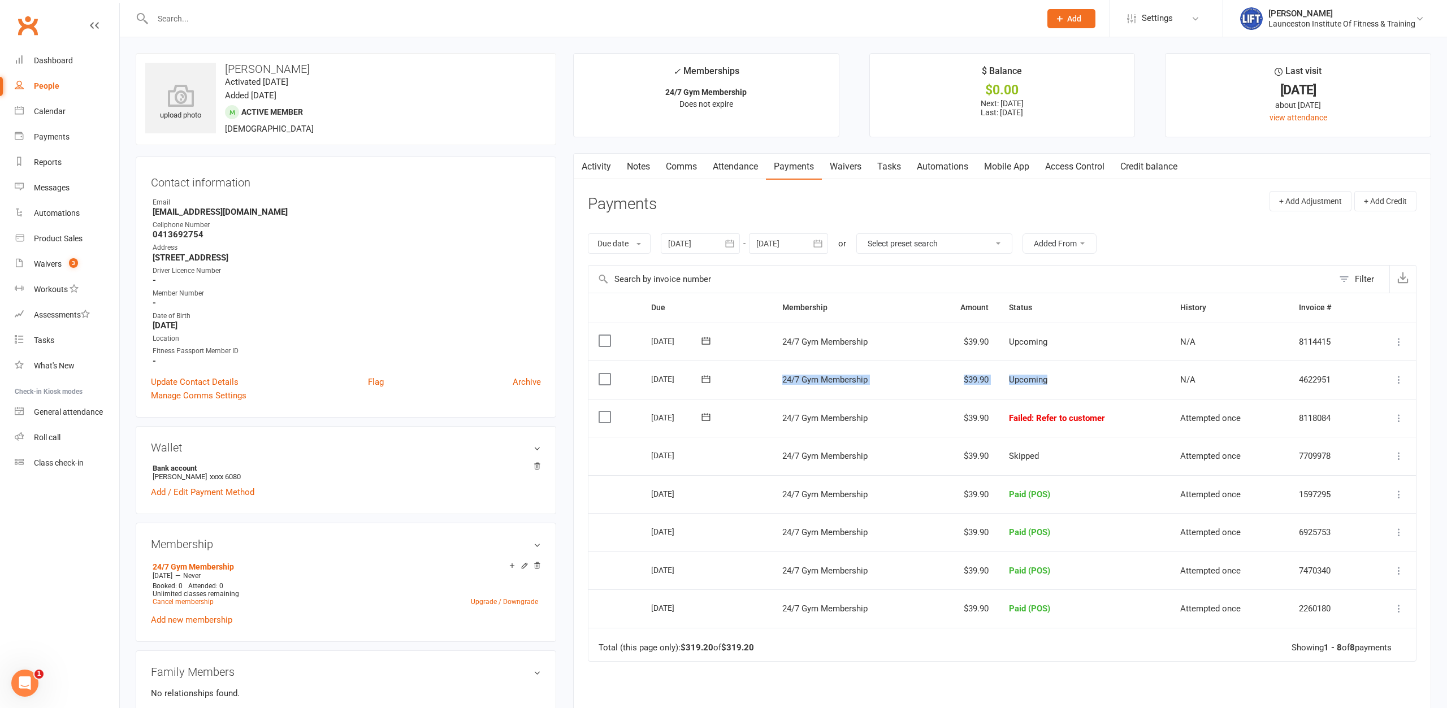
drag, startPoint x: 761, startPoint y: 376, endPoint x: 1107, endPoint y: 389, distance: 346.0
click at [1107, 389] on tr "Select this [DATE] [PERSON_NAME] 24/7 Gym Membership $39.90 Upcoming N/A 462295…" at bounding box center [1001, 380] width 827 height 38
click at [1118, 378] on td "Upcoming" at bounding box center [1083, 380] width 171 height 38
drag, startPoint x: 1091, startPoint y: 385, endPoint x: 733, endPoint y: 378, distance: 357.2
click at [733, 378] on tr "Select this [DATE] [PERSON_NAME] 24/7 Gym Membership $39.90 Upcoming N/A 462295…" at bounding box center [1001, 380] width 827 height 38
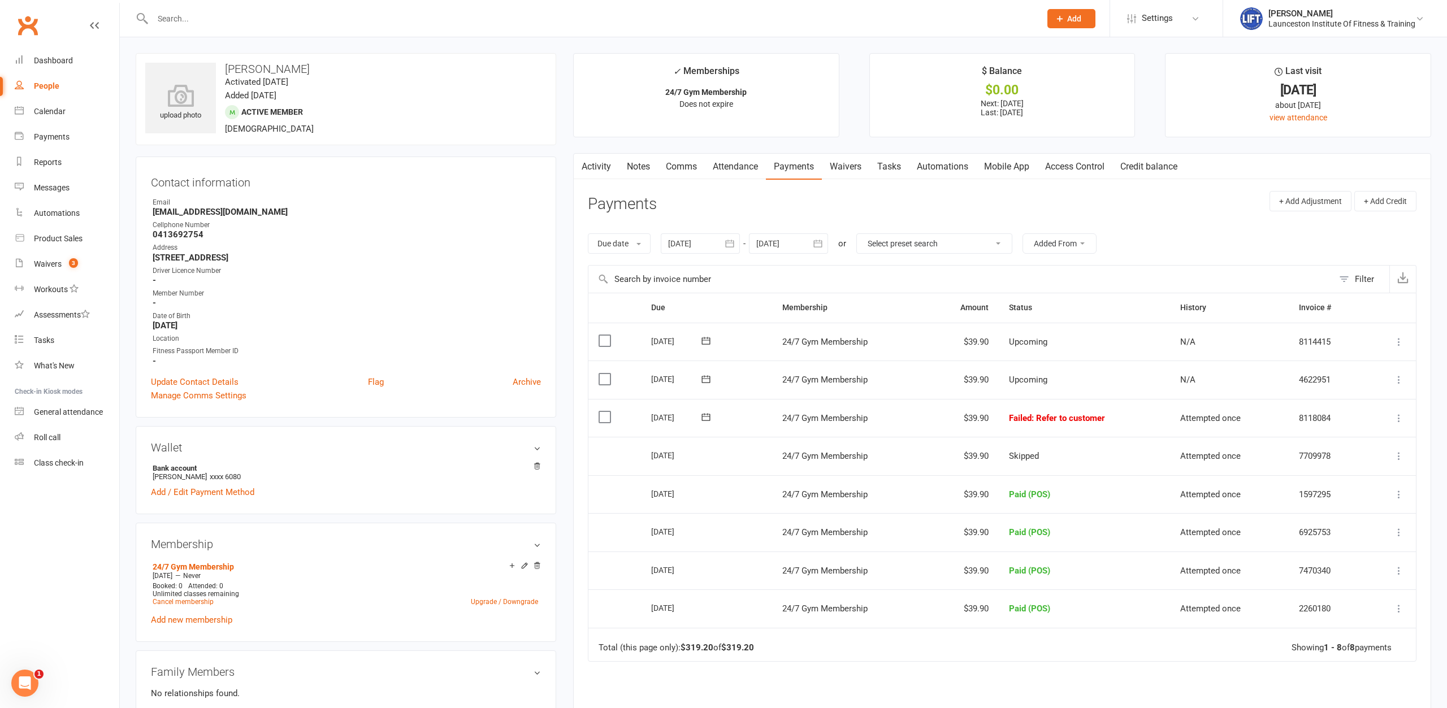
click at [760, 376] on td "[DATE]" at bounding box center [706, 380] width 131 height 38
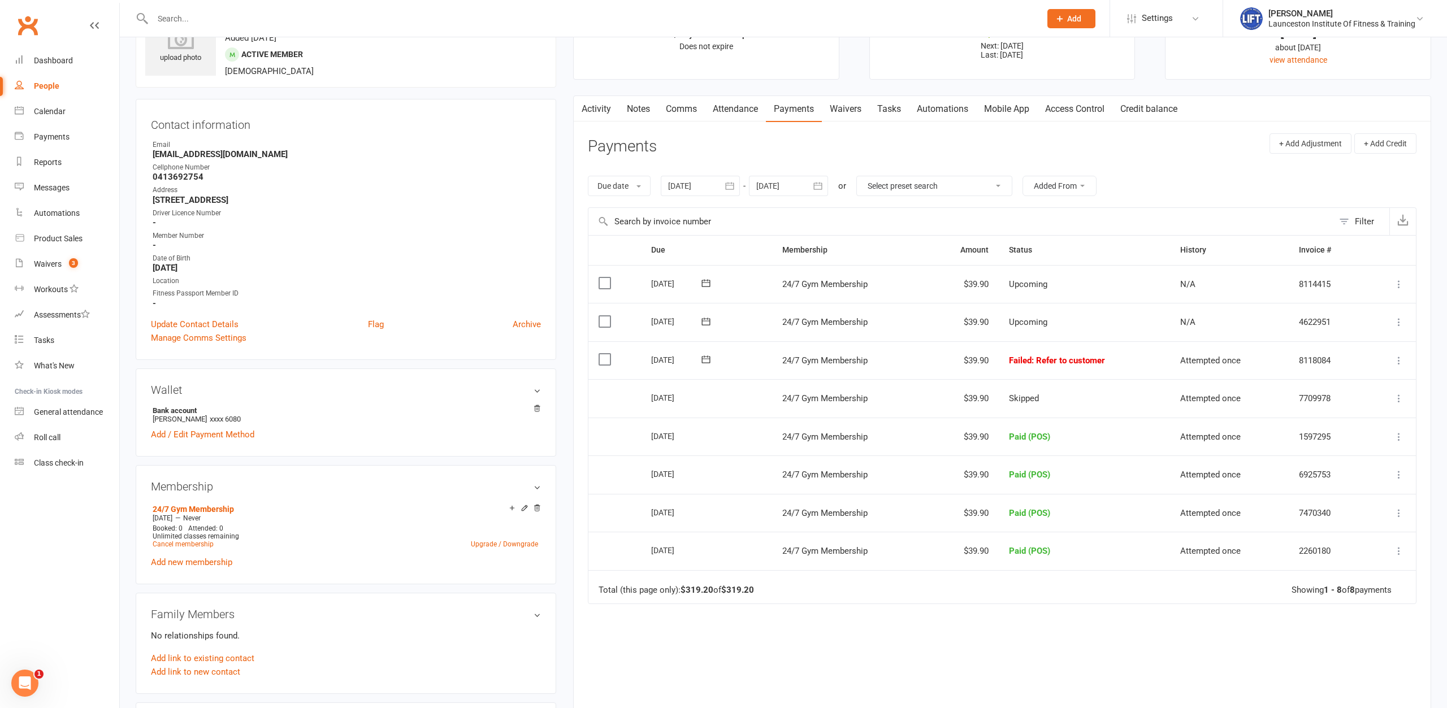
click at [1399, 362] on icon at bounding box center [1398, 360] width 11 height 11
click at [1346, 466] on link "Retry now" at bounding box center [1349, 473] width 112 height 23
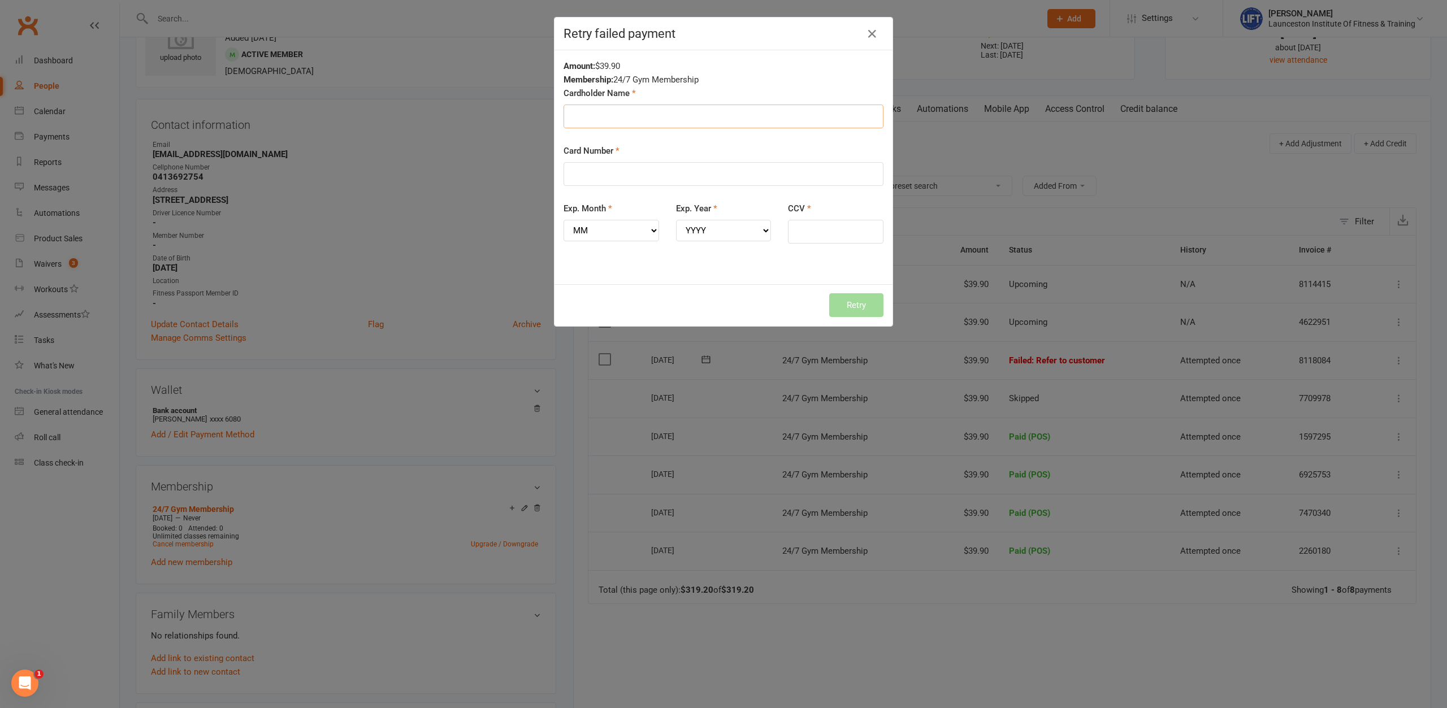
click at [641, 107] on input "Cardholder Name" at bounding box center [723, 117] width 320 height 24
type input "[PERSON_NAME]"
click at [631, 186] on div "Card Number" at bounding box center [723, 173] width 337 height 58
click at [628, 176] on input "Card Number" at bounding box center [723, 174] width 320 height 24
drag, startPoint x: 709, startPoint y: 169, endPoint x: 515, endPoint y: 170, distance: 194.4
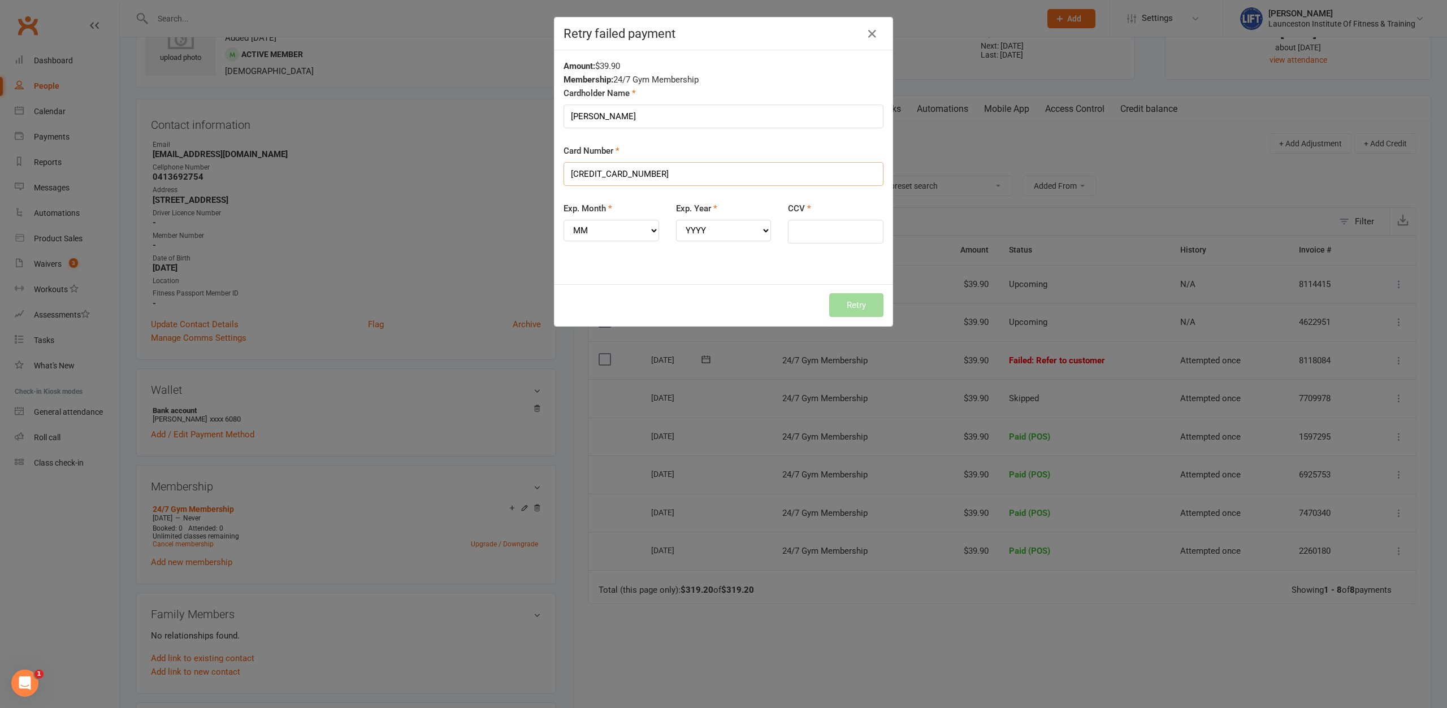
click at [563, 170] on input "[CREDIT_CARD_NUMBER]" at bounding box center [723, 174] width 320 height 24
type input "[CREDIT_CARD_NUMBER]"
click at [563, 220] on select "MM 01 02 03 04 05 06 07 08 09 10 11 12" at bounding box center [610, 230] width 95 height 21
select select "04"
click option "04" at bounding box center [0, 0] width 0 height 0
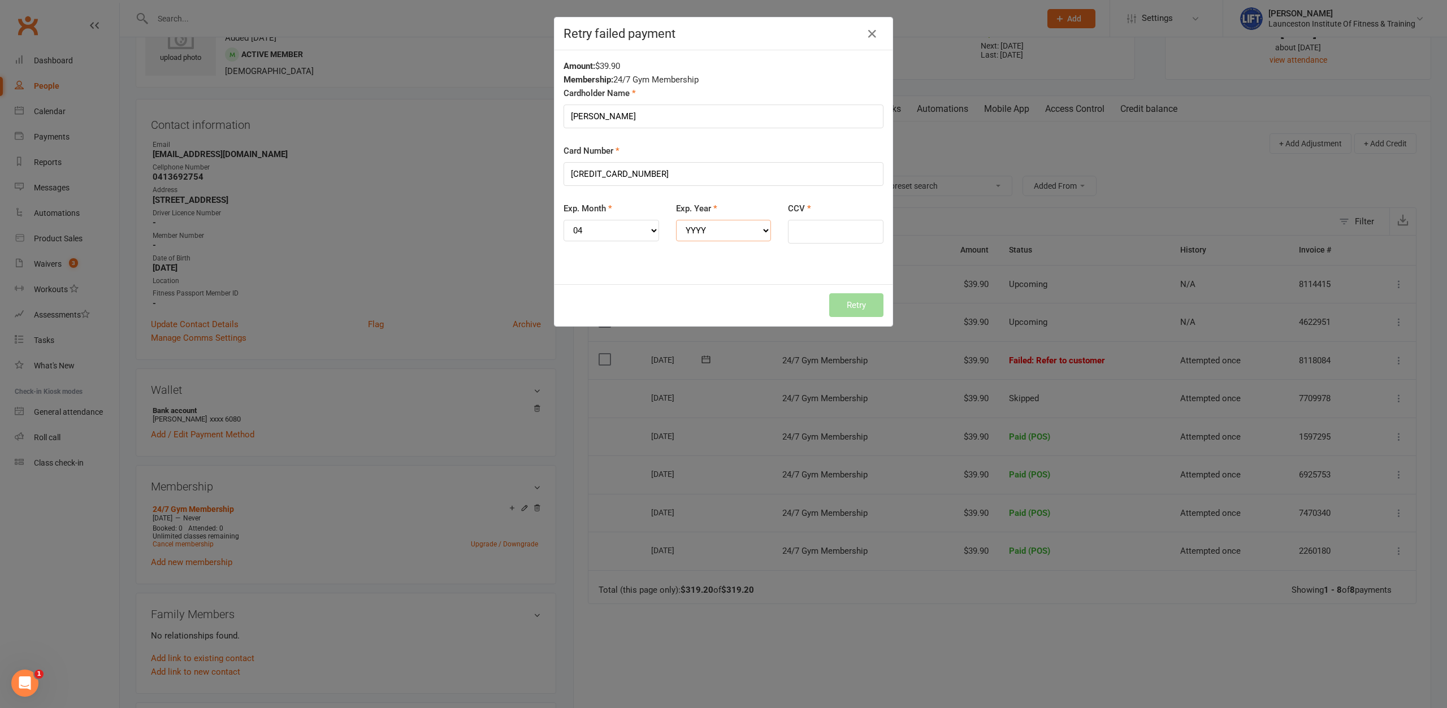
click at [676, 220] on select "YYYY 2025 2026 2027 2028 2029 2030 2031 2032 2033 2034" at bounding box center [723, 230] width 95 height 21
select select "2030"
click option "2030" at bounding box center [0, 0] width 0 height 0
click at [822, 235] on input "CCV" at bounding box center [835, 232] width 95 height 24
click at [822, 234] on input "CCV" at bounding box center [835, 232] width 95 height 24
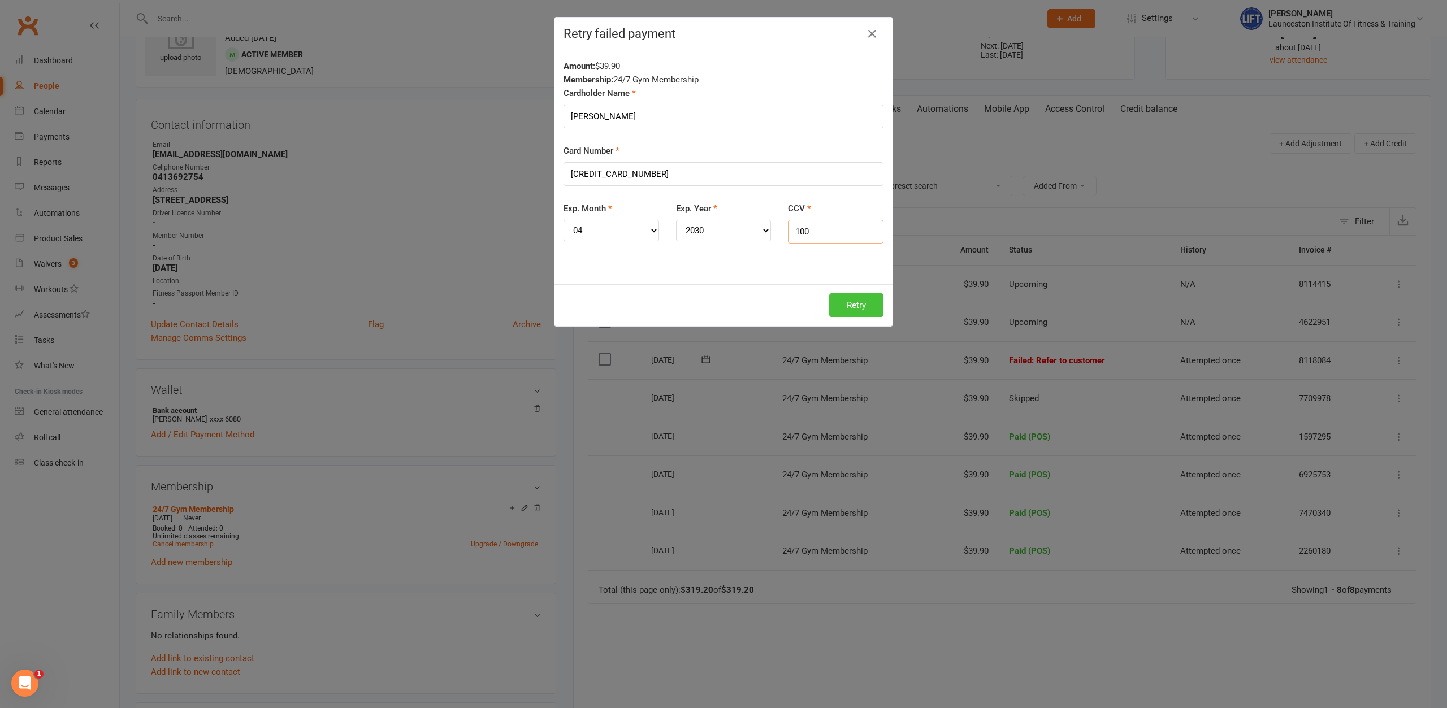
type input "100"
click at [867, 305] on button "Retry" at bounding box center [856, 305] width 54 height 24
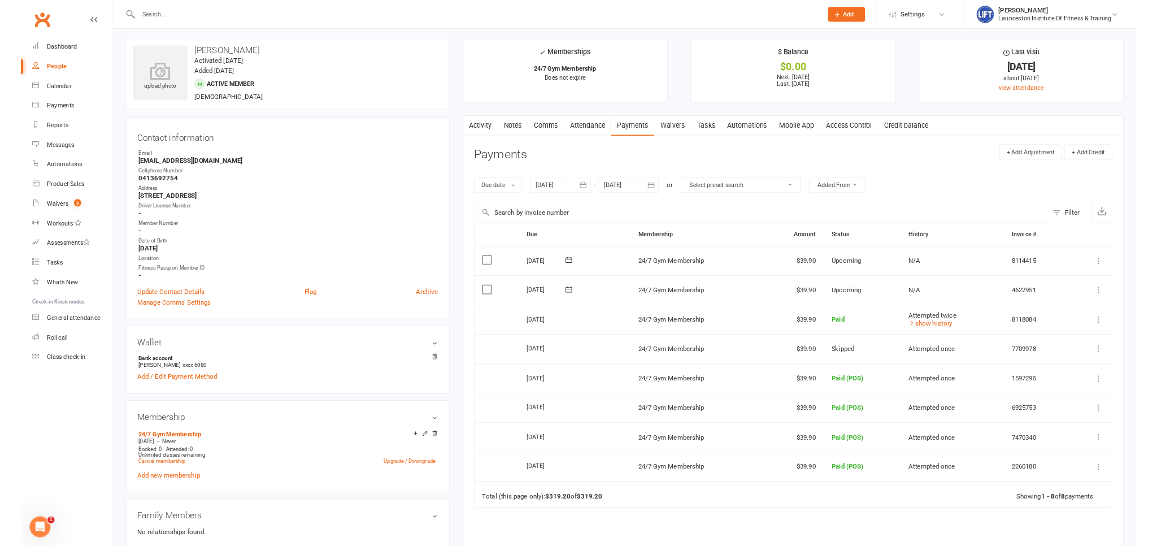
scroll to position [0, 0]
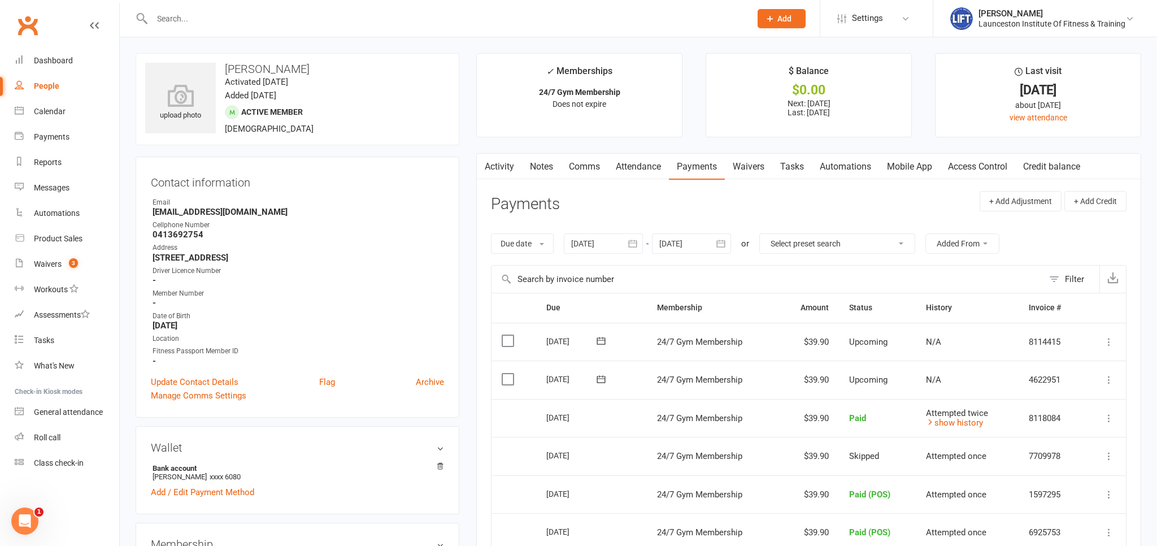
click at [293, 17] on input "text" at bounding box center [446, 19] width 594 height 16
click at [310, 23] on input "text" at bounding box center [446, 19] width 594 height 16
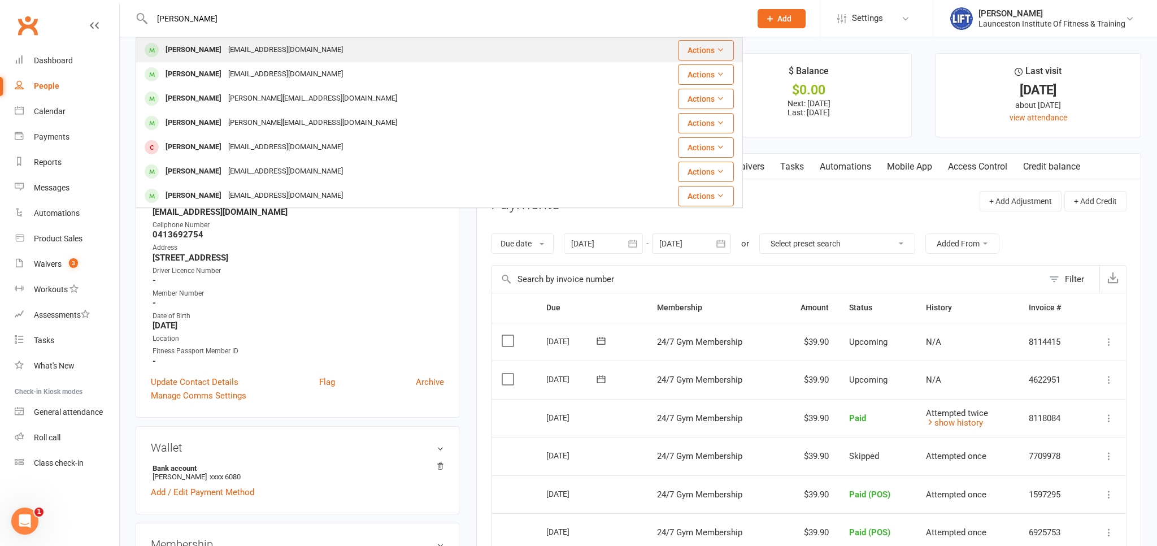
type input "[PERSON_NAME]"
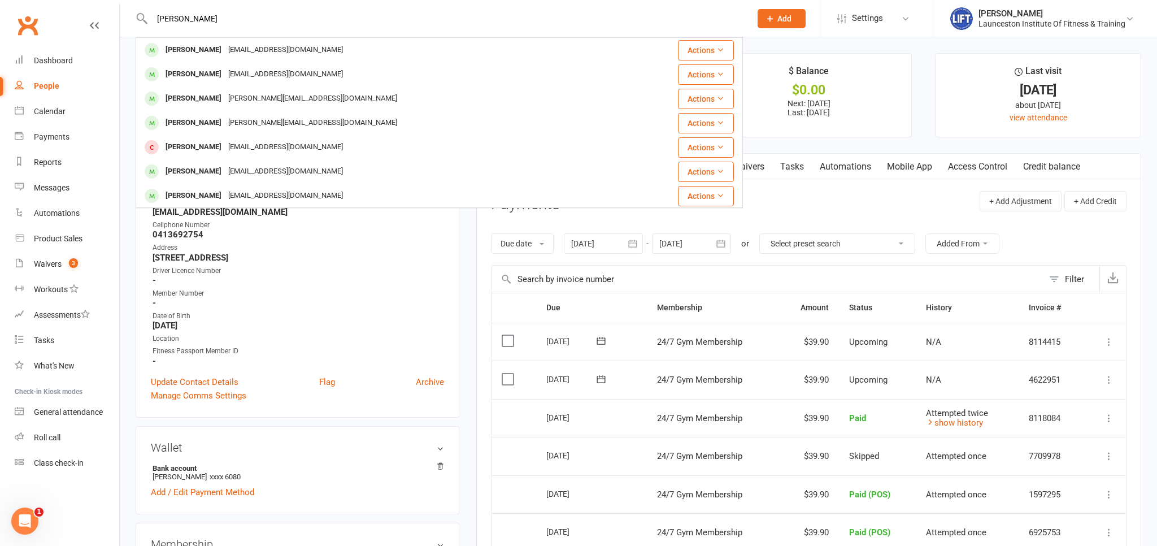
click at [271, 54] on div "[EMAIL_ADDRESS][DOMAIN_NAME]" at bounding box center [285, 50] width 121 height 16
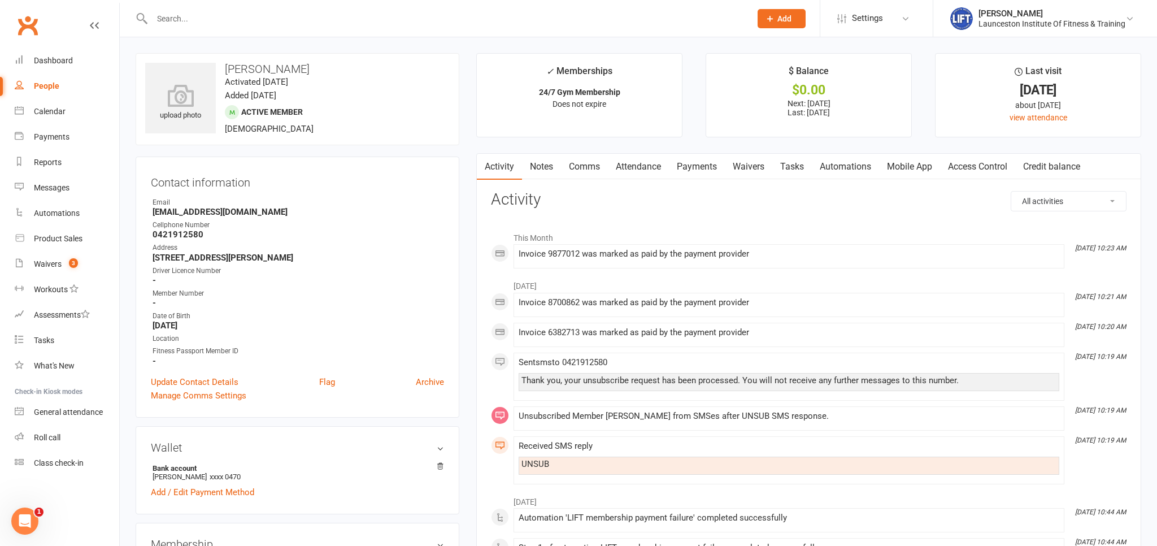
click at [696, 162] on link "Payments" at bounding box center [697, 167] width 56 height 26
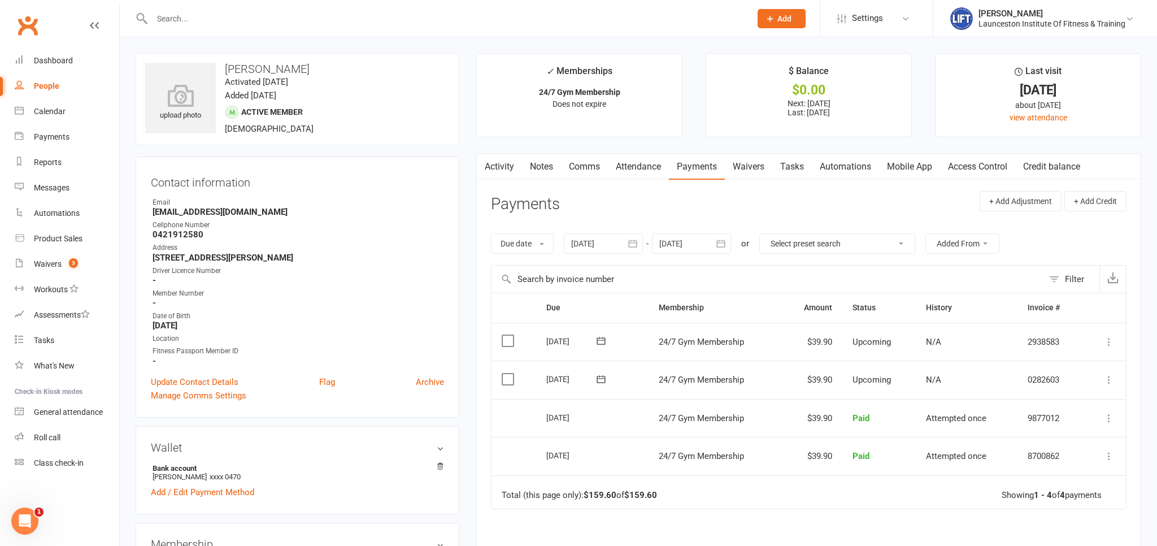
click at [511, 168] on link "Activity" at bounding box center [499, 167] width 45 height 26
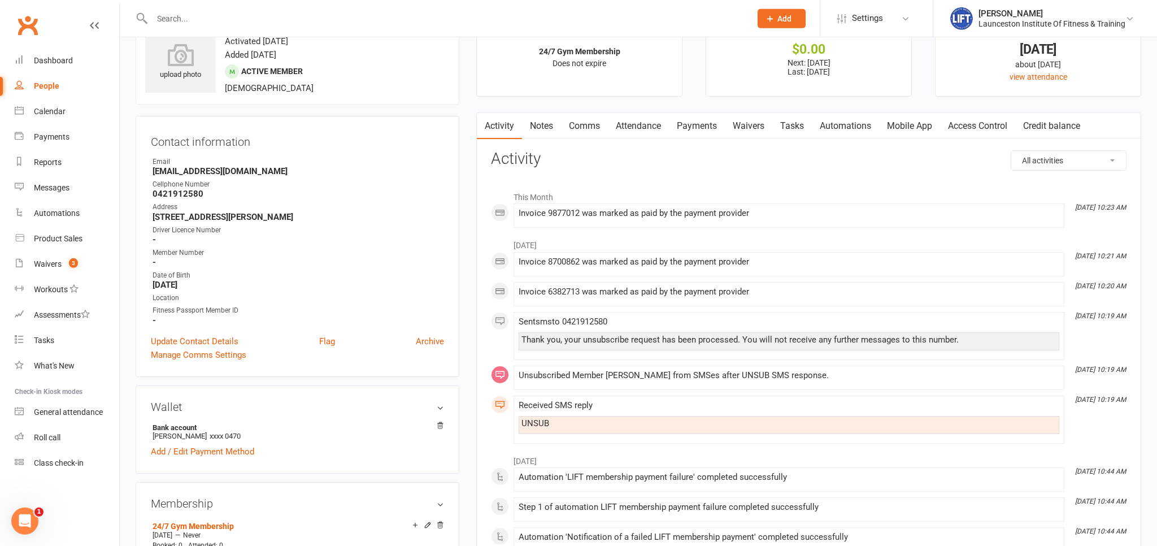
scroll to position [59, 0]
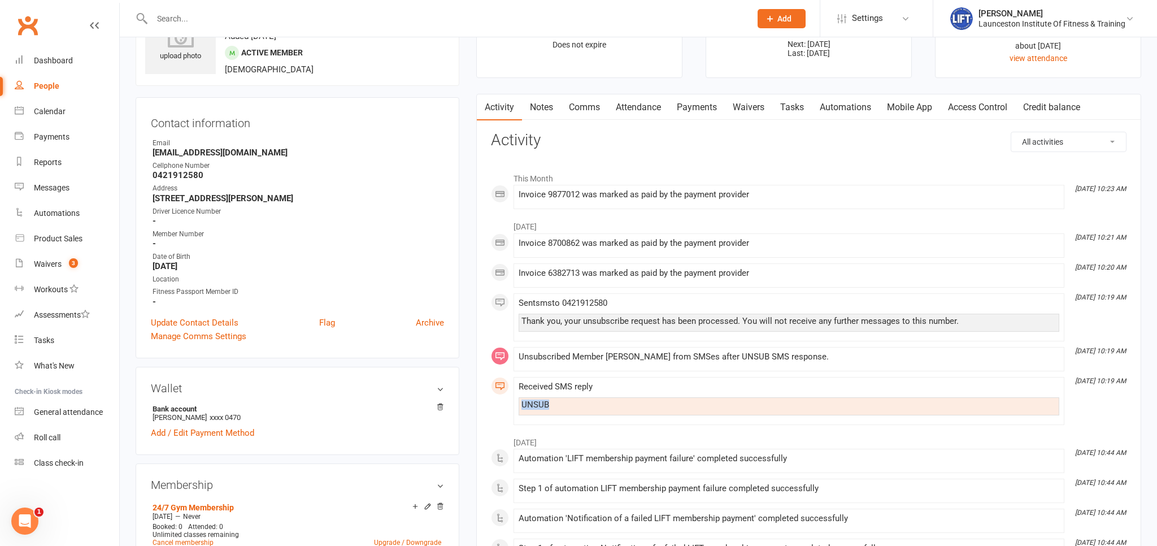
drag, startPoint x: 574, startPoint y: 402, endPoint x: 515, endPoint y: 399, distance: 58.9
click at [519, 399] on div "UNSUB" at bounding box center [789, 406] width 541 height 18
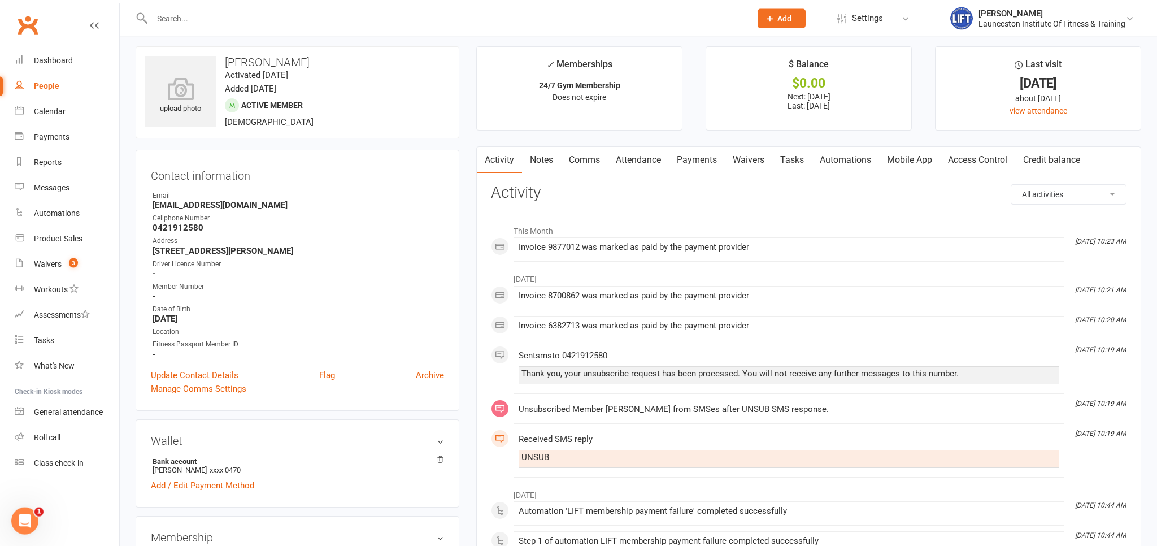
scroll to position [0, 0]
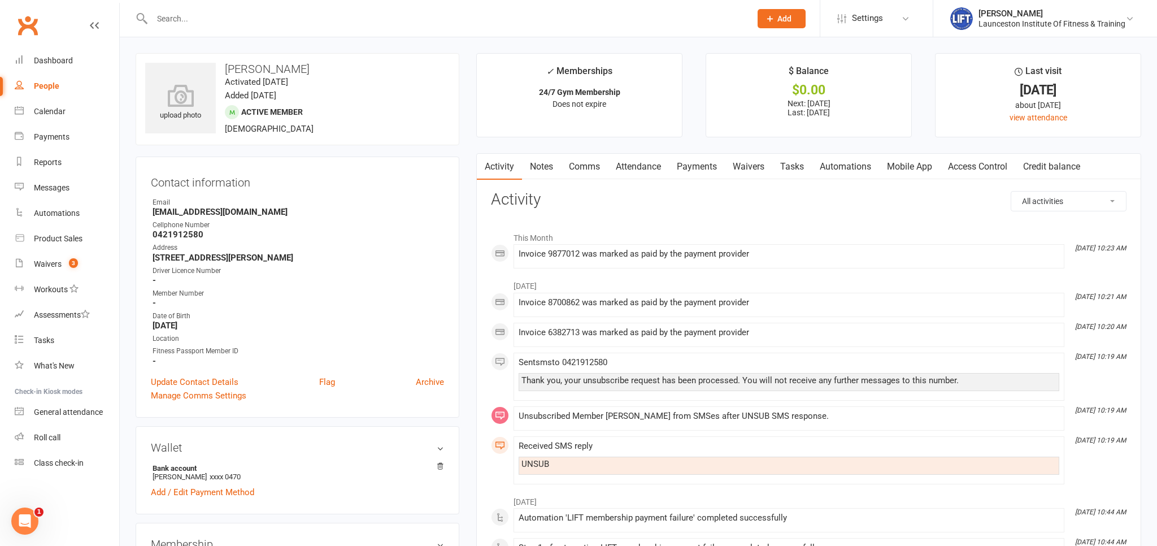
click at [697, 170] on link "Payments" at bounding box center [697, 167] width 56 height 26
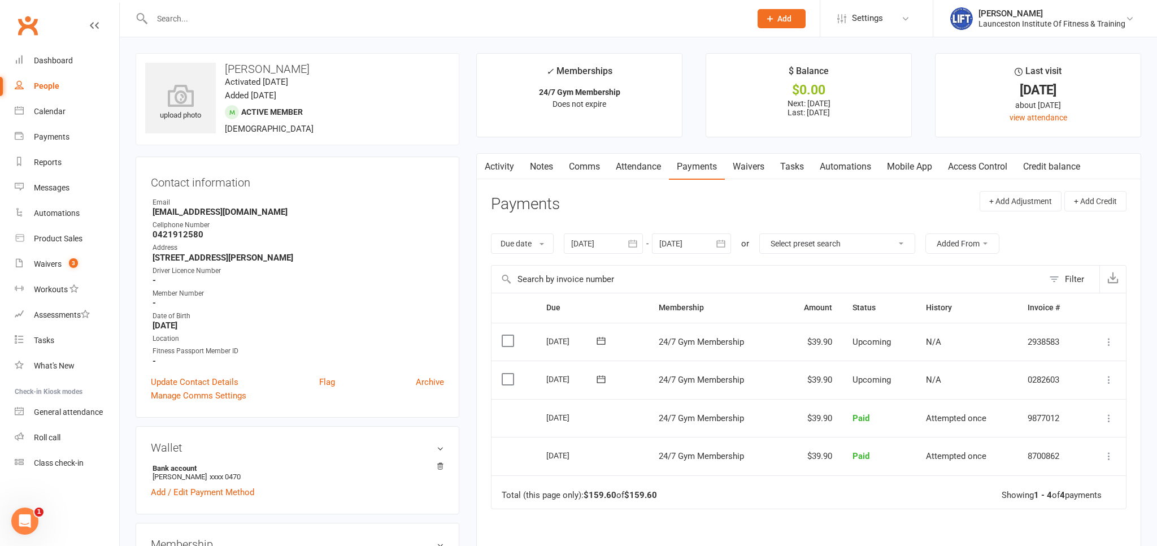
scroll to position [59, 0]
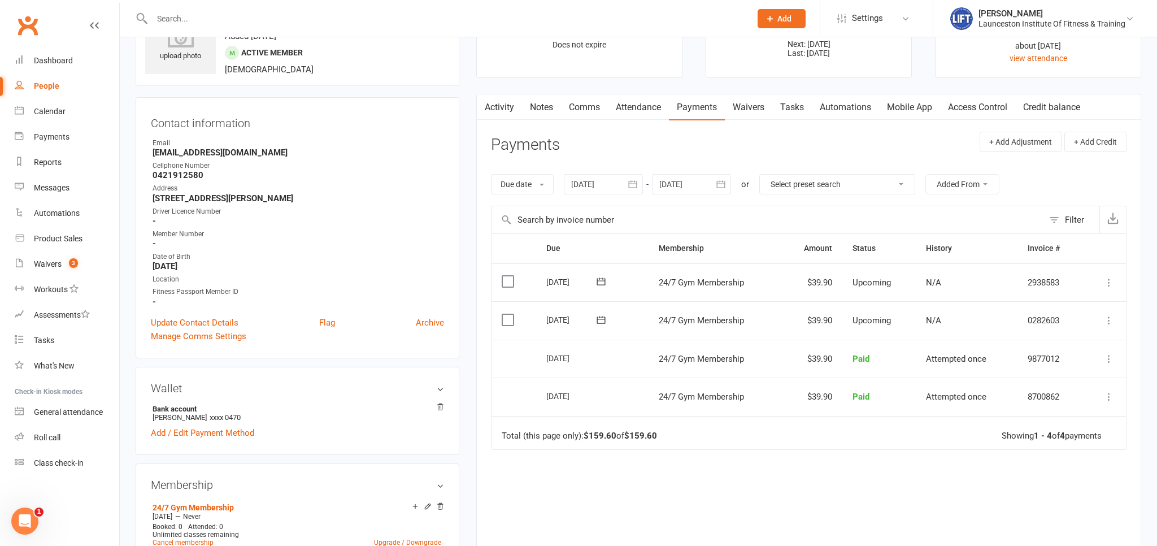
click at [637, 189] on icon "button" at bounding box center [632, 184] width 11 height 11
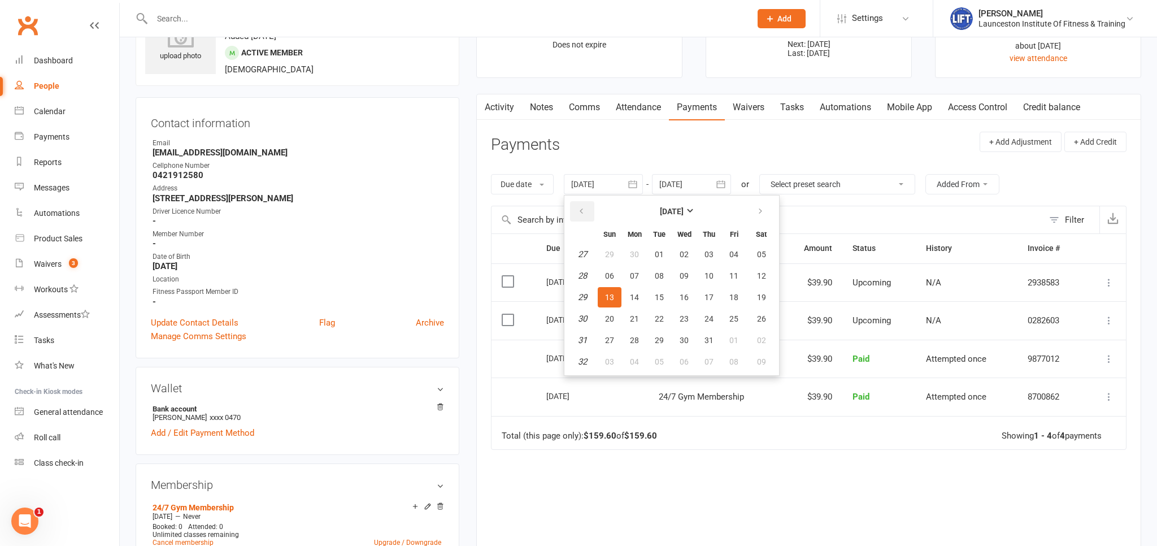
click at [581, 204] on button "button" at bounding box center [582, 211] width 24 height 20
click at [582, 213] on icon "button" at bounding box center [581, 211] width 8 height 9
click at [684, 270] on button "09" at bounding box center [684, 276] width 24 height 20
type input "[DATE]"
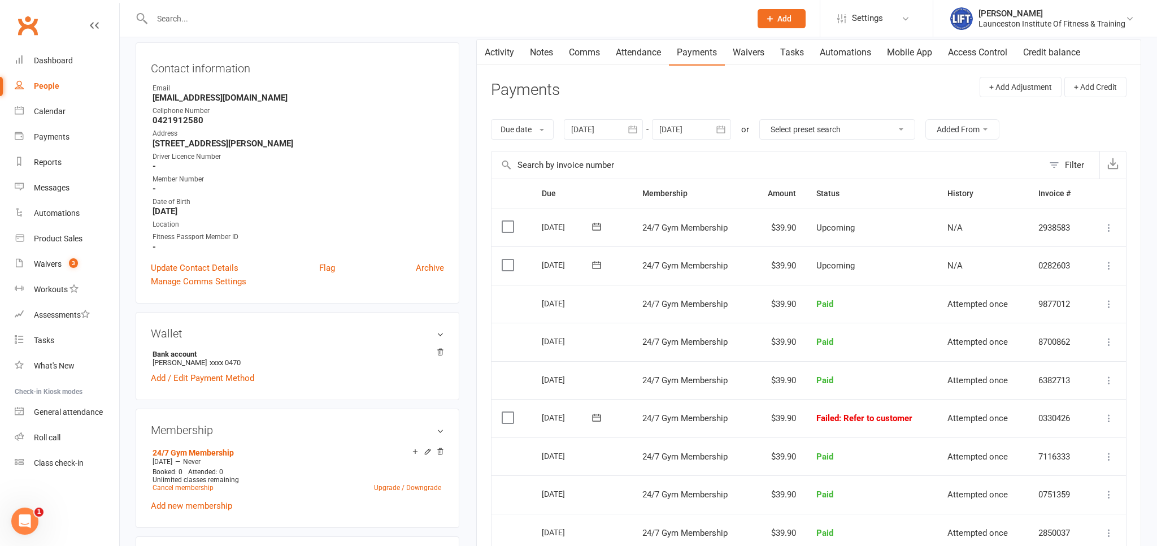
scroll to position [179, 0]
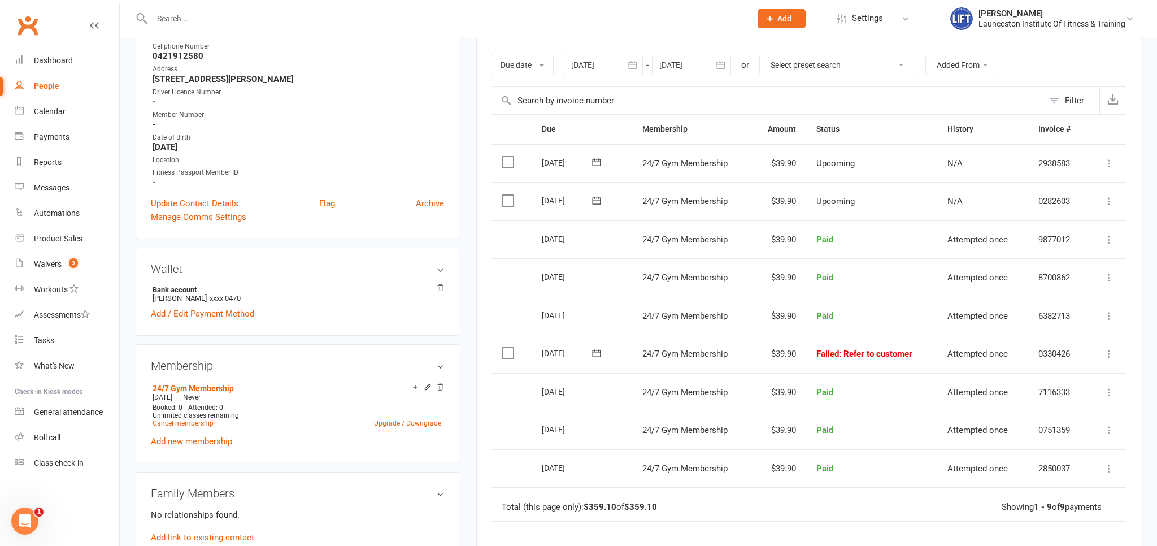
drag, startPoint x: 918, startPoint y: 349, endPoint x: 812, endPoint y: 350, distance: 106.2
click at [812, 350] on td "Failed : Refer to customer" at bounding box center [871, 354] width 131 height 38
click at [897, 378] on td "Paid" at bounding box center [871, 392] width 131 height 38
click at [1111, 351] on icon at bounding box center [1109, 353] width 11 height 11
click at [1052, 442] on link "Skip" at bounding box center [1060, 443] width 112 height 23
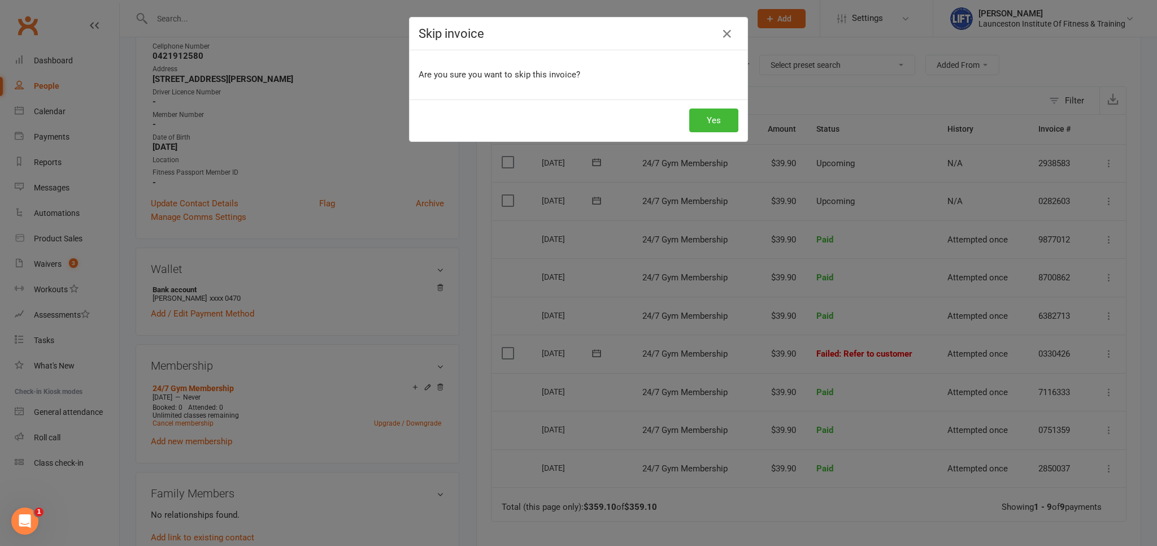
click at [711, 133] on div "Yes" at bounding box center [579, 120] width 338 height 42
click at [713, 117] on button "Yes" at bounding box center [713, 120] width 49 height 24
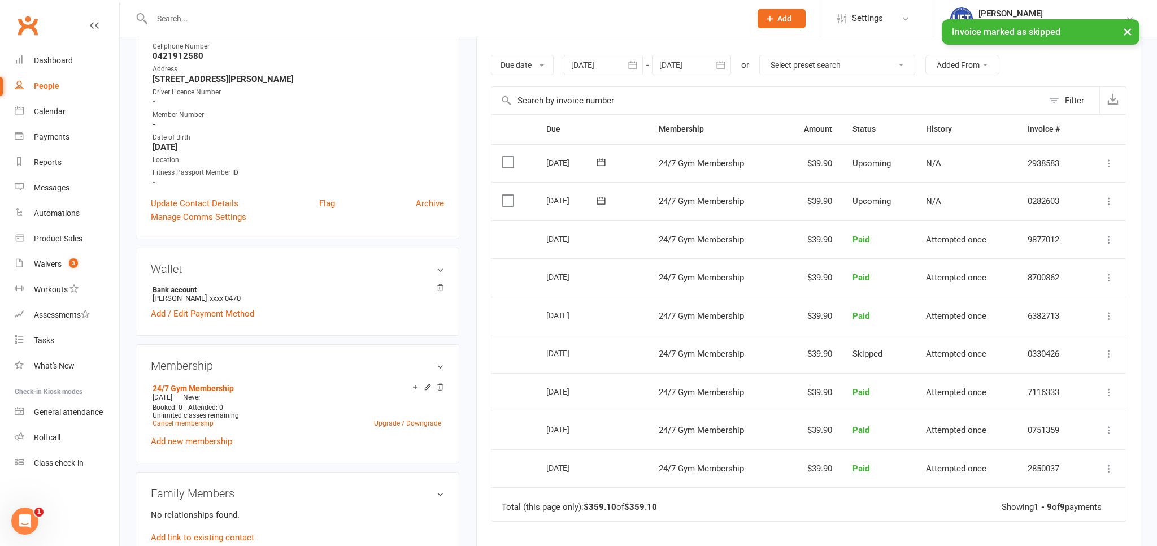
scroll to position [238, 0]
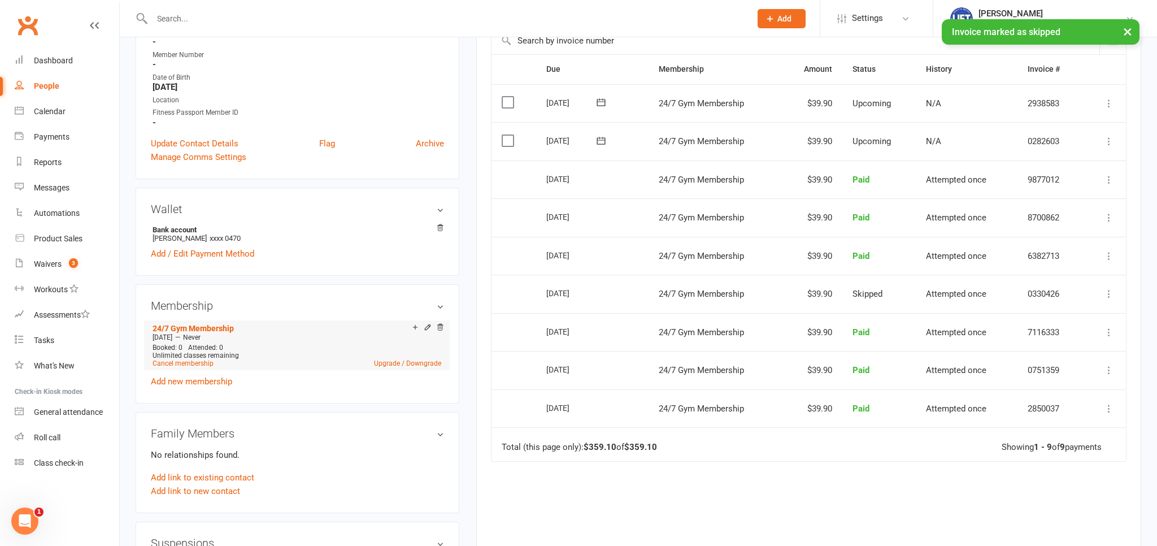
click at [199, 370] on li "24/7 Gym Membership [DATE] — Never Booked: 0 Attended: 0 Unlimited classes rema…" at bounding box center [297, 345] width 294 height 50
drag, startPoint x: 202, startPoint y: 366, endPoint x: 210, endPoint y: 366, distance: 7.9
click at [202, 365] on link "Cancel membership" at bounding box center [183, 363] width 61 height 8
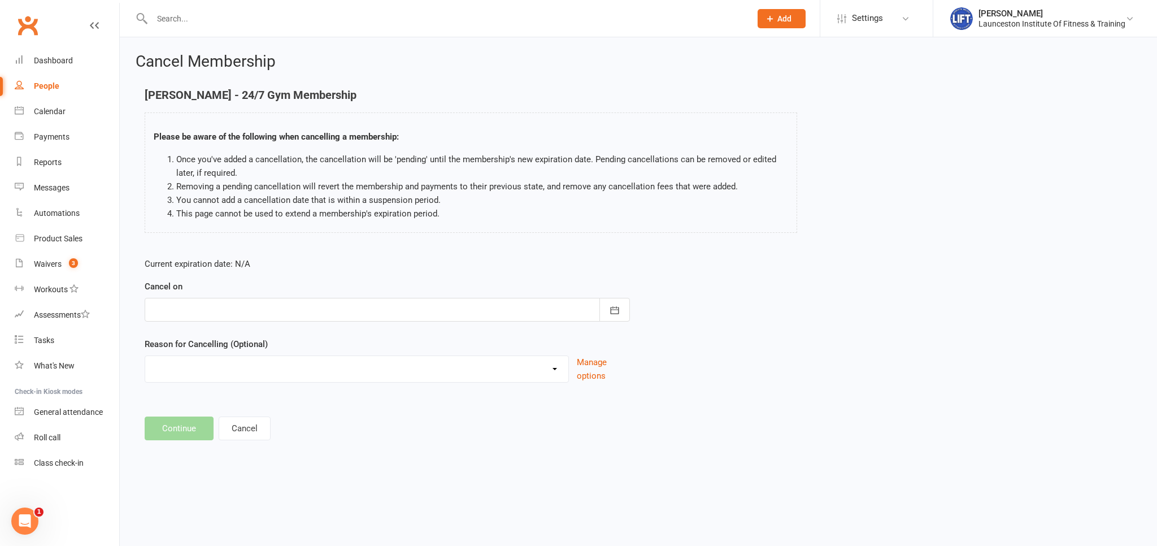
click at [401, 316] on div at bounding box center [387, 310] width 485 height 24
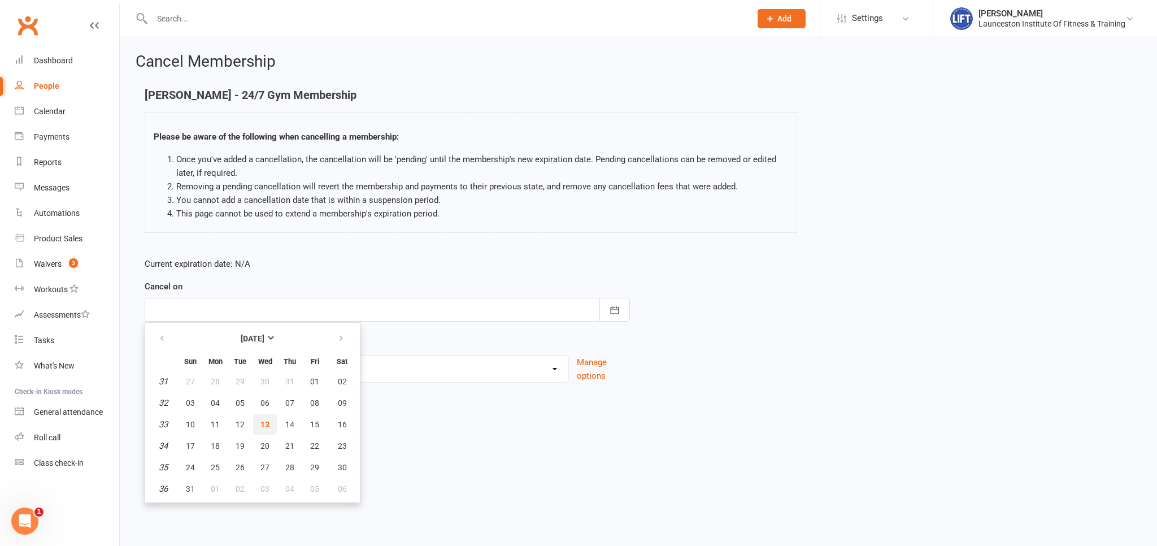
click at [266, 419] on button "13" at bounding box center [265, 424] width 24 height 20
type input "[DATE]"
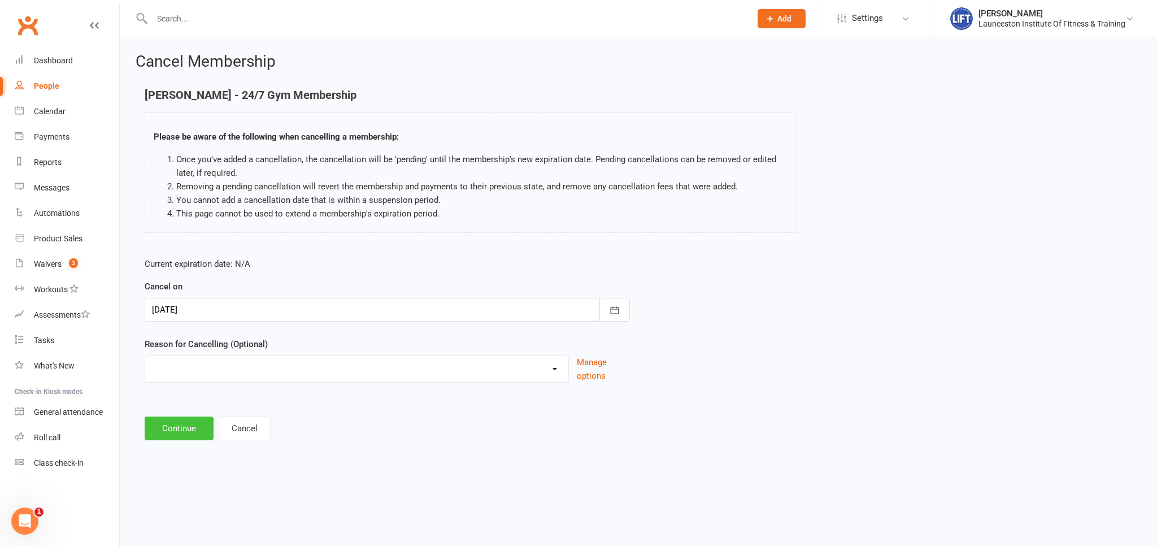
click at [165, 427] on button "Continue" at bounding box center [179, 428] width 69 height 24
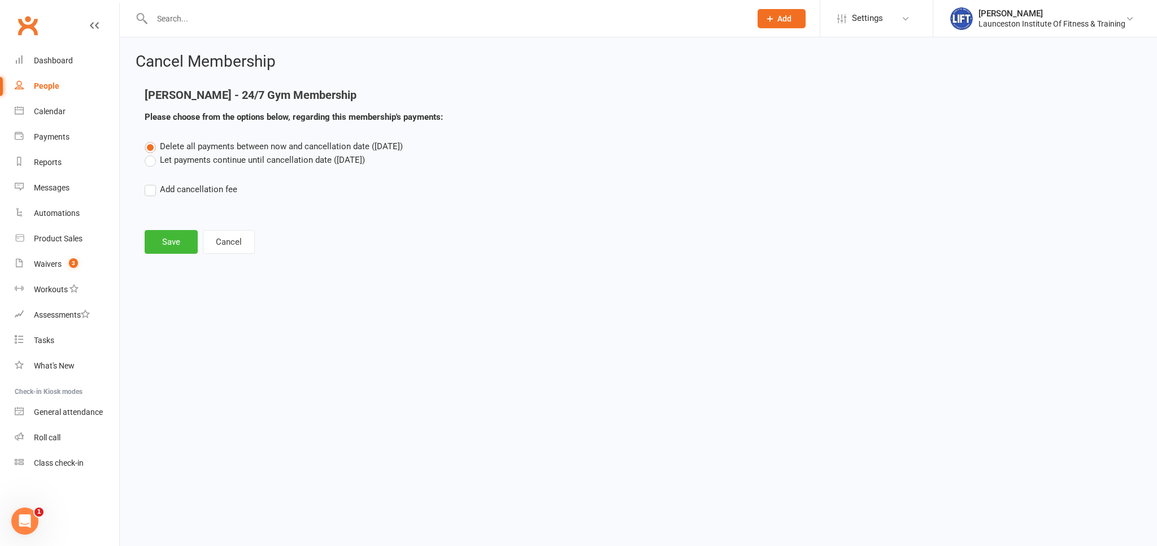
click at [267, 161] on label "Let payments continue until cancellation date ([DATE])" at bounding box center [255, 160] width 220 height 14
click at [152, 153] on input "Let payments continue until cancellation date ([DATE])" at bounding box center [148, 153] width 7 height 0
click at [180, 242] on button "Save" at bounding box center [171, 242] width 53 height 24
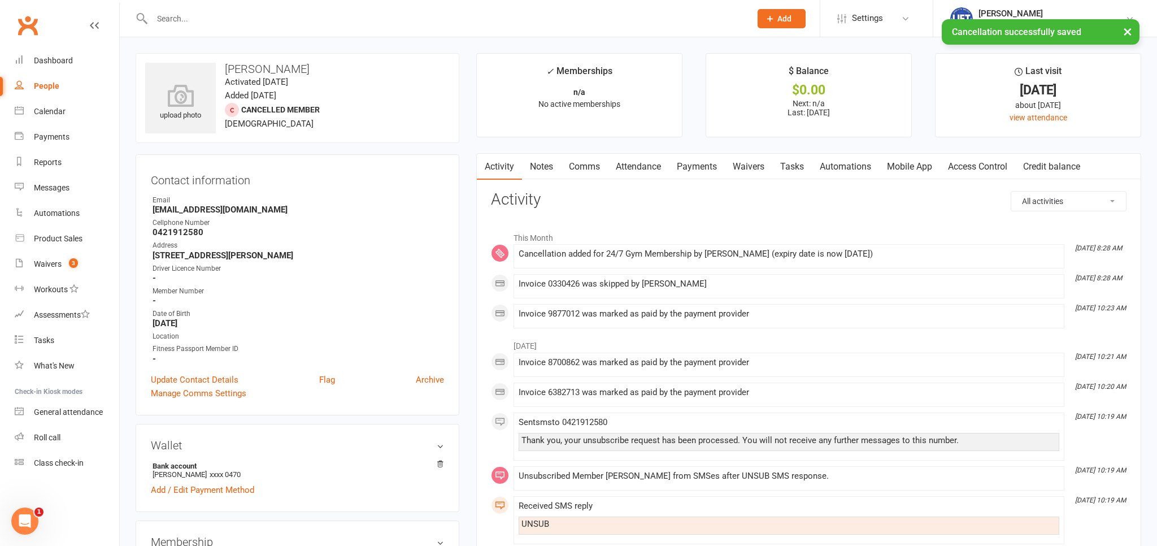
click at [753, 168] on link "Waivers" at bounding box center [748, 167] width 47 height 26
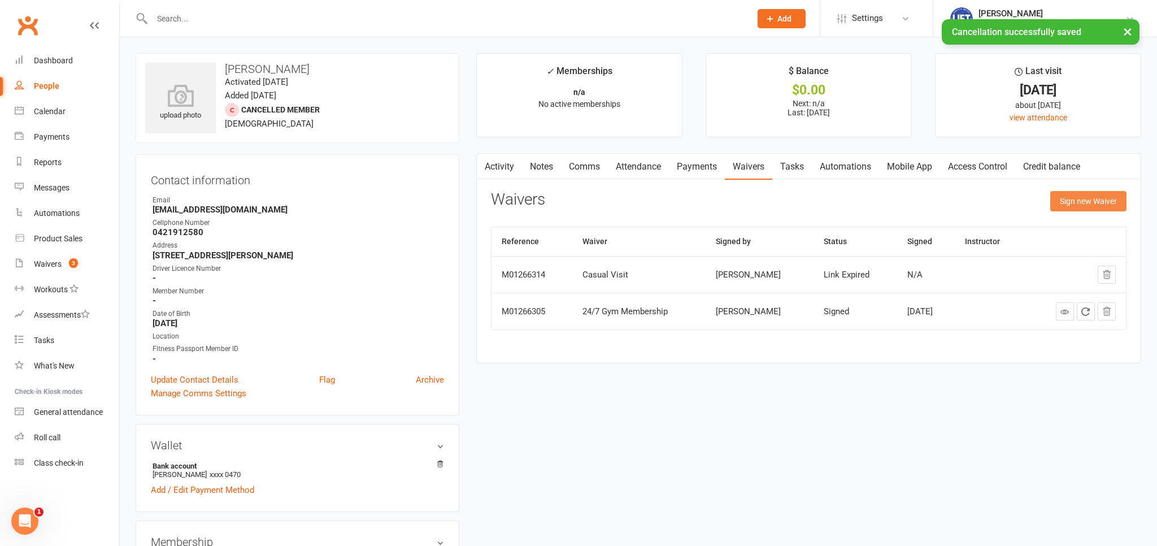
click at [1105, 205] on button "Sign new Waiver" at bounding box center [1088, 201] width 76 height 20
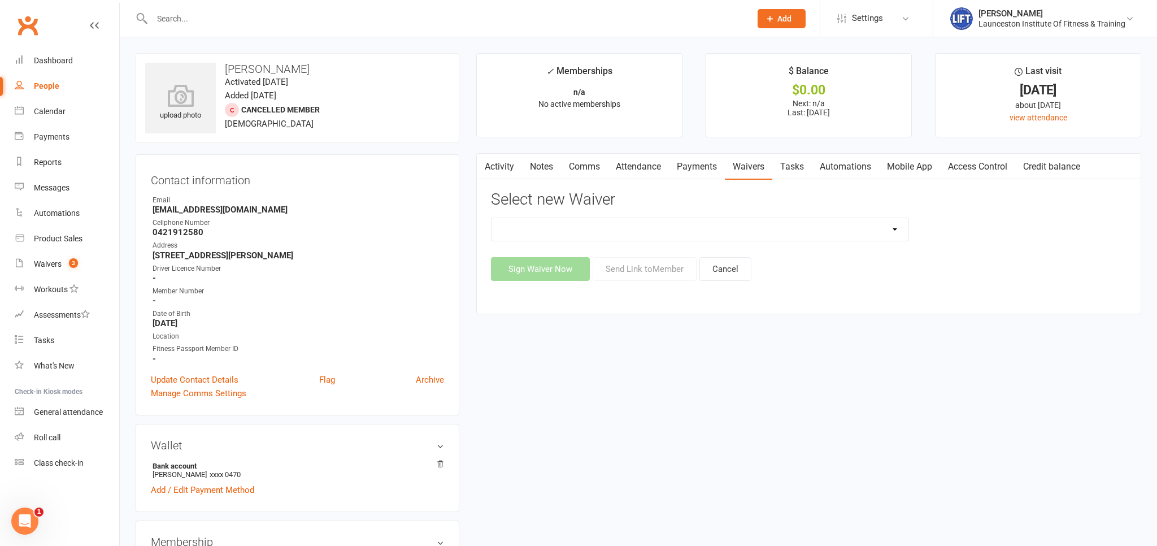
click at [492, 218] on select "24/7 Gym Membership Cancellation Form Casual Pilates Class Casual Pilates Waive…" at bounding box center [700, 229] width 417 height 23
select select "12888"
click option "Cancellation Form" at bounding box center [0, 0] width 0 height 0
click at [657, 272] on button "Send Link to Member" at bounding box center [645, 269] width 104 height 24
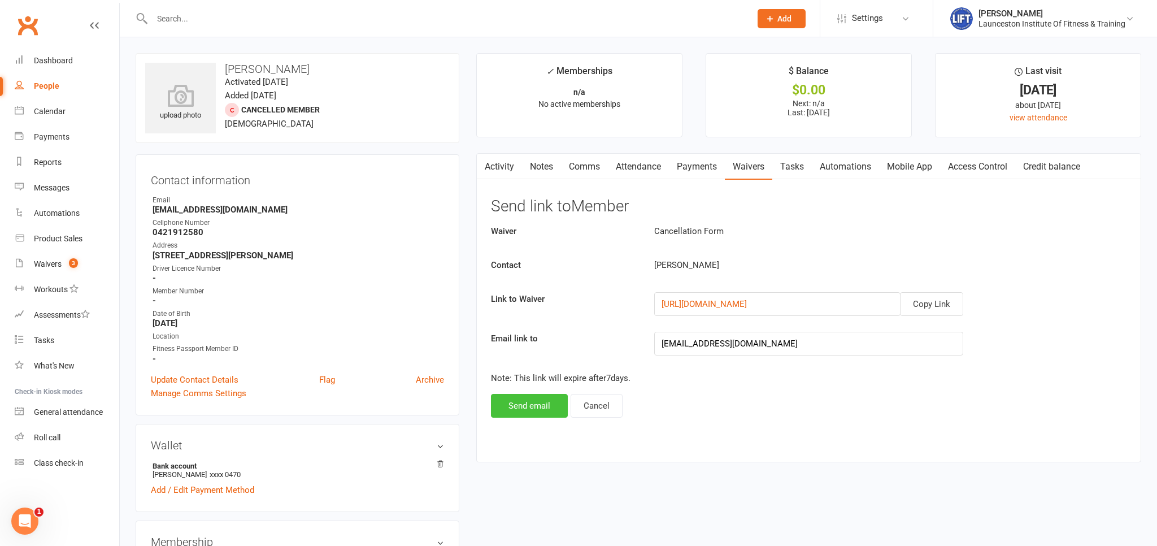
click at [532, 405] on button "Send email" at bounding box center [529, 406] width 77 height 24
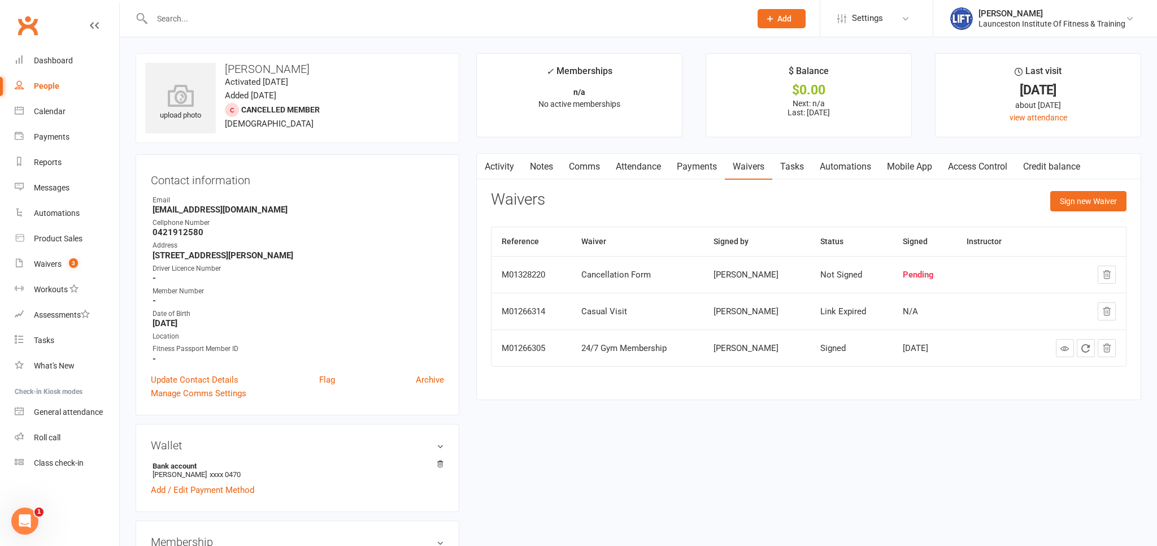
click at [346, 18] on input "text" at bounding box center [446, 19] width 594 height 16
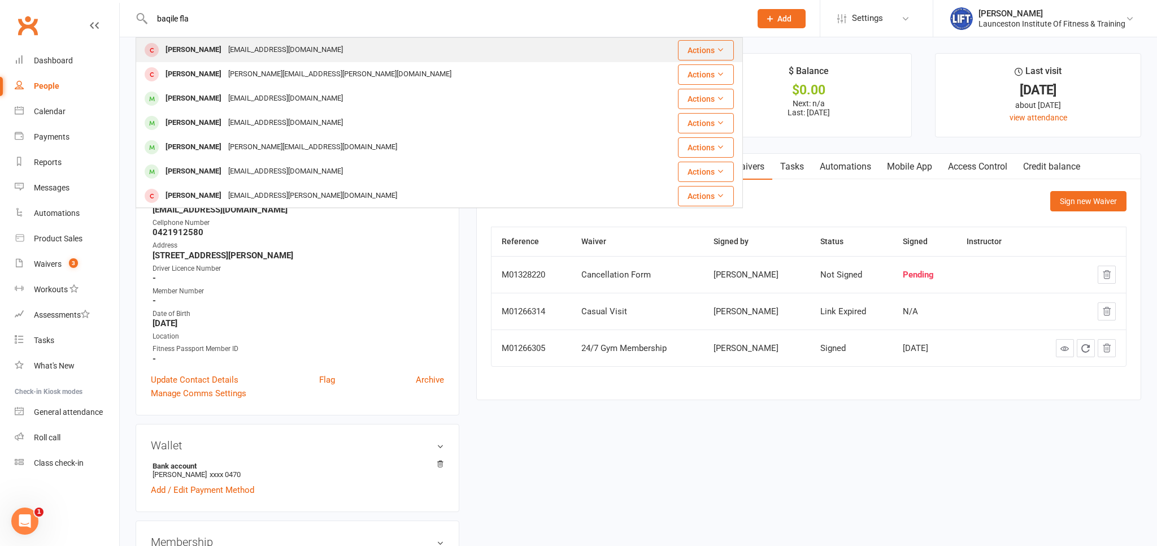
type input "baqile fla"
click at [325, 45] on div "[PERSON_NAME] [EMAIL_ADDRESS][DOMAIN_NAME]" at bounding box center [389, 49] width 504 height 23
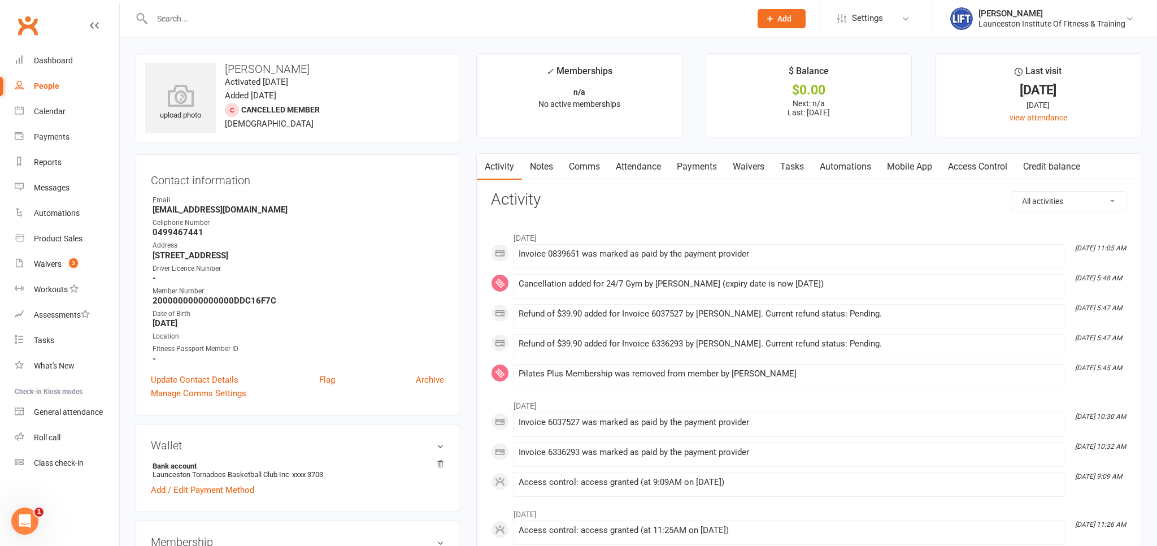
click at [702, 171] on link "Payments" at bounding box center [697, 167] width 56 height 26
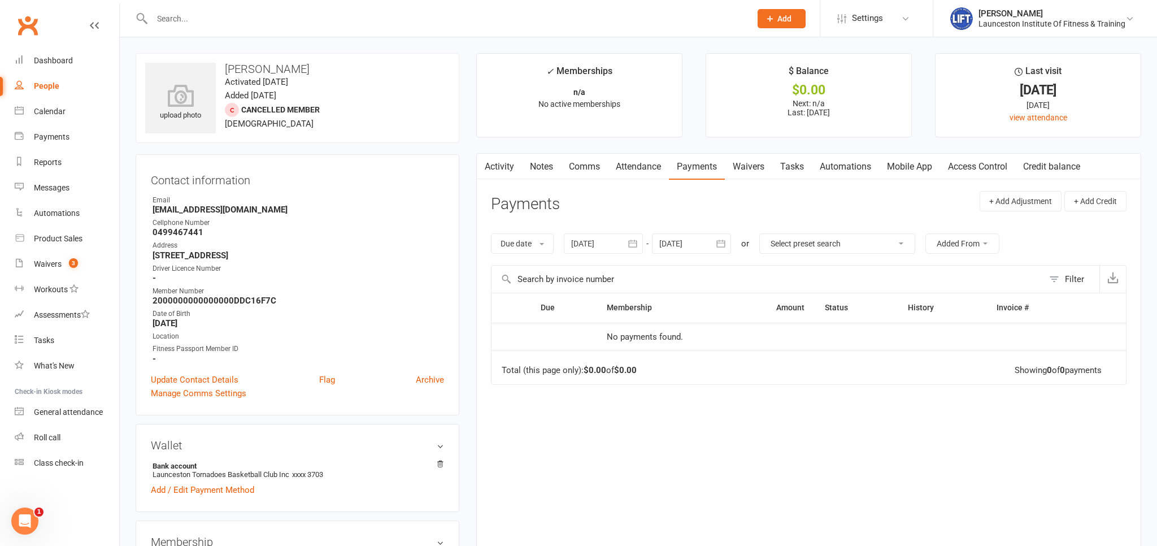
drag, startPoint x: 592, startPoint y: 245, endPoint x: 584, endPoint y: 258, distance: 14.9
click at [592, 244] on div at bounding box center [603, 243] width 79 height 20
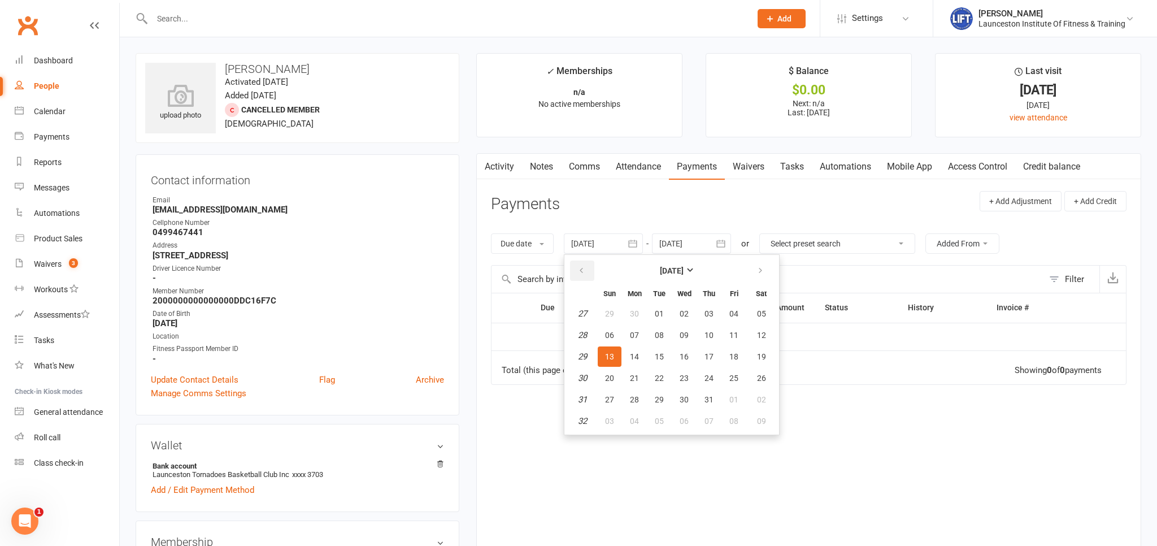
click at [582, 266] on button "button" at bounding box center [582, 270] width 24 height 20
click at [635, 341] on button "09" at bounding box center [635, 335] width 24 height 20
type input "[DATE]"
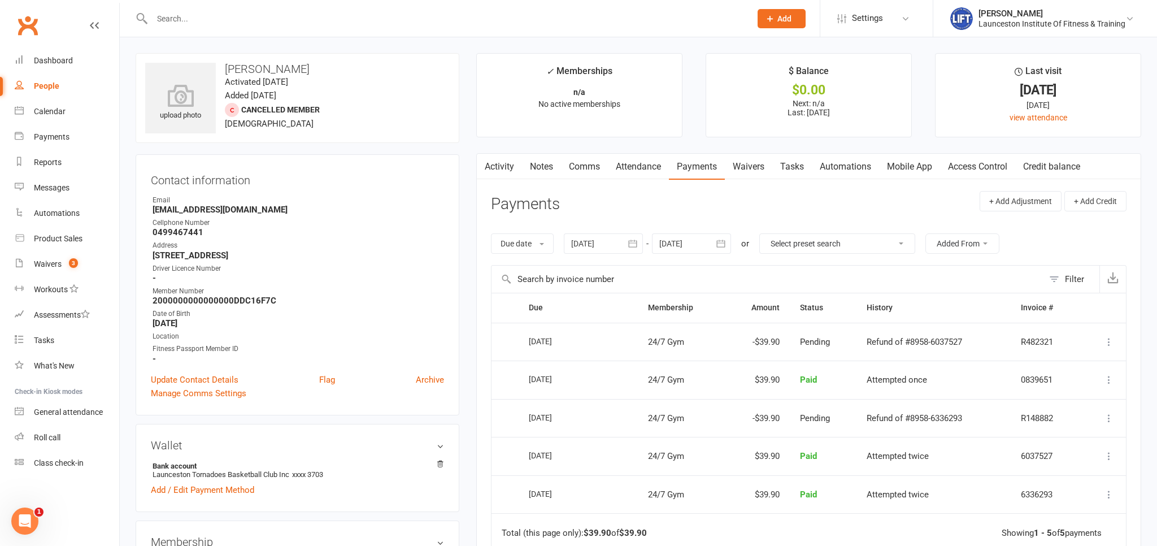
drag, startPoint x: 523, startPoint y: 342, endPoint x: 525, endPoint y: 307, distance: 35.1
click at [584, 342] on tr "Select this [DATE] [PERSON_NAME] 24/7 Gym -$39.90 Pending Refund of #8958-60375…" at bounding box center [809, 342] width 635 height 38
click at [423, 221] on div "Cellphone Number" at bounding box center [299, 223] width 292 height 11
click at [74, 262] on span "3" at bounding box center [73, 263] width 9 height 10
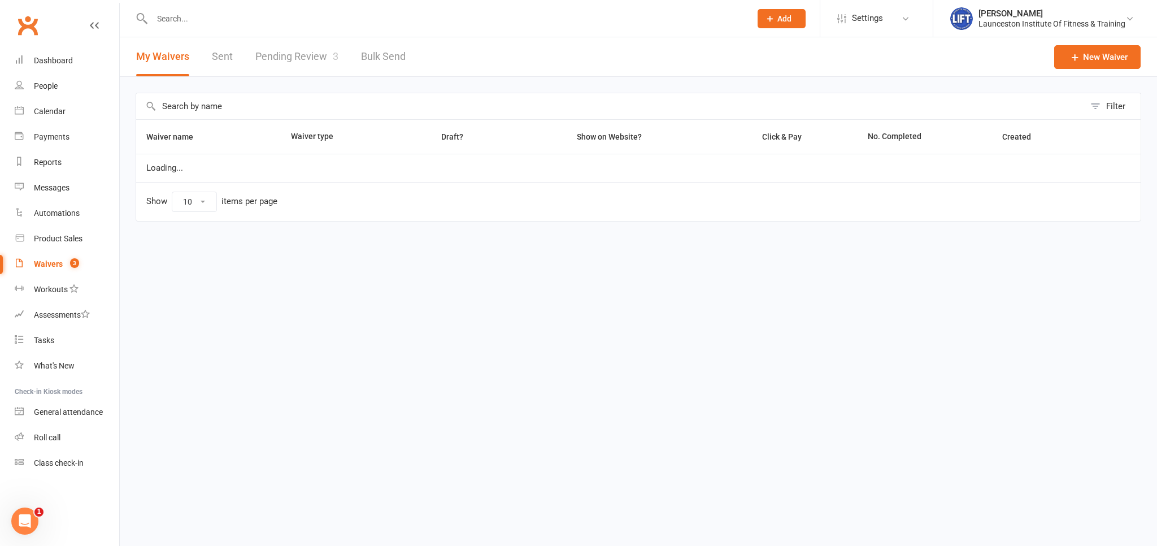
select select "100"
click at [306, 53] on link "Pending Review 3" at bounding box center [296, 56] width 83 height 39
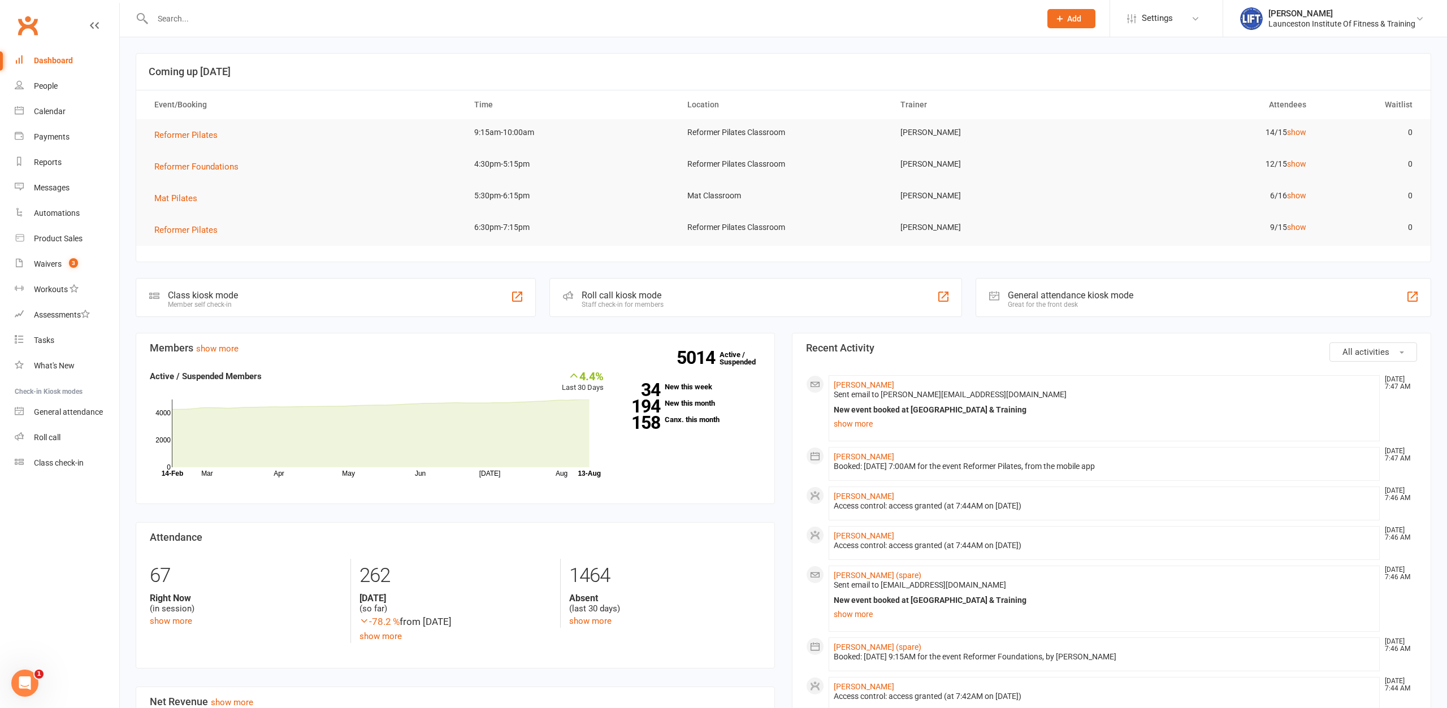
click at [224, 17] on input "text" at bounding box center [590, 19] width 883 height 16
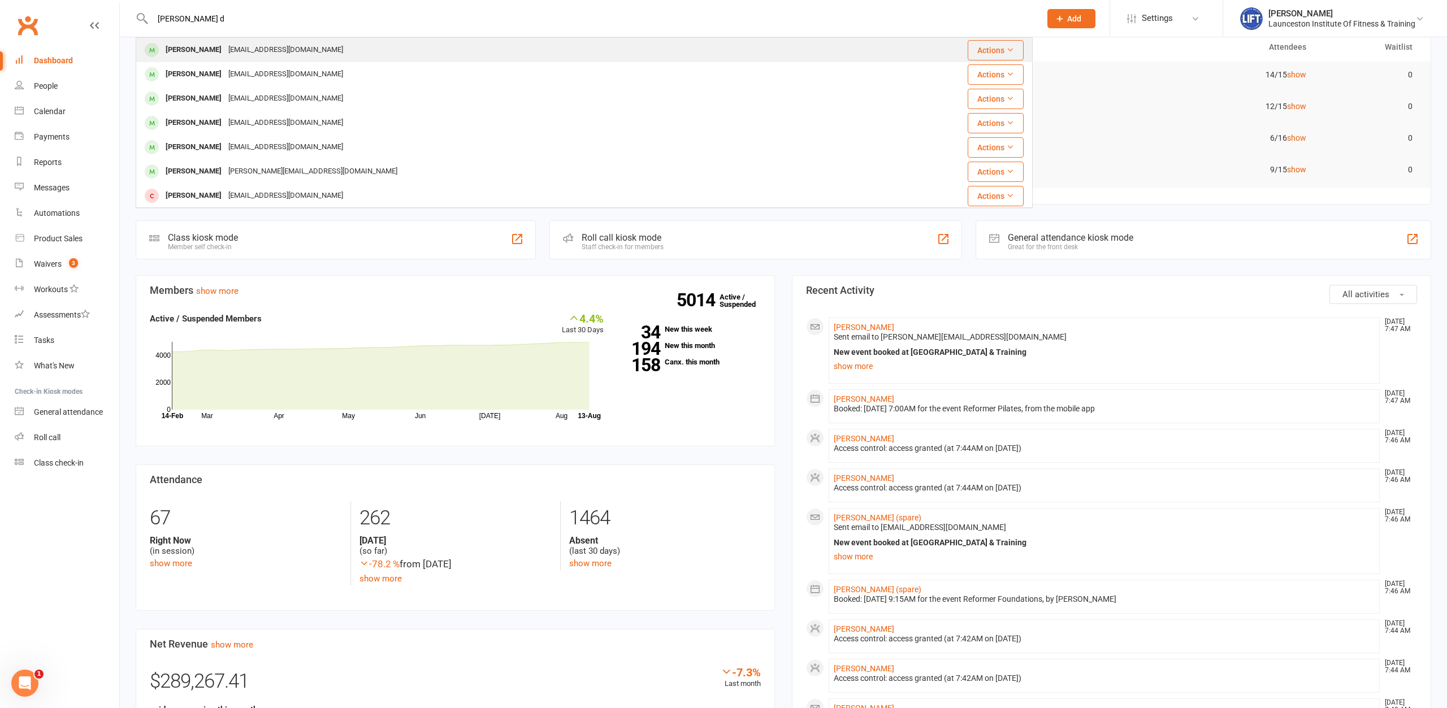
type input "candice d"
click at [237, 47] on div "Candiced@outlook.com" at bounding box center [285, 50] width 121 height 16
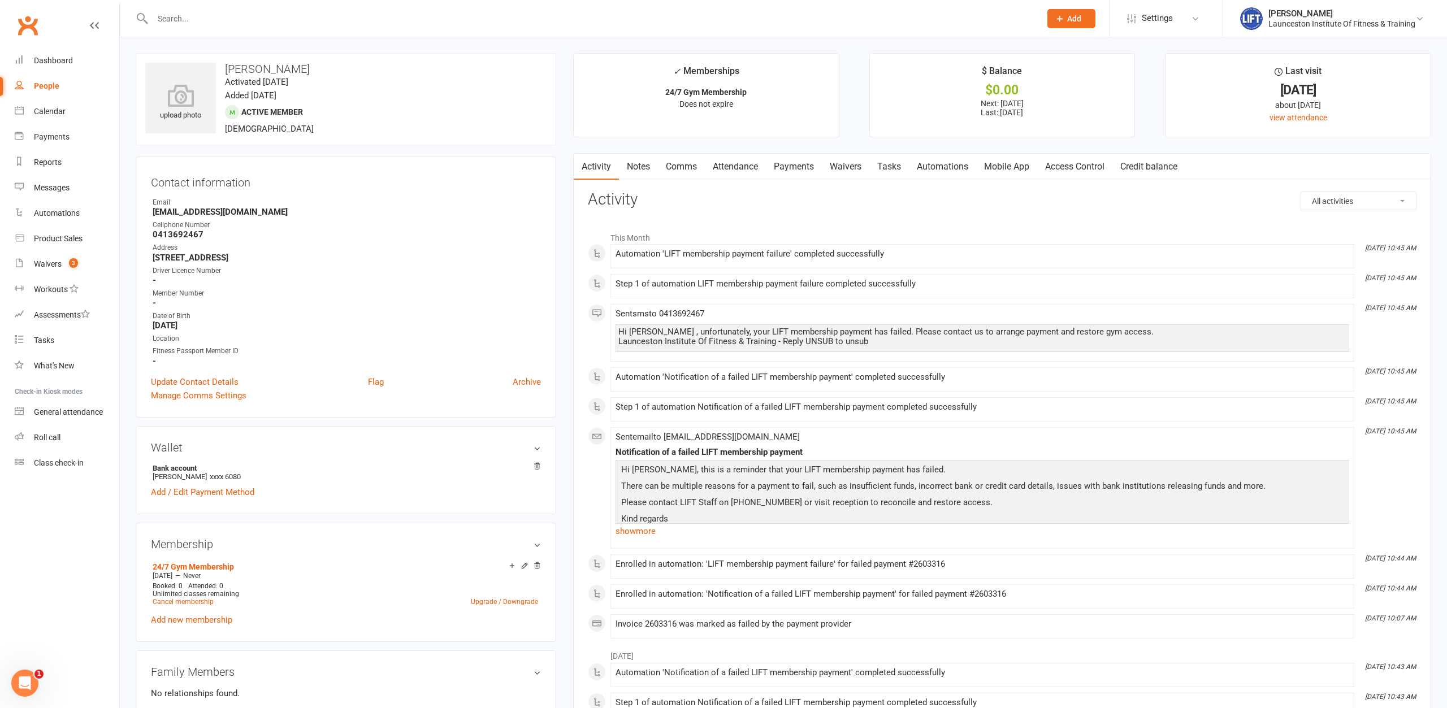
click at [789, 173] on link "Payments" at bounding box center [794, 167] width 56 height 26
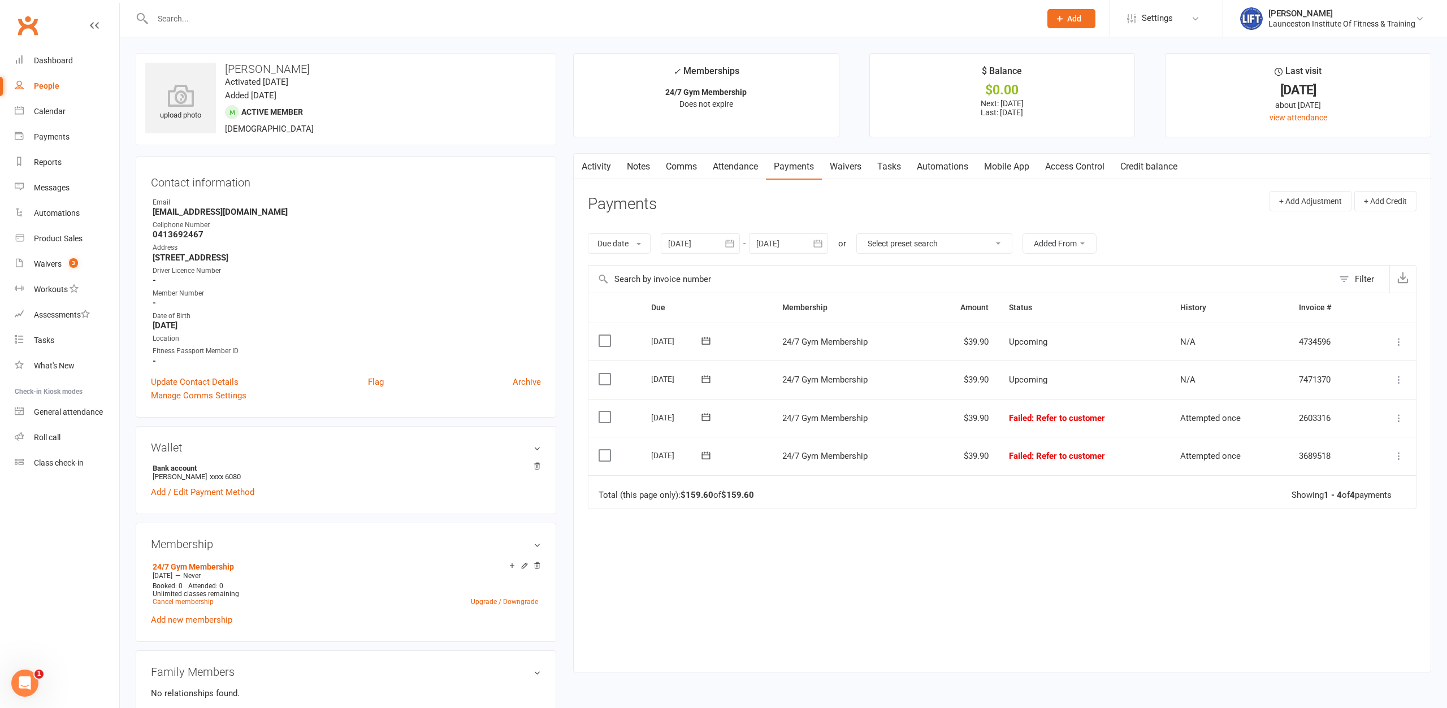
click at [720, 240] on div at bounding box center [700, 243] width 79 height 20
click at [676, 270] on button "button" at bounding box center [679, 270] width 24 height 20
click at [736, 333] on span "05" at bounding box center [731, 335] width 9 height 9
type input "[DATE]"
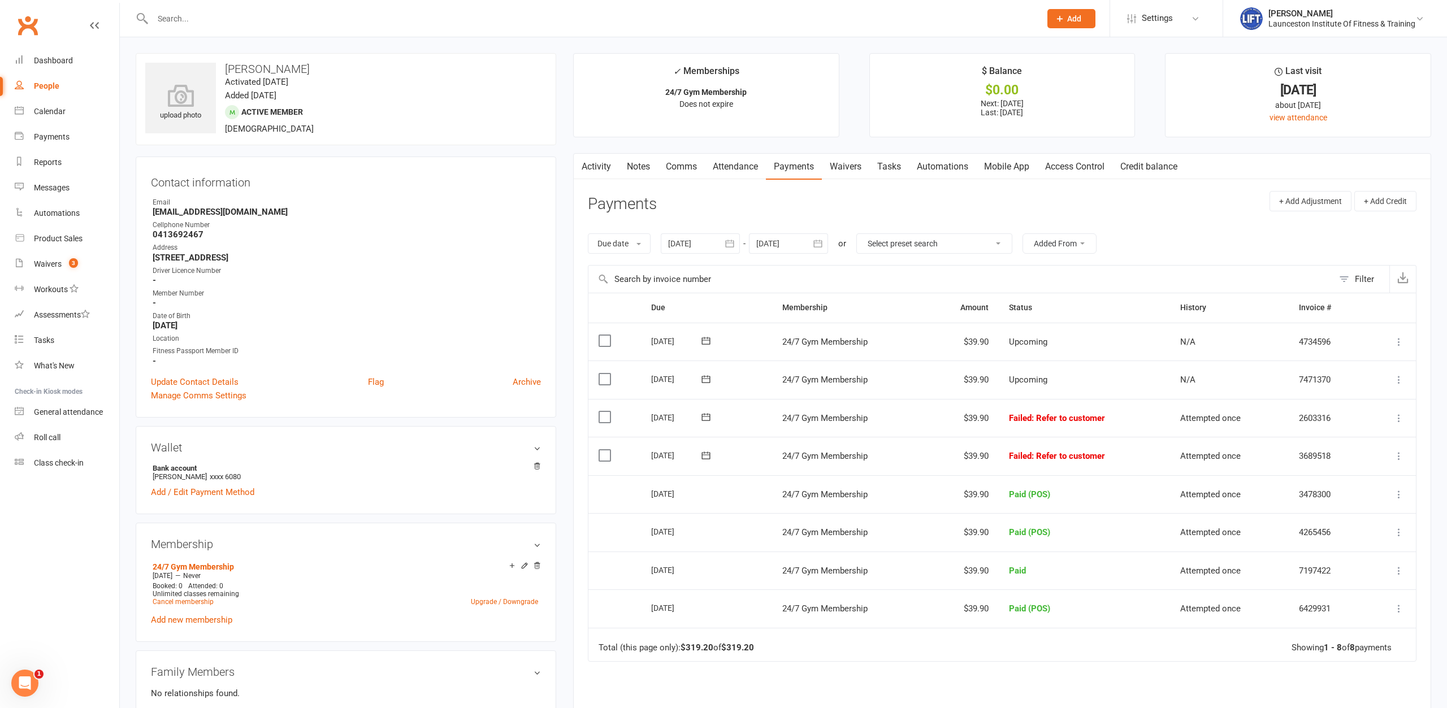
drag, startPoint x: 781, startPoint y: 416, endPoint x: 1136, endPoint y: 457, distance: 357.7
click at [1136, 457] on table "Due Contact Membership Amount Status History Invoice # Select this 28 Aug 2025 …" at bounding box center [1002, 477] width 828 height 369
click at [1137, 457] on td "Failed : Refer to customer" at bounding box center [1083, 456] width 171 height 38
drag, startPoint x: 1137, startPoint y: 457, endPoint x: 781, endPoint y: 416, distance: 358.9
click at [781, 416] on table "Due Contact Membership Amount Status History Invoice # Select this 28 Aug 2025 …" at bounding box center [1002, 477] width 828 height 369
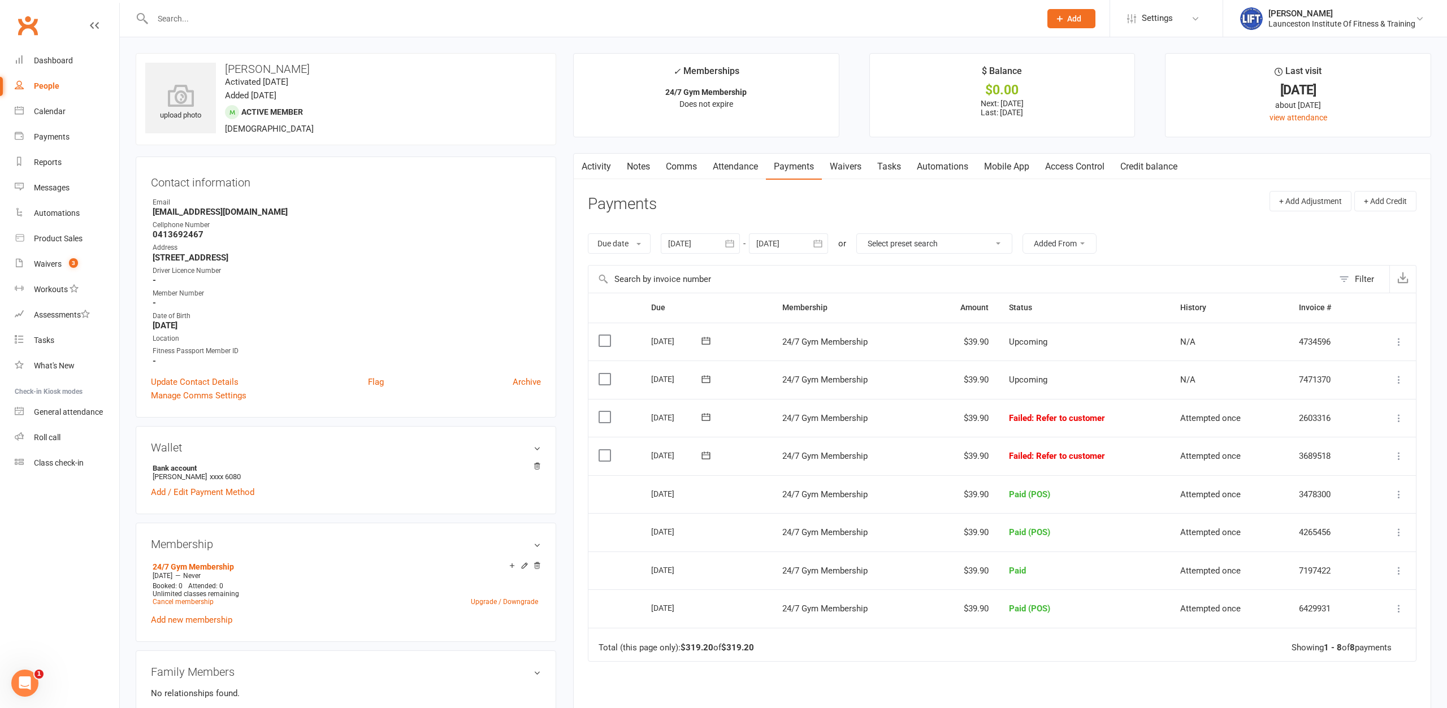
click at [768, 416] on td "[DATE]" at bounding box center [706, 418] width 131 height 38
click at [850, 163] on link "Waivers" at bounding box center [845, 167] width 47 height 26
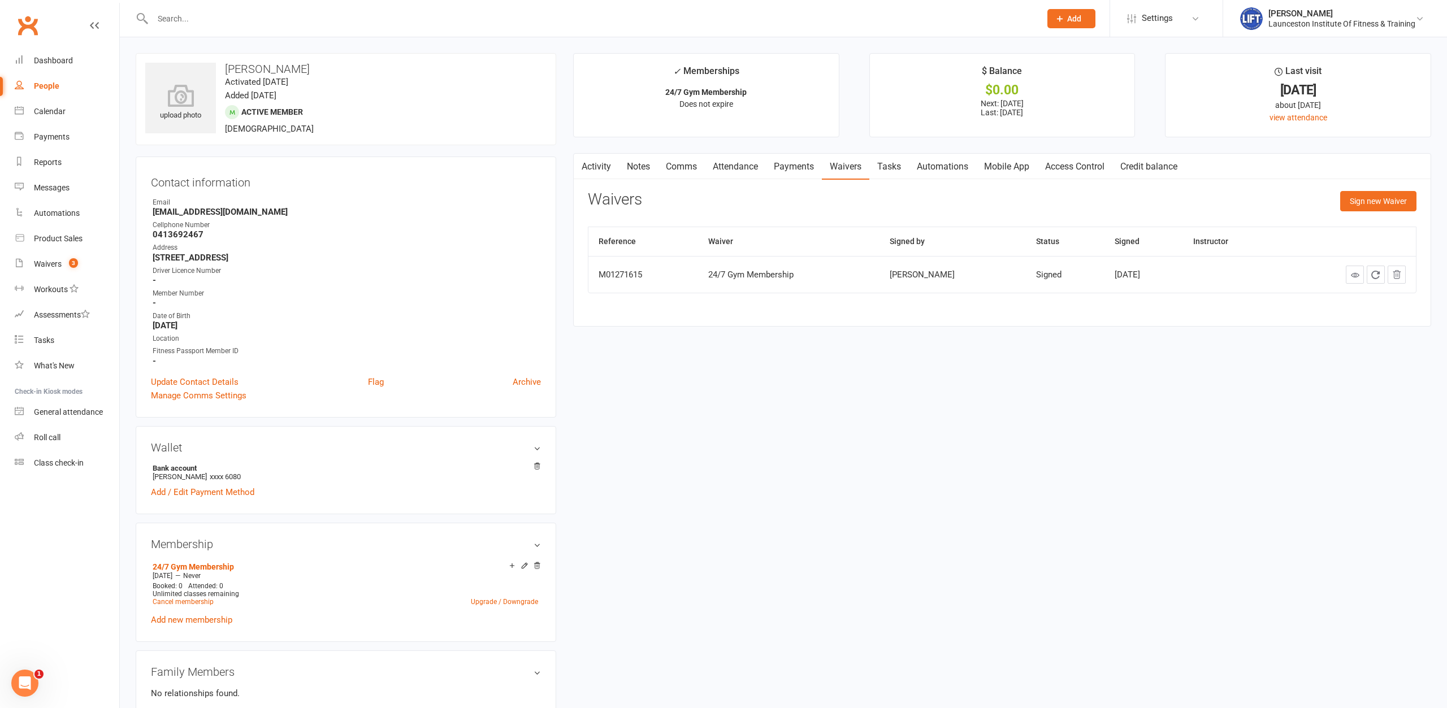
drag, startPoint x: 836, startPoint y: 259, endPoint x: 846, endPoint y: 264, distance: 11.4
click at [836, 258] on td "24/7 Gym Membership" at bounding box center [788, 274] width 181 height 37
drag, startPoint x: 680, startPoint y: 276, endPoint x: 829, endPoint y: 280, distance: 149.2
click at [819, 278] on tr "M01271615 24/7 Gym Membership Candice Dover Signed May 21, 2025" at bounding box center [1001, 274] width 827 height 37
drag, startPoint x: 846, startPoint y: 273, endPoint x: 1396, endPoint y: 293, distance: 550.2
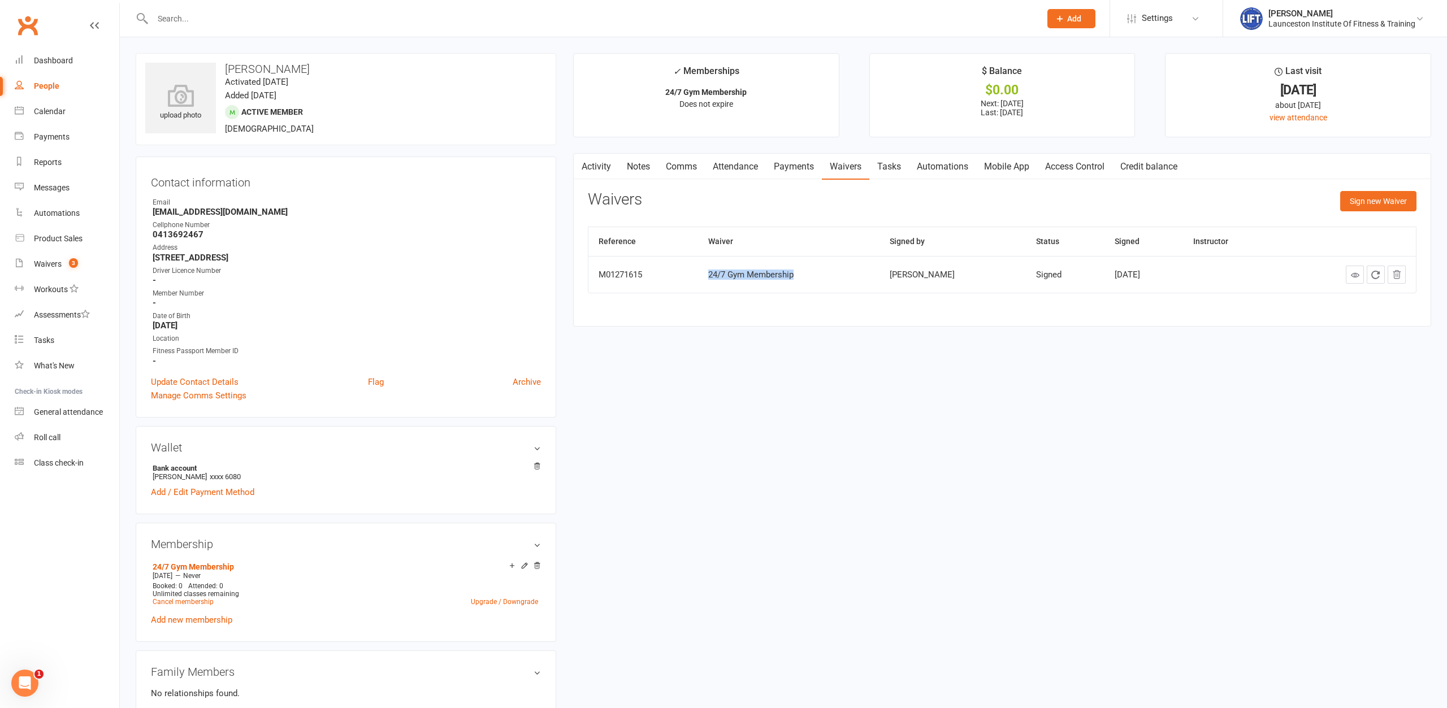
click at [852, 274] on div "24/7 Gym Membership" at bounding box center [788, 275] width 161 height 10
click at [801, 165] on link "Payments" at bounding box center [794, 167] width 56 height 26
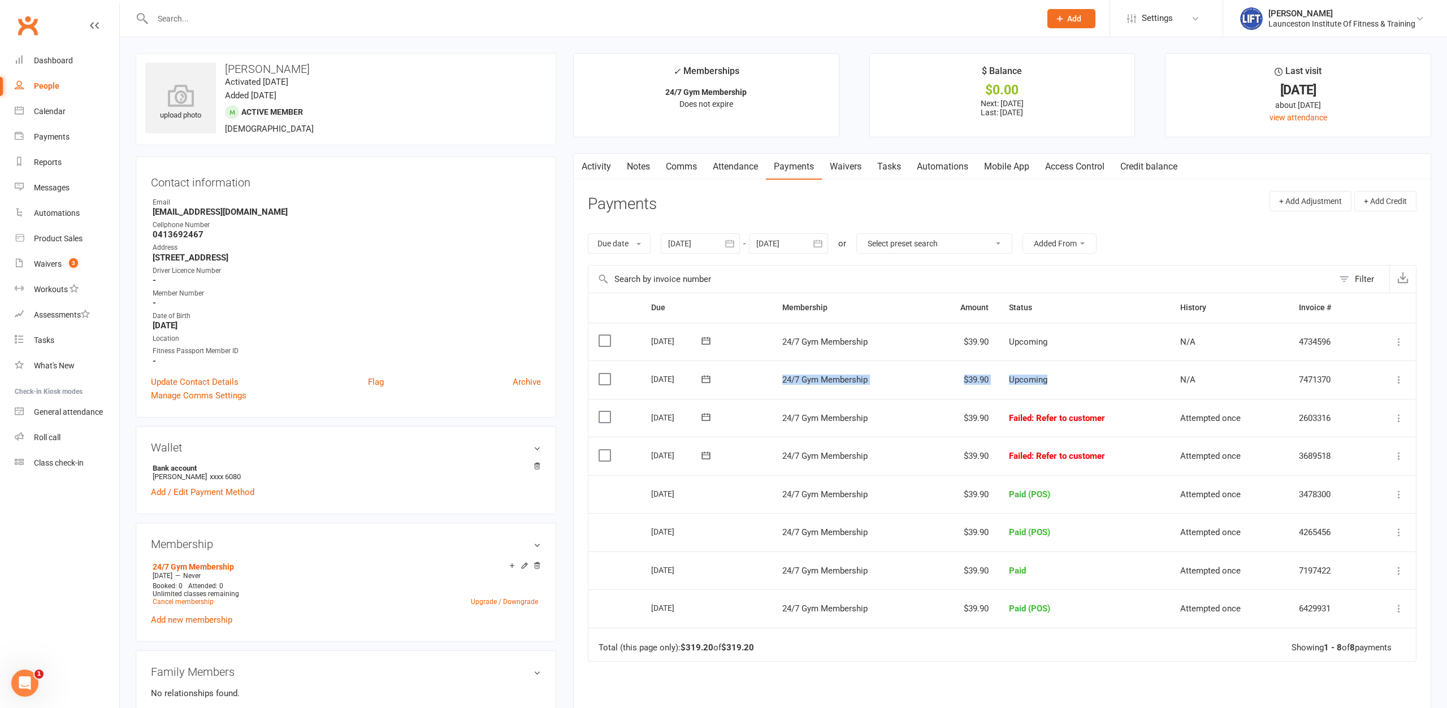
drag, startPoint x: 777, startPoint y: 383, endPoint x: 1071, endPoint y: 379, distance: 294.4
click at [1071, 379] on tr "Select this 14 Aug 2025 Candice Dover 24/7 Gym Membership $39.90 Upcoming N/A 7…" at bounding box center [1001, 380] width 827 height 38
click at [1088, 376] on td "Upcoming" at bounding box center [1083, 380] width 171 height 38
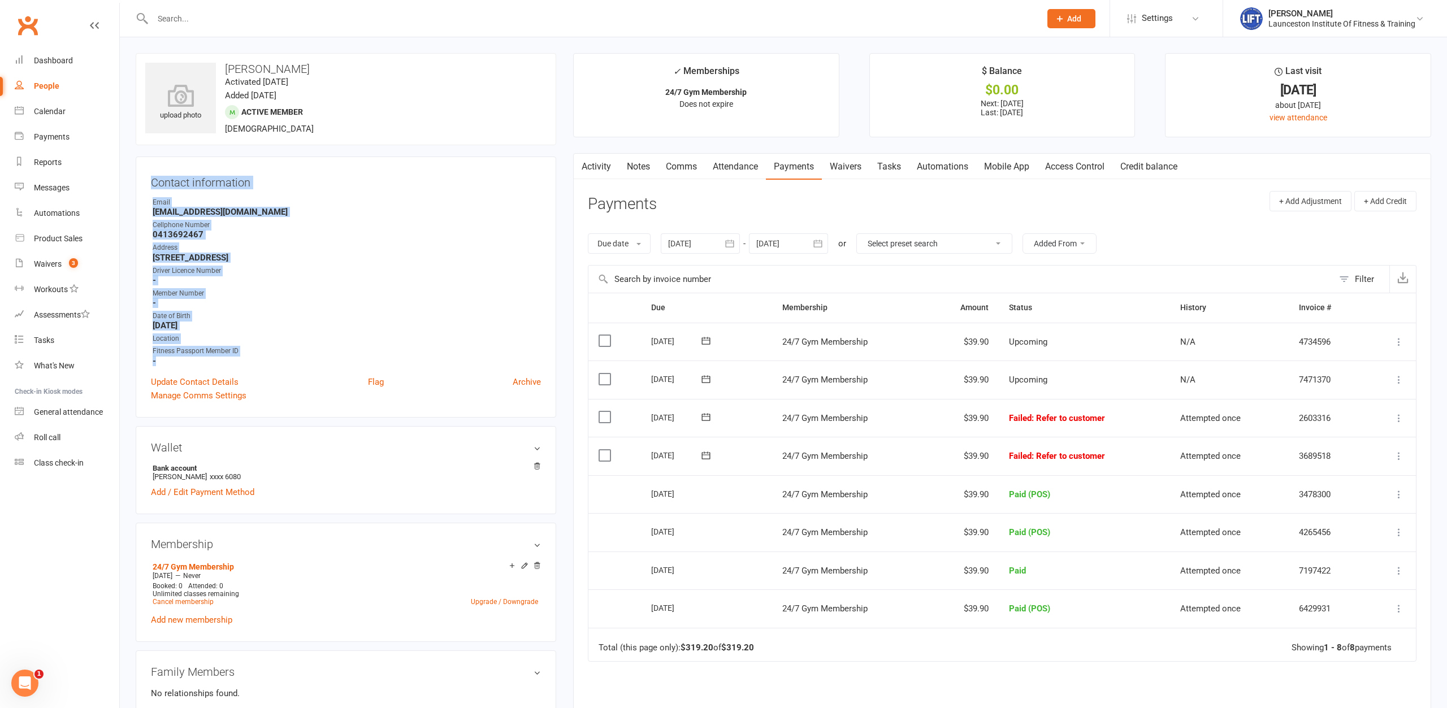
drag, startPoint x: 210, startPoint y: 361, endPoint x: 144, endPoint y: 181, distance: 190.9
click at [144, 181] on div "Contact information Owner Email Candiced@outlook.com Cellphone Number 041369246…" at bounding box center [346, 287] width 420 height 261
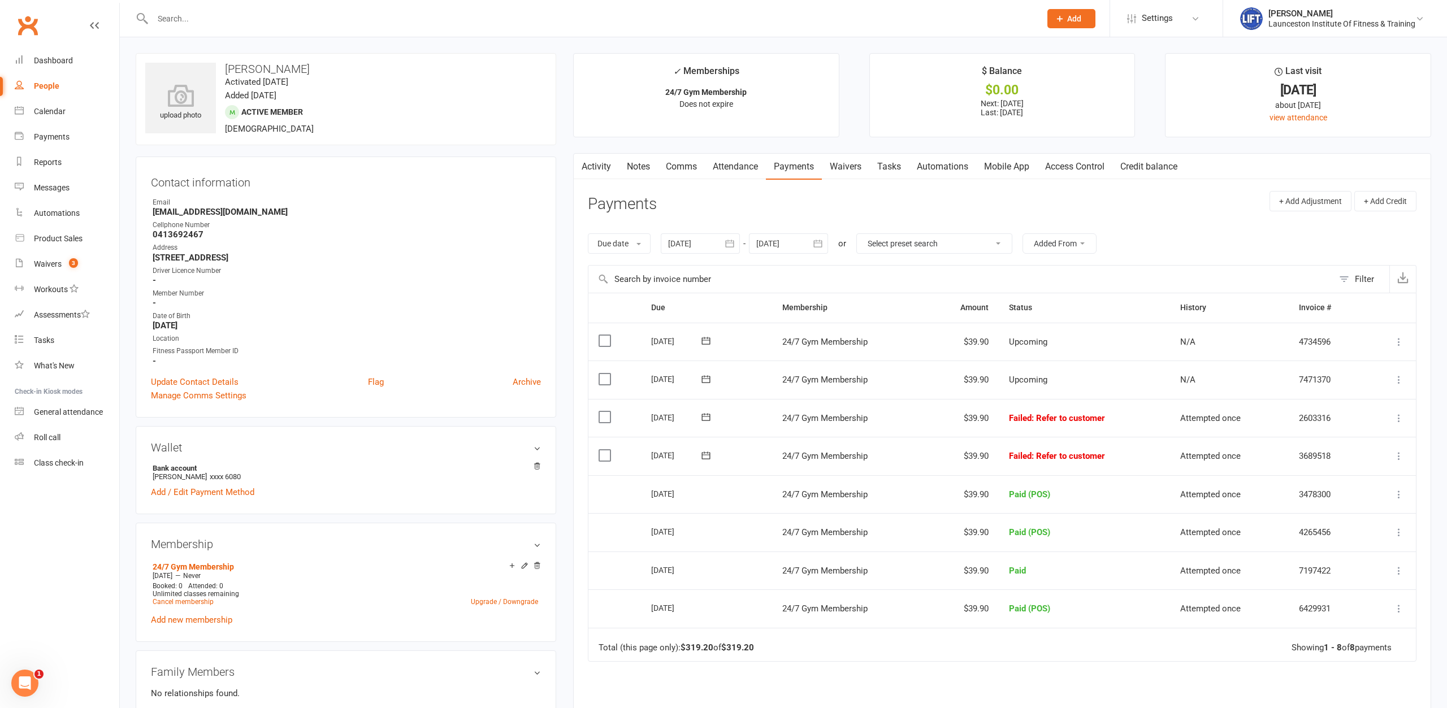
click at [139, 174] on div "Contact information Owner Email Candiced@outlook.com Cellphone Number 041369246…" at bounding box center [346, 287] width 420 height 261
click at [1401, 458] on icon at bounding box center [1398, 455] width 11 height 11
click at [1400, 455] on icon at bounding box center [1398, 455] width 11 height 11
click at [1333, 544] on link "Skip" at bounding box center [1349, 546] width 112 height 23
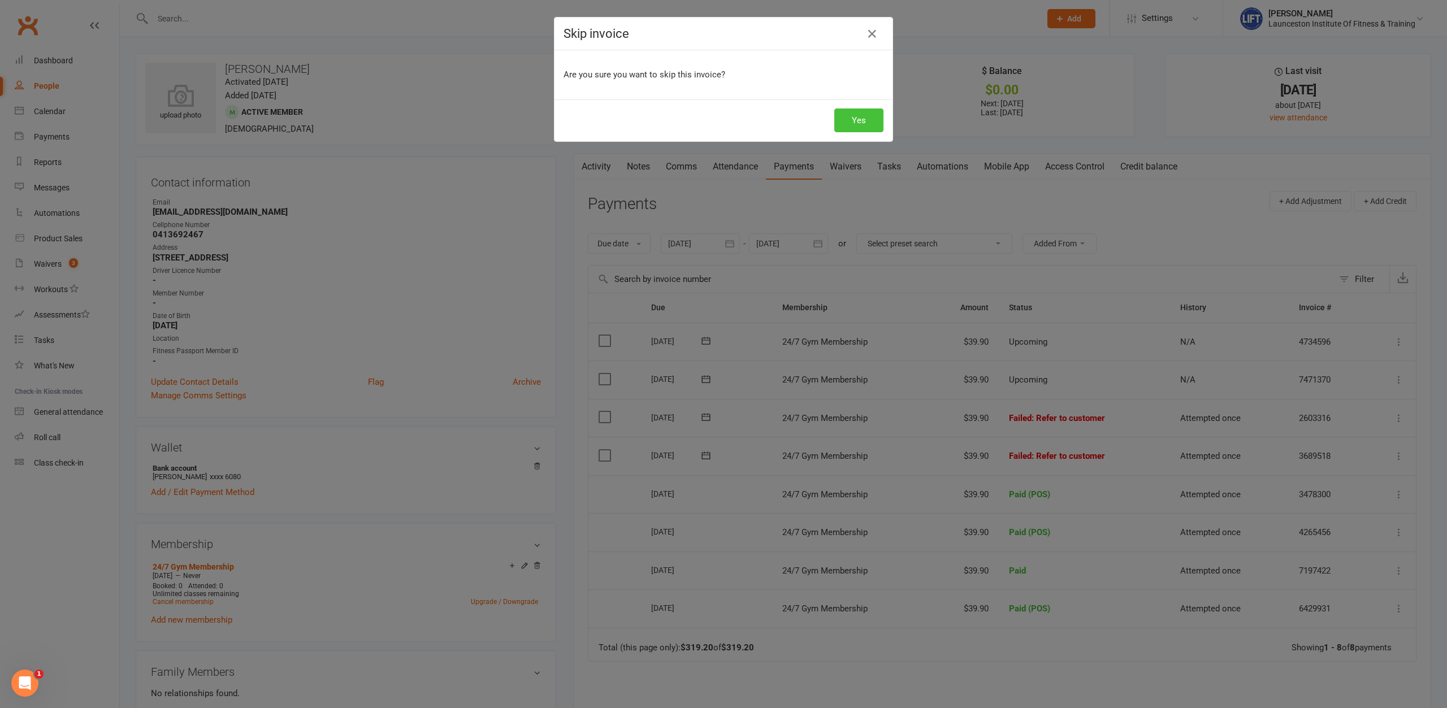
click at [852, 119] on button "Yes" at bounding box center [858, 120] width 49 height 24
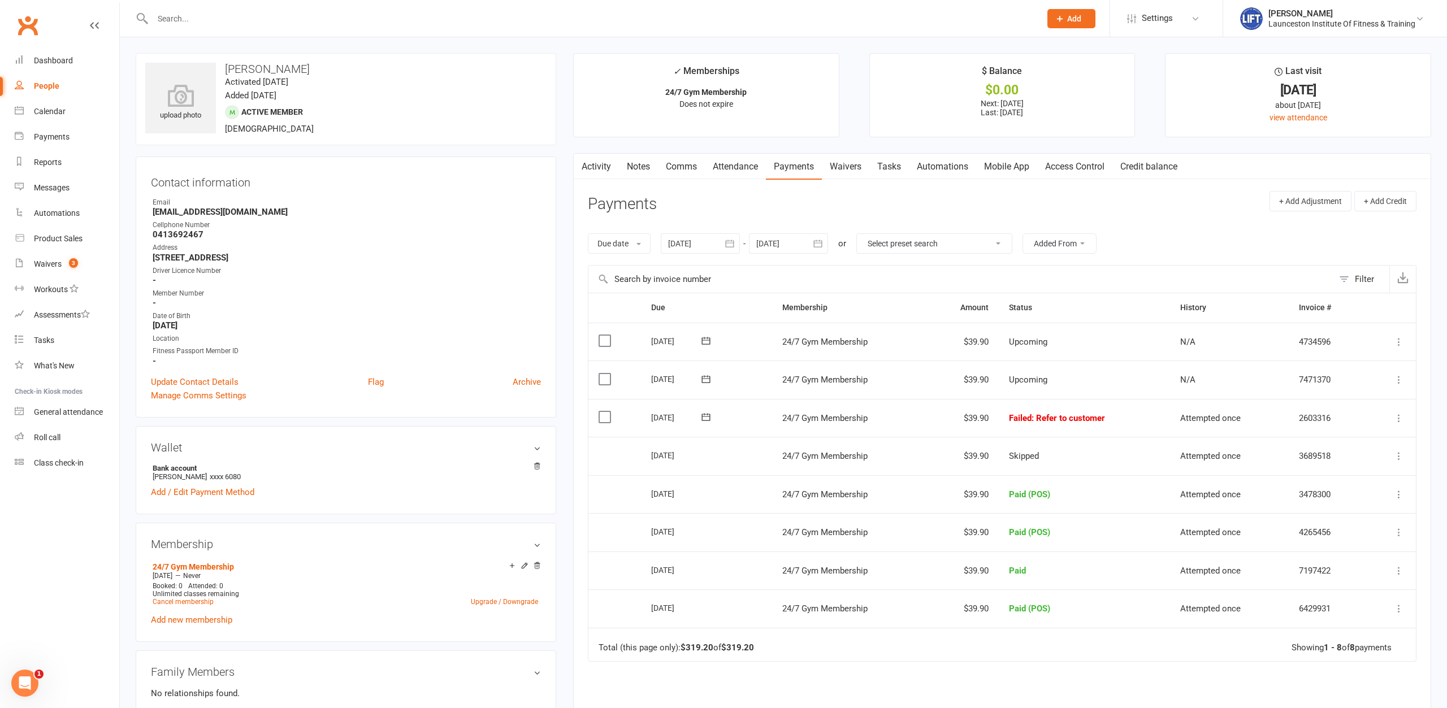
click at [343, 420] on aside "upload photo Candice Dover Activated 21 May, 2025 Added 21 May, 2025 Active mem…" at bounding box center [346, 694] width 420 height 1283
click at [342, 415] on div "Contact information Owner Email Candiced@outlook.com Cellphone Number 041369246…" at bounding box center [346, 287] width 420 height 261
click at [341, 415] on div "Contact information Owner Email Candiced@outlook.com Cellphone Number 041369246…" at bounding box center [346, 287] width 420 height 261
drag, startPoint x: 298, startPoint y: 133, endPoint x: 224, endPoint y: 66, distance: 100.0
click at [224, 66] on div "upload photo Candice Dover Activated 21 May, 2025 Added 21 May, 2025 Active mem…" at bounding box center [346, 99] width 420 height 92
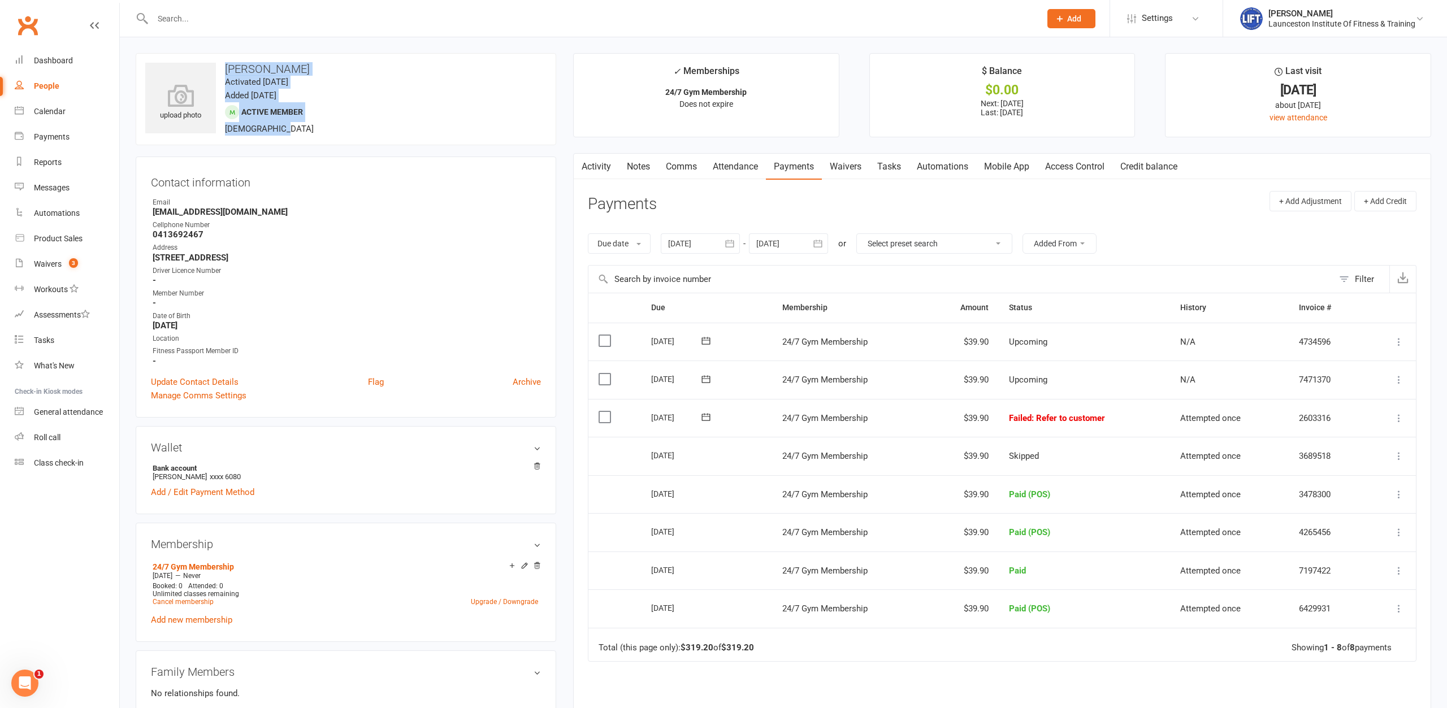
click at [307, 130] on div "upload photo Candice Dover Activated 21 May, 2025 Added 21 May, 2025 Active mem…" at bounding box center [346, 99] width 420 height 92
drag, startPoint x: 293, startPoint y: 133, endPoint x: 224, endPoint y: 58, distance: 102.0
click at [224, 58] on div "upload photo Candice Dover Activated 21 May, 2025 Added 21 May, 2025 Active mem…" at bounding box center [346, 99] width 420 height 92
click at [354, 121] on div "upload photo Candice Dover Activated 21 May, 2025 Added 21 May, 2025 Active mem…" at bounding box center [346, 99] width 420 height 92
drag, startPoint x: 332, startPoint y: 128, endPoint x: 227, endPoint y: 57, distance: 126.9
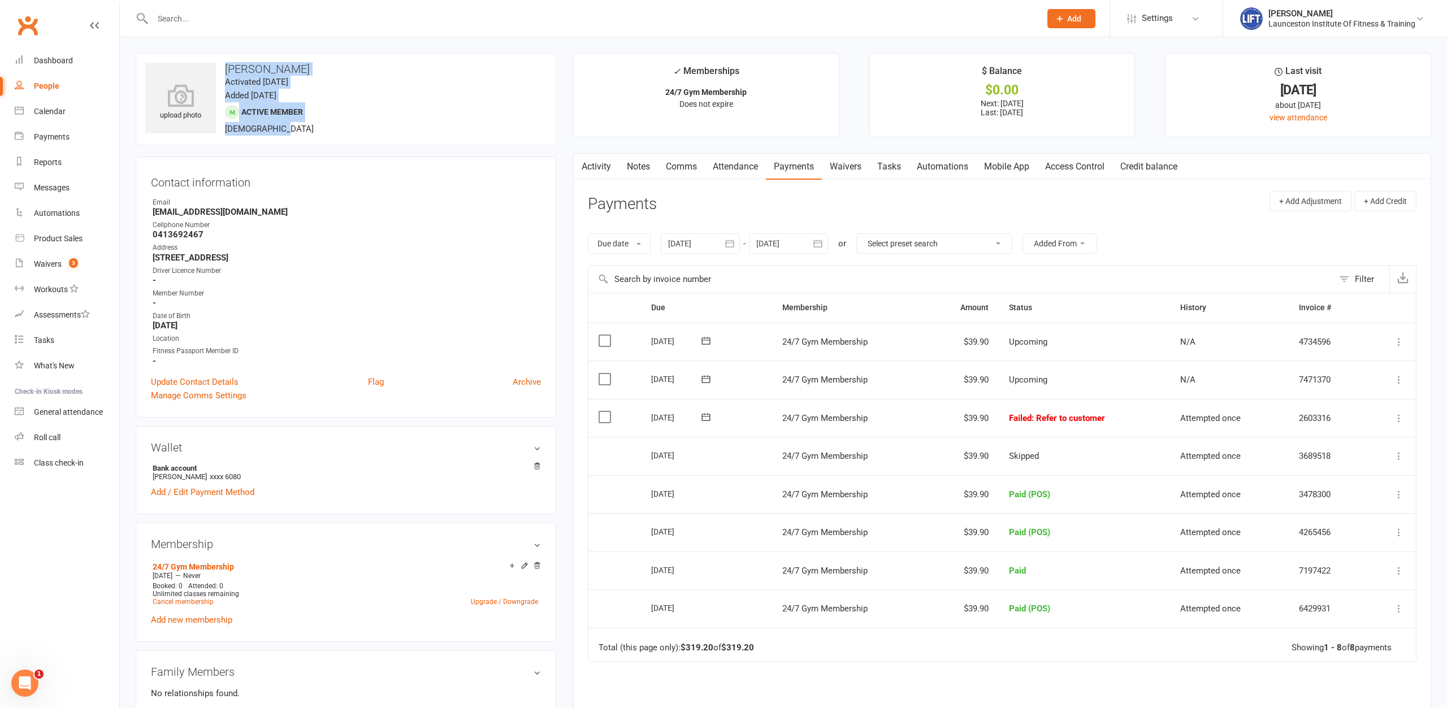
click at [227, 57] on div "upload photo Candice Dover Activated 21 May, 2025 Added 21 May, 2025 Active mem…" at bounding box center [346, 99] width 420 height 92
click at [298, 120] on div "upload photo Candice Dover Activated 21 May, 2025 Added 21 May, 2025 Active mem…" at bounding box center [346, 99] width 420 height 92
drag, startPoint x: 297, startPoint y: 131, endPoint x: 224, endPoint y: 57, distance: 103.9
click at [224, 57] on div "upload photo Candice Dover Activated 21 May, 2025 Added 21 May, 2025 Active mem…" at bounding box center [346, 99] width 420 height 92
click at [356, 123] on div "upload photo Candice Dover Activated 21 May, 2025 Added 21 May, 2025 Active mem…" at bounding box center [346, 99] width 420 height 92
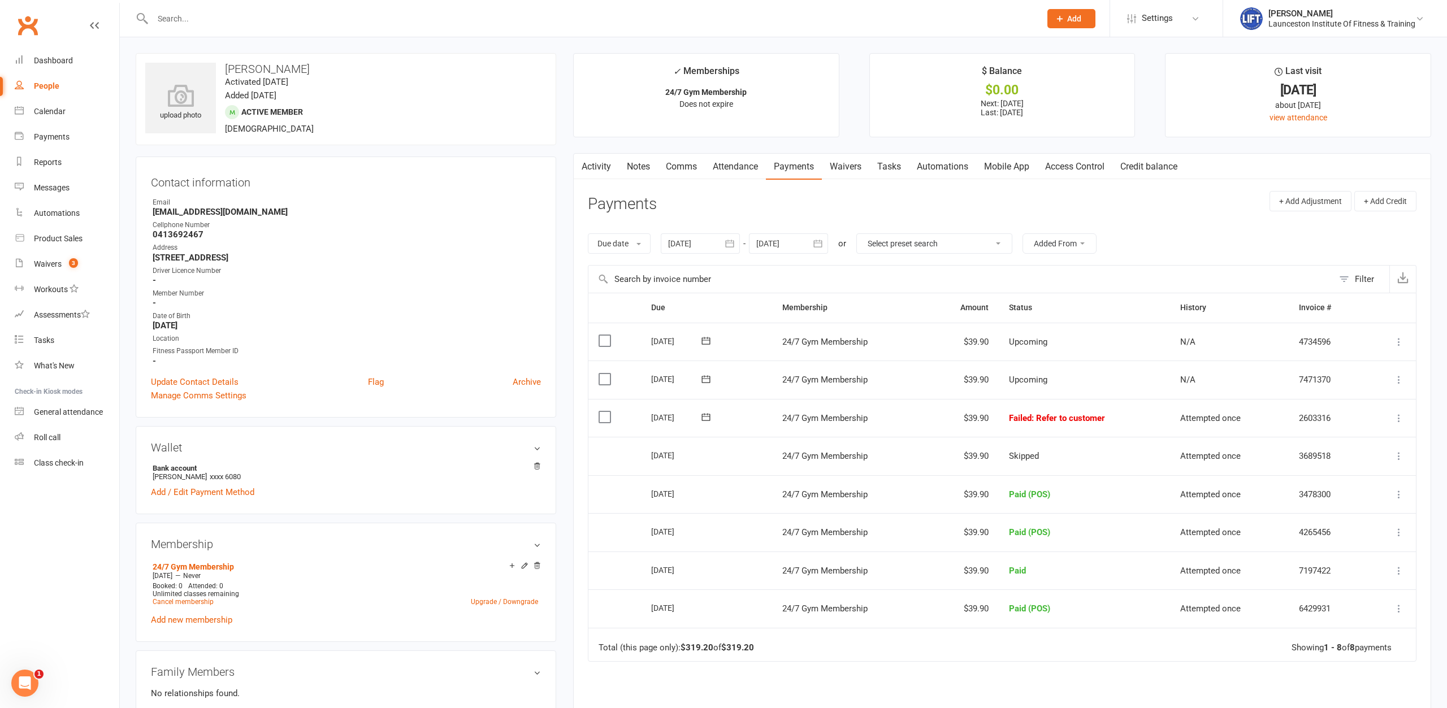
click at [1395, 420] on icon at bounding box center [1398, 417] width 11 height 11
click at [1336, 532] on link "Retry now" at bounding box center [1349, 530] width 112 height 23
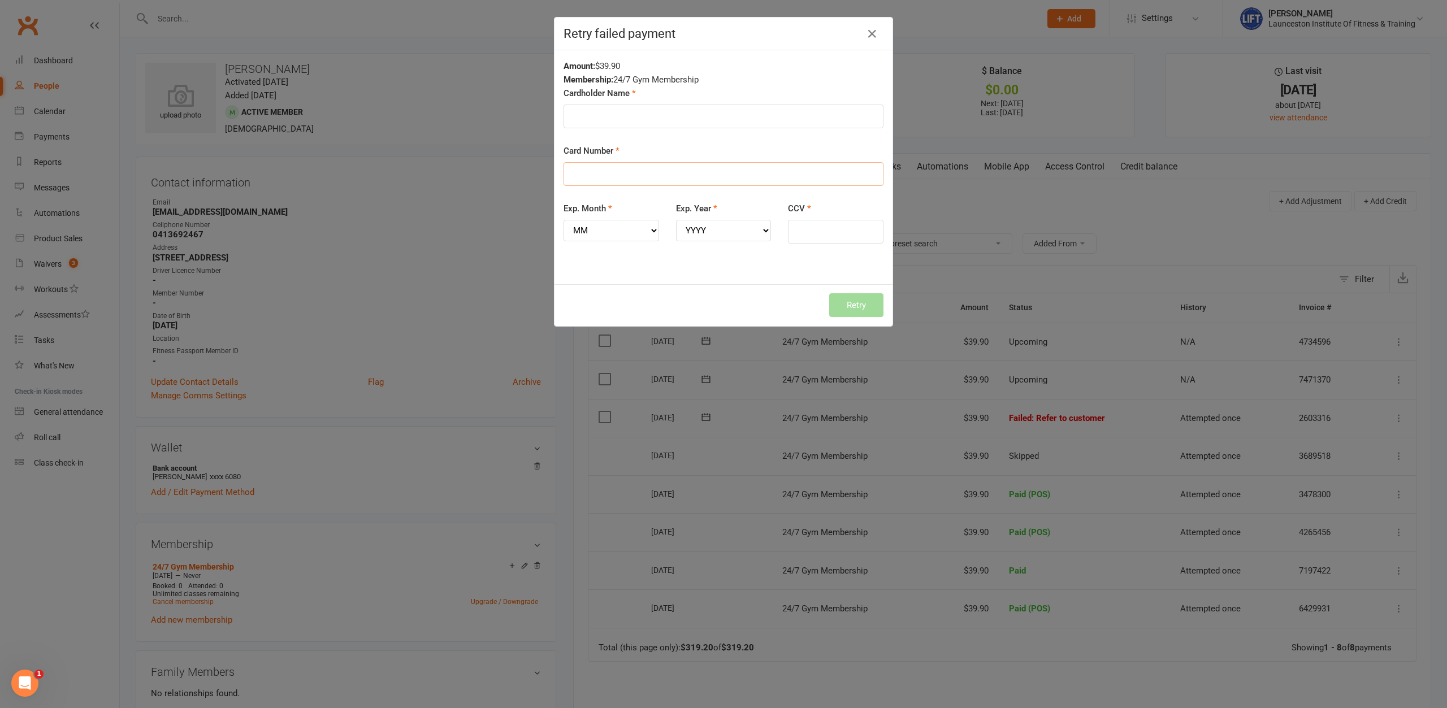
click at [625, 175] on input "Card Number" at bounding box center [723, 174] width 320 height 24
paste input "[CREDIT_CARD_NUMBER]"
type input "[CREDIT_CARD_NUMBER]"
click at [678, 111] on input "Cardholder Name" at bounding box center [723, 117] width 320 height 24
type input "[PERSON_NAME]"
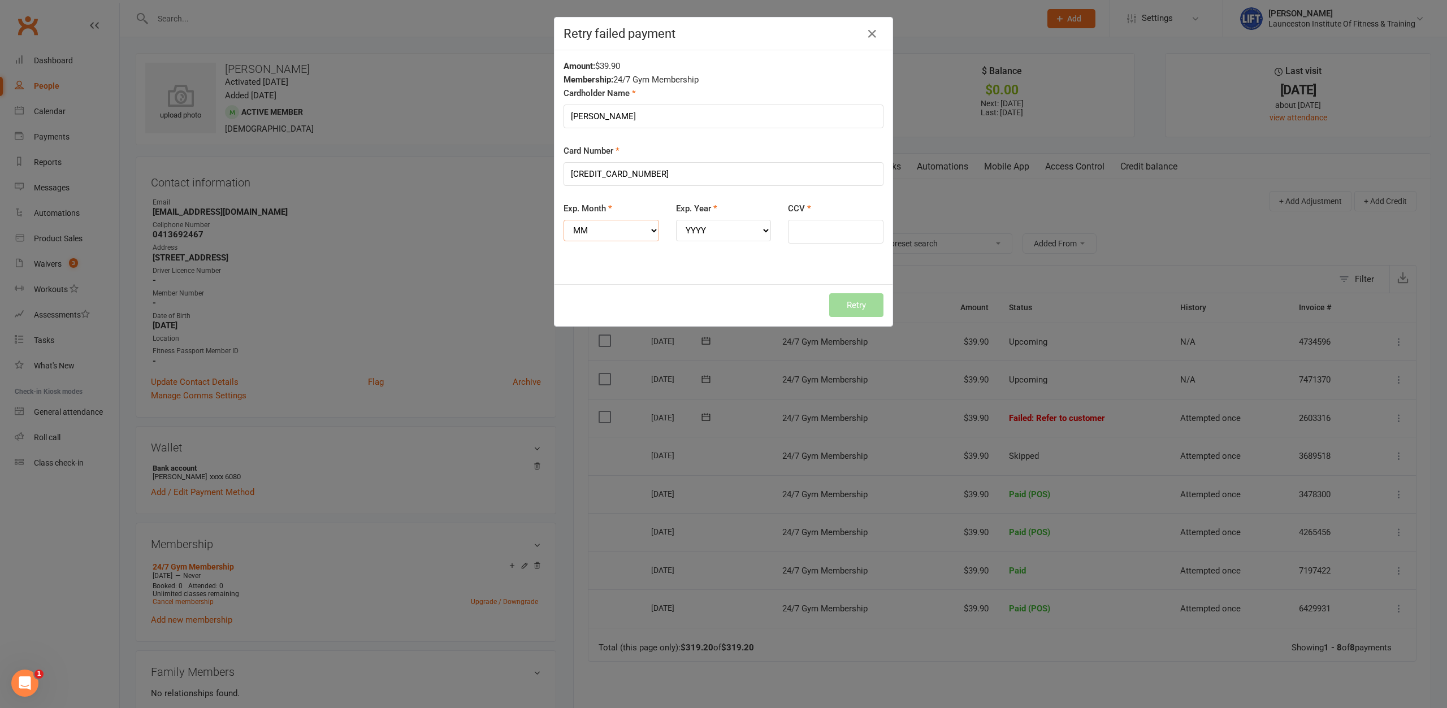
click at [563, 220] on select "MM 01 02 03 04 05 06 07 08 09 10 11 12" at bounding box center [610, 230] width 95 height 21
select select "04"
click option "04" at bounding box center [0, 0] width 0 height 0
click at [676, 220] on select "YYYY 2025 2026 2027 2028 2029 2030 2031 2032 2033 2034" at bounding box center [723, 230] width 95 height 21
select select "2030"
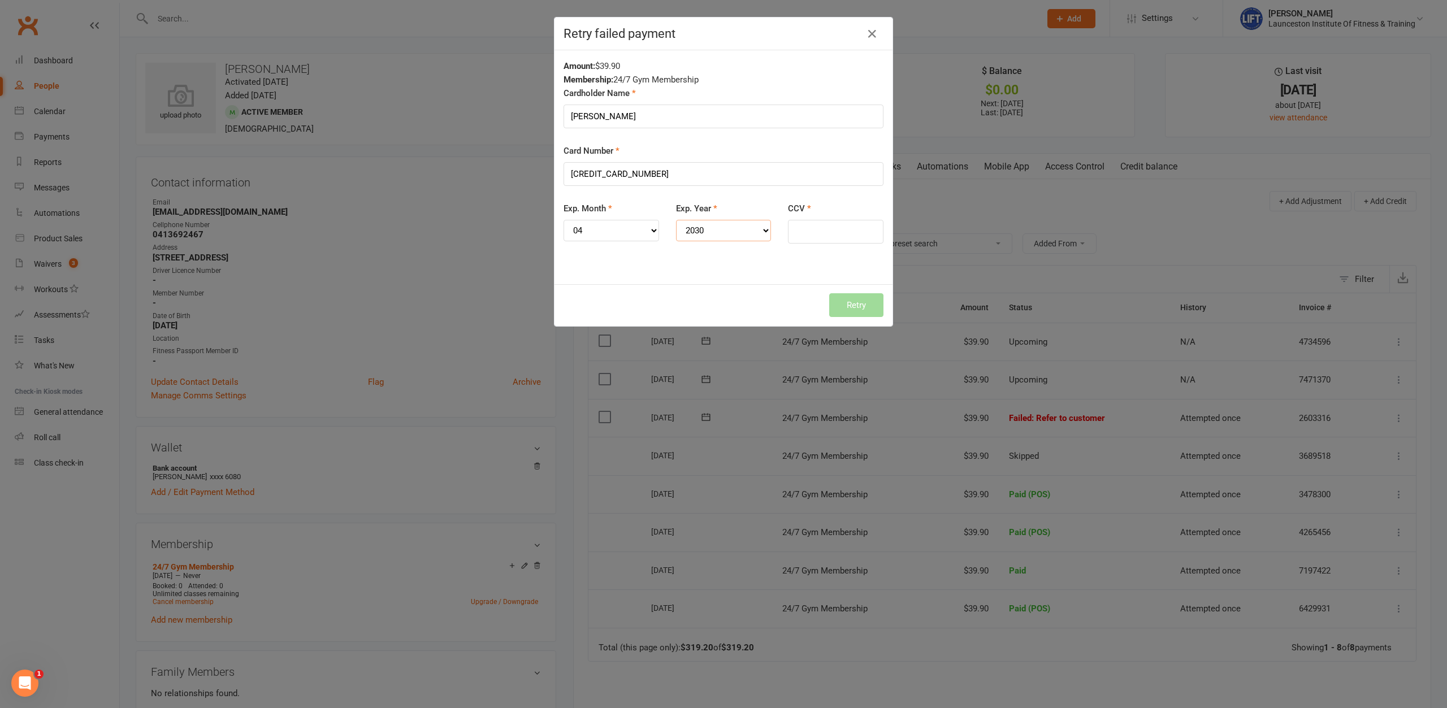
click option "2030" at bounding box center [0, 0] width 0 height 0
click at [834, 228] on input "CCV" at bounding box center [835, 232] width 95 height 24
type input "100"
click at [873, 306] on button "Retry" at bounding box center [856, 305] width 54 height 24
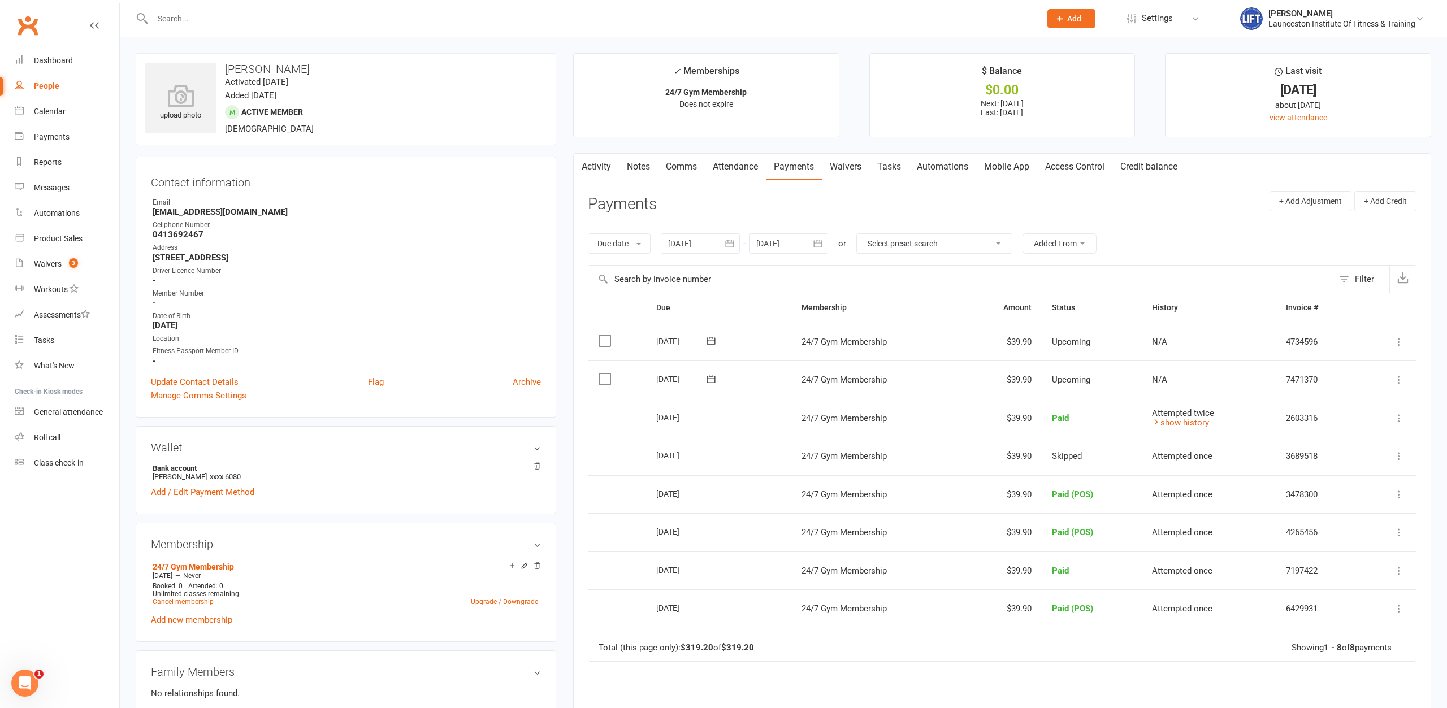
click at [289, 15] on input "text" at bounding box center [590, 19] width 883 height 16
type input "t"
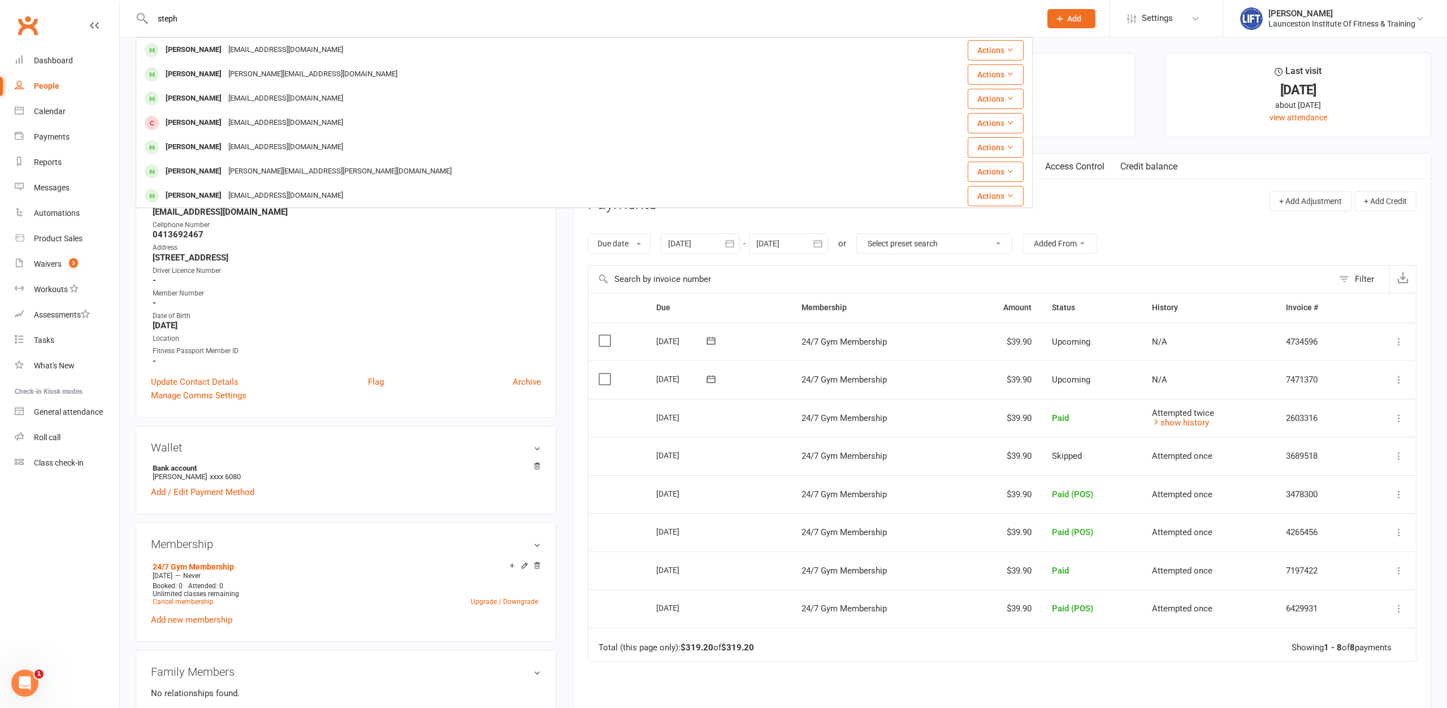
type input "steph"
